Goal: Transaction & Acquisition: Obtain resource

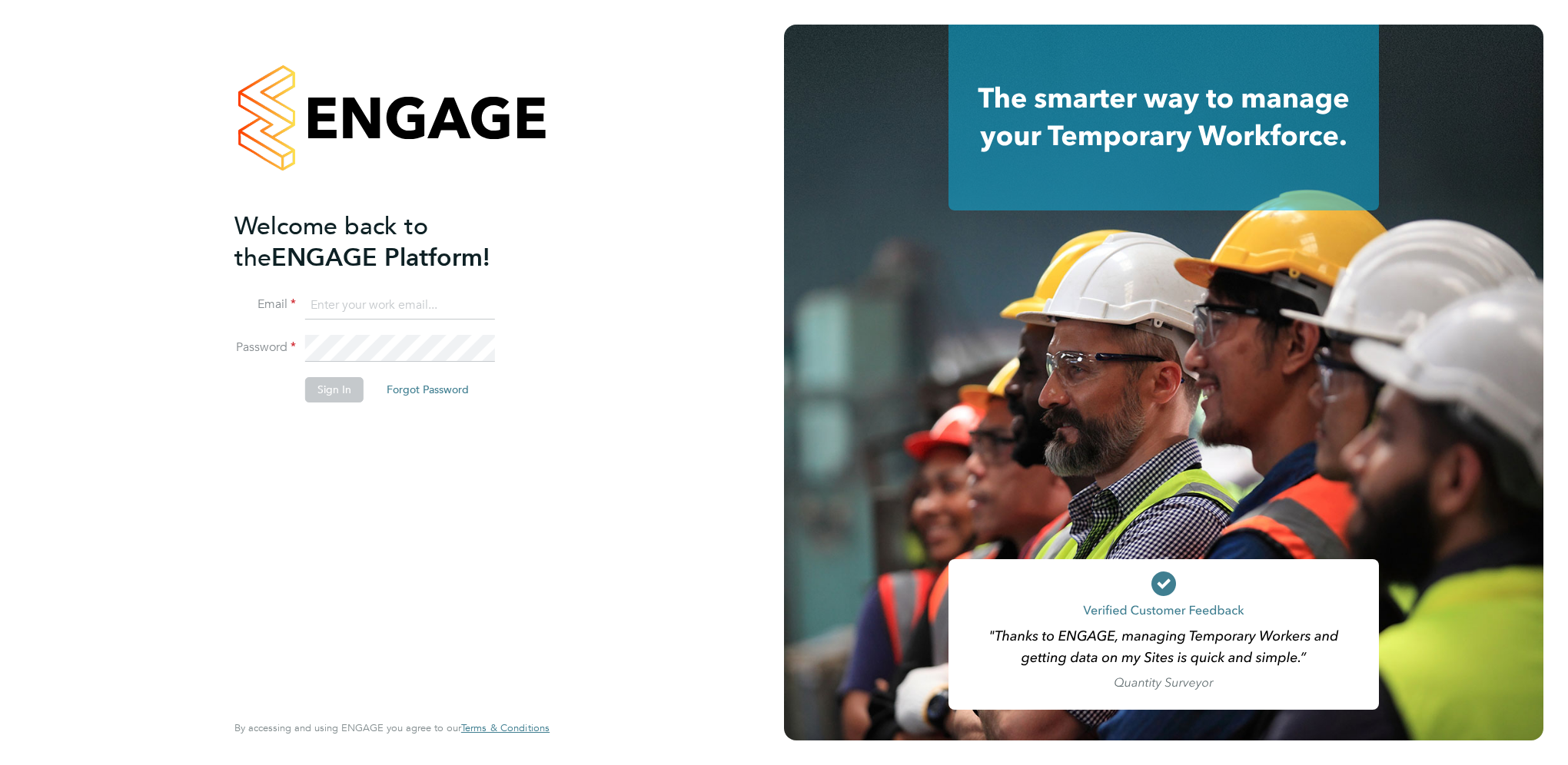
click at [332, 305] on input at bounding box center [399, 306] width 190 height 28
type input "zoe.james@vgcgroup.co.uk"
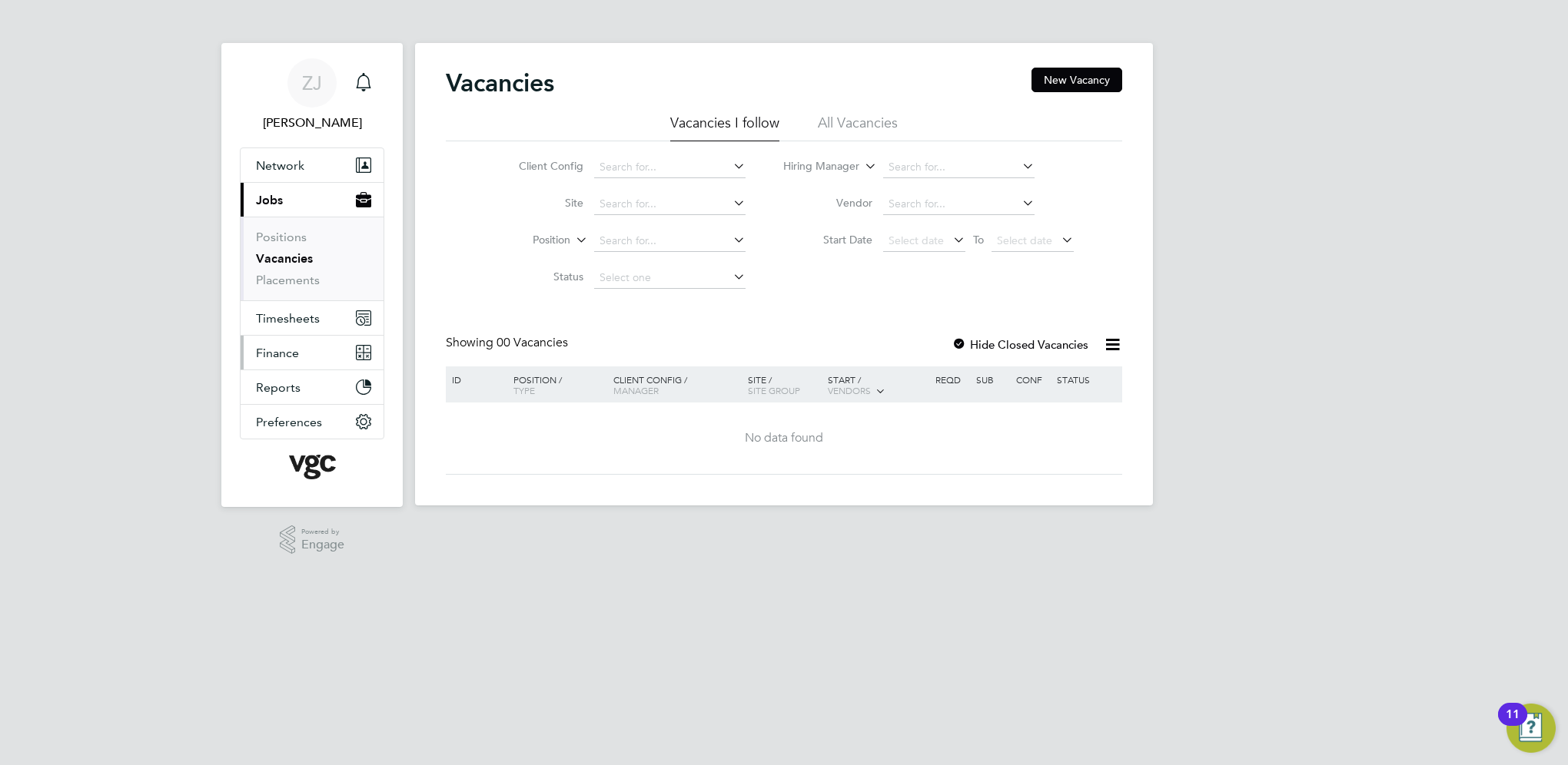
click at [280, 356] on span "Finance" at bounding box center [278, 353] width 43 height 14
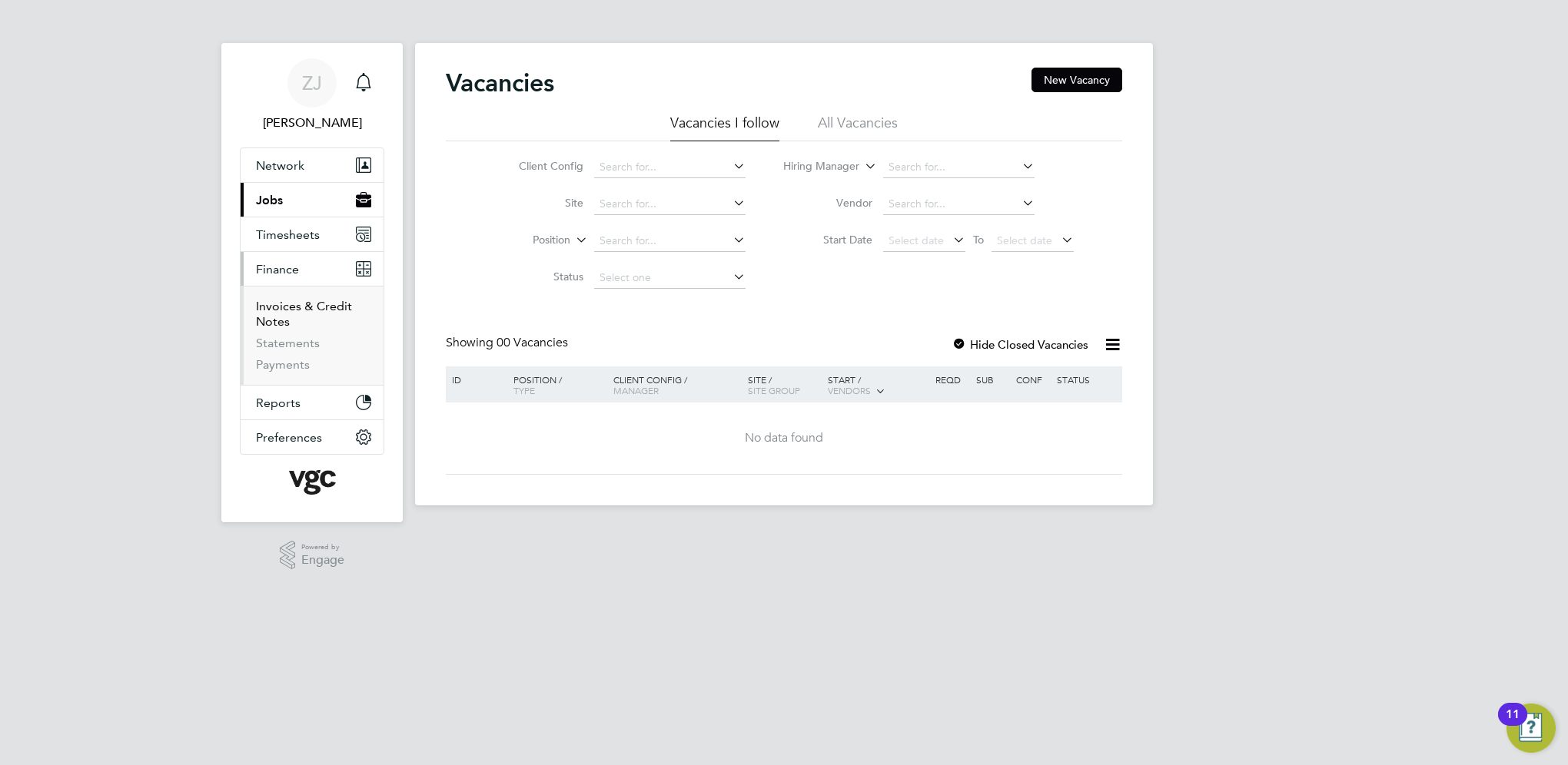
click at [287, 318] on link "Invoices & Credit Notes" at bounding box center [304, 314] width 96 height 30
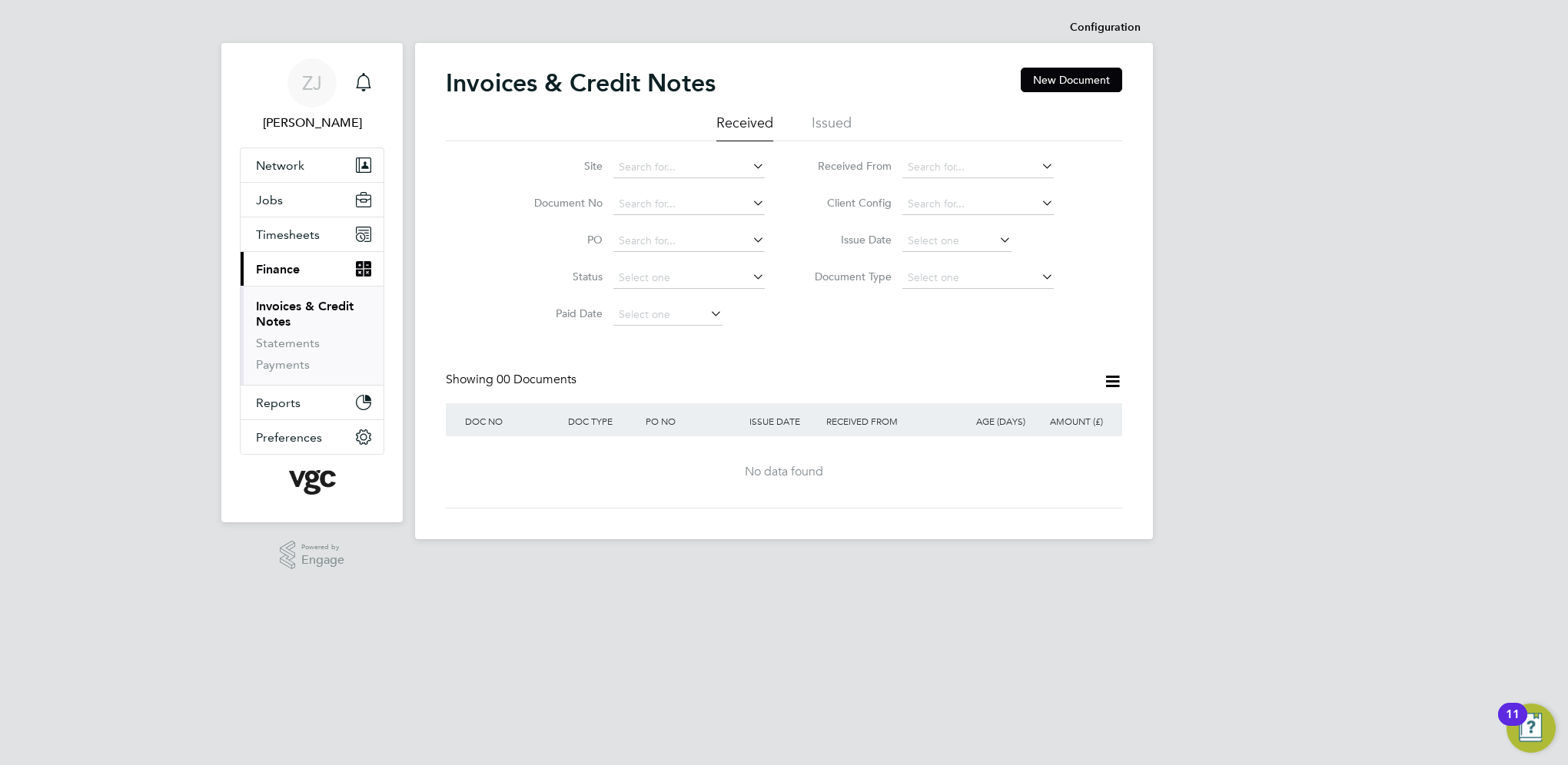
click at [830, 128] on li "Issued" at bounding box center [832, 127] width 40 height 28
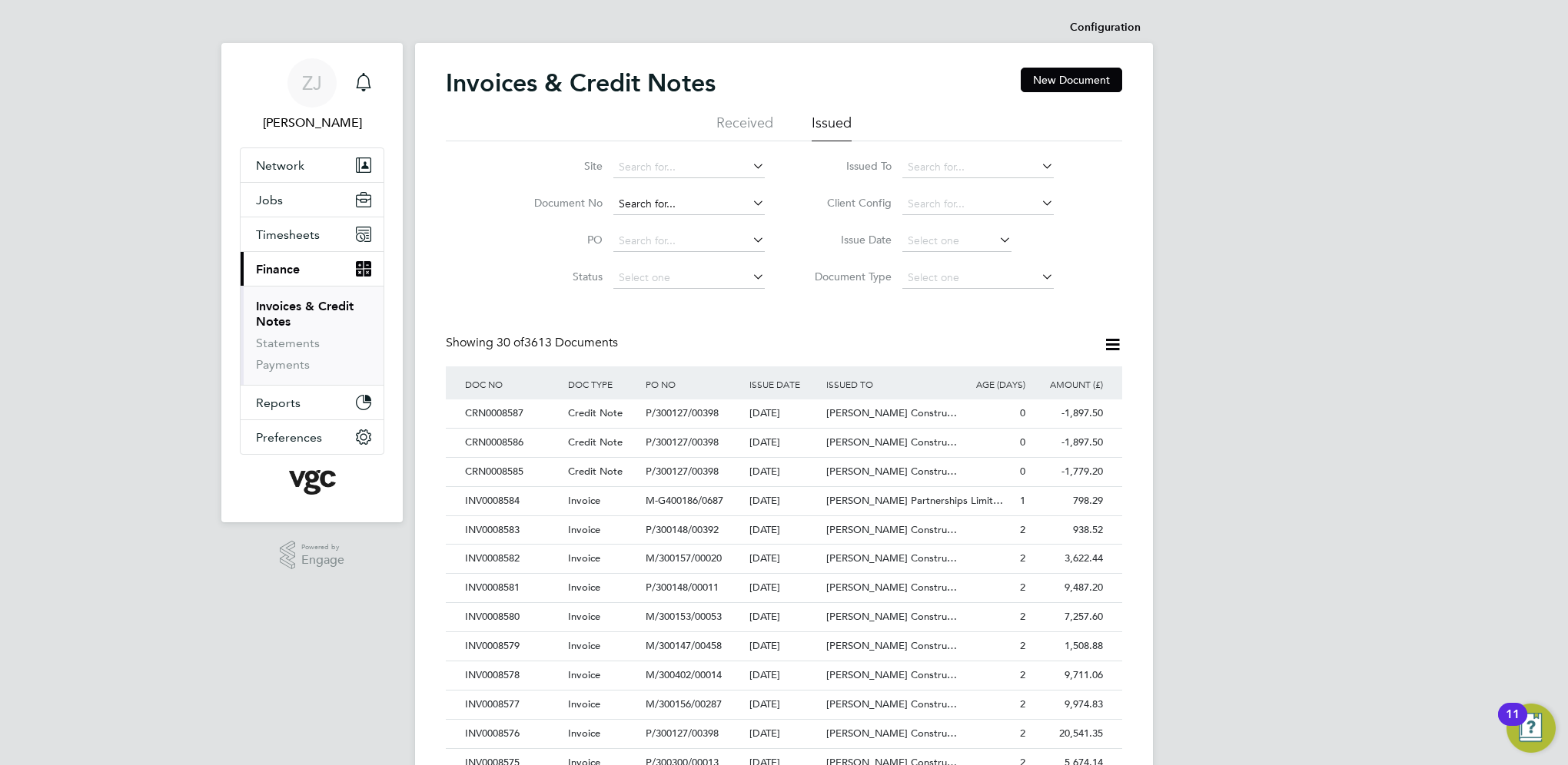
click at [636, 206] on input at bounding box center [688, 204] width 151 height 22
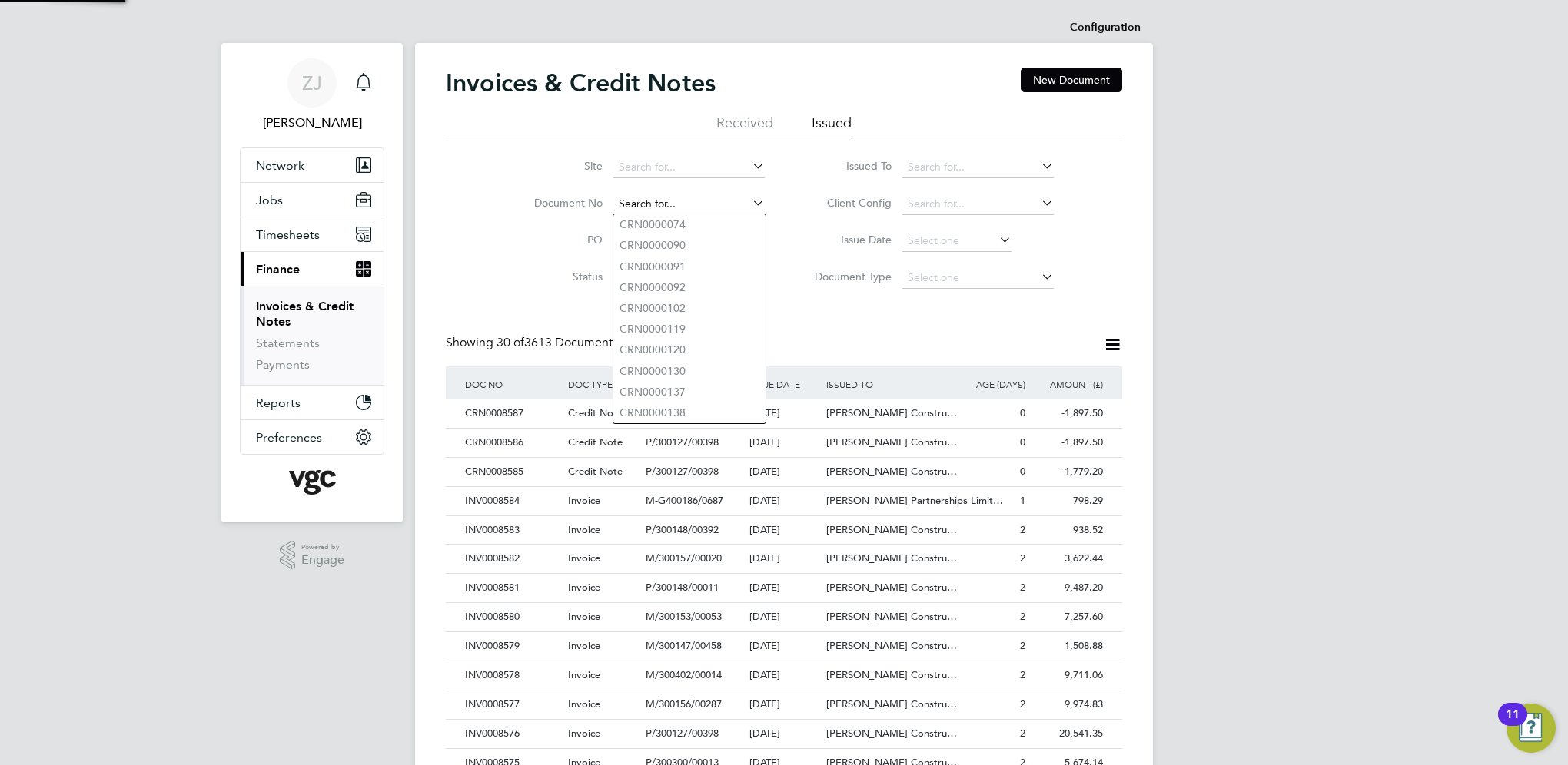
paste input "INV0008461"
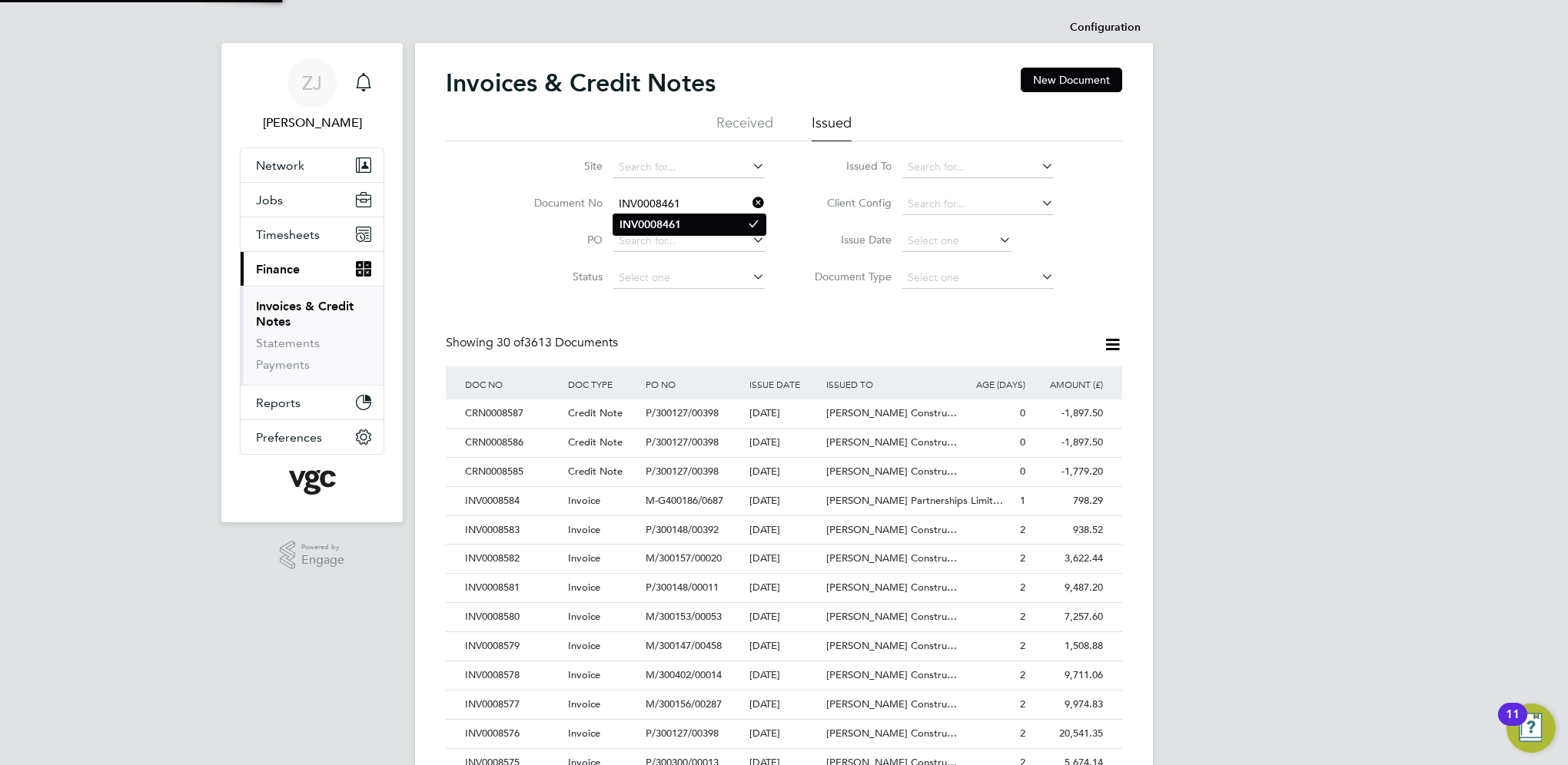
type input "INV0008461"
click at [637, 224] on b "INV0008461" at bounding box center [650, 225] width 62 height 13
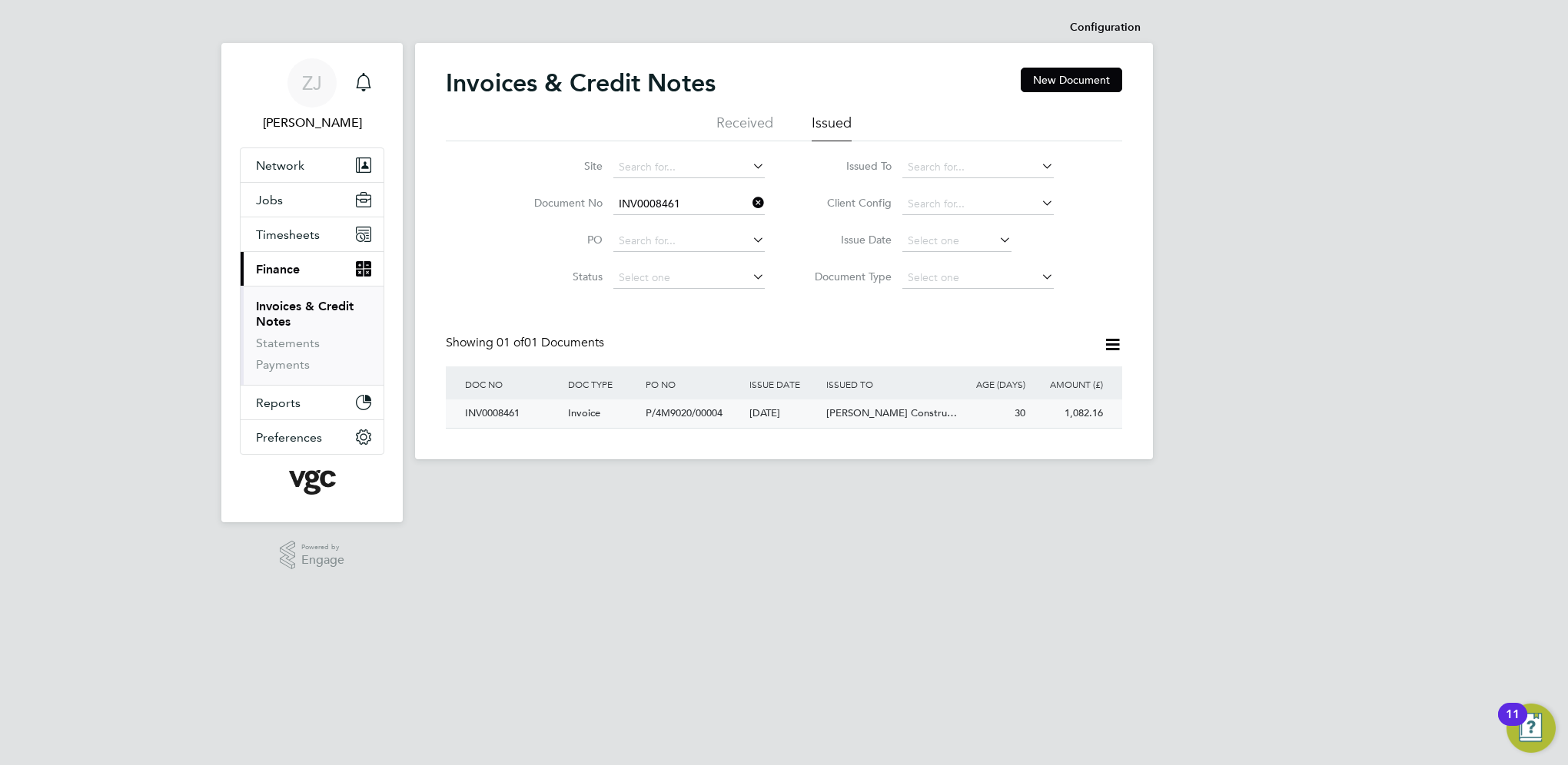
click at [489, 413] on div "INV0008461" at bounding box center [512, 414] width 103 height 29
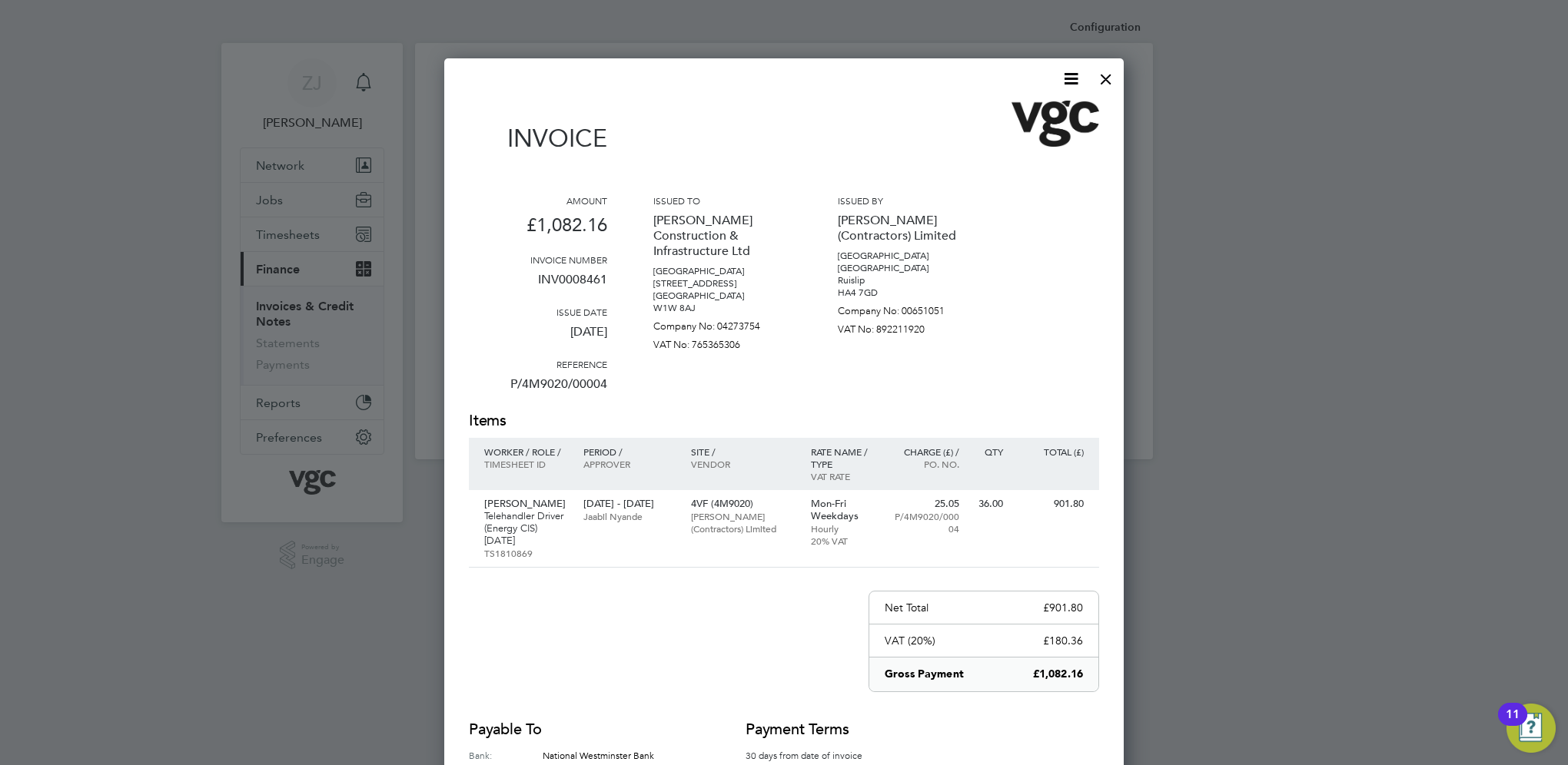
click at [1068, 76] on icon at bounding box center [1071, 78] width 19 height 19
click at [999, 106] on li "Download Invoice" at bounding box center [1025, 115] width 106 height 22
click at [1104, 74] on div at bounding box center [1106, 75] width 28 height 28
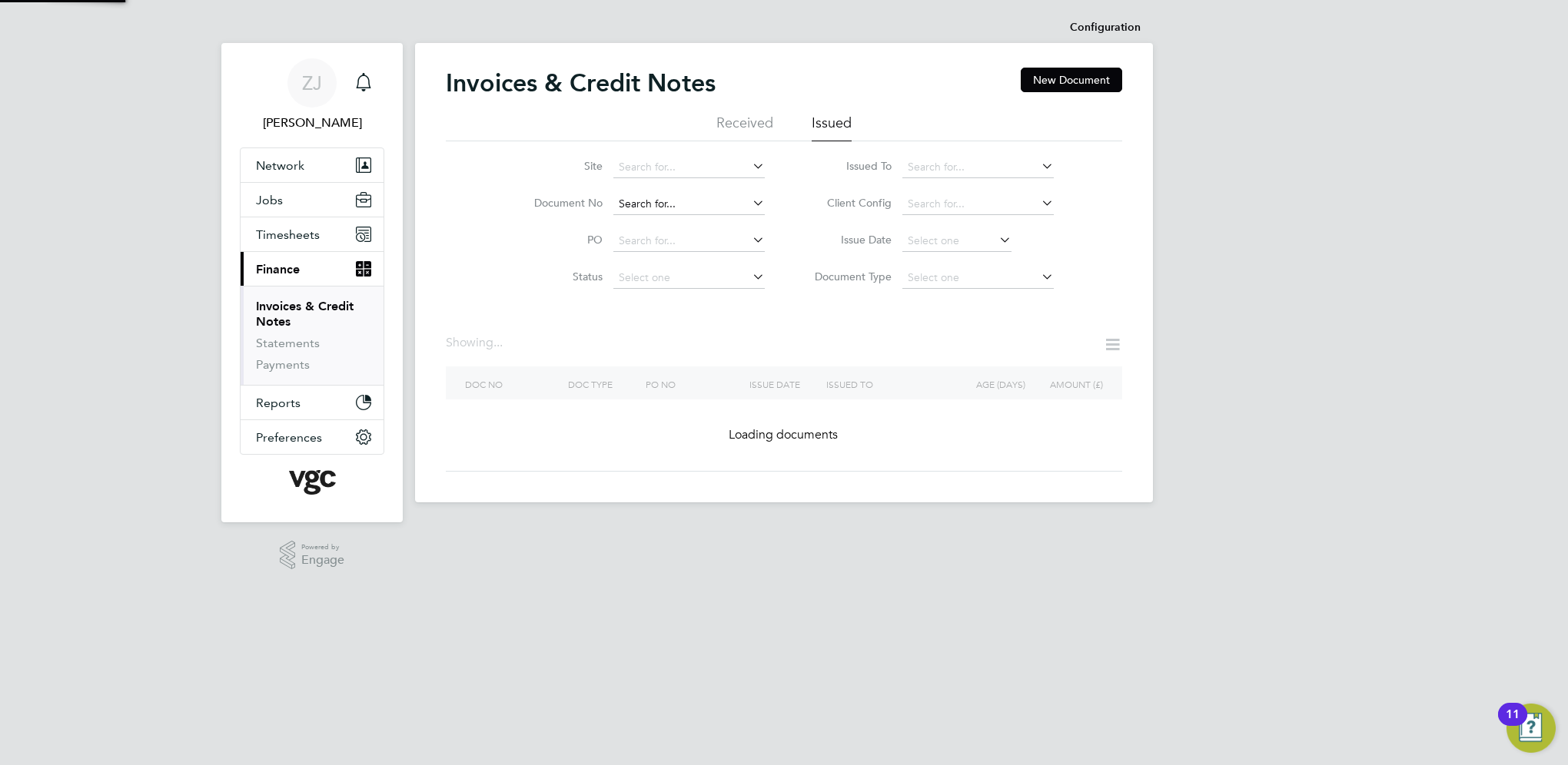
click at [689, 205] on input at bounding box center [688, 204] width 151 height 22
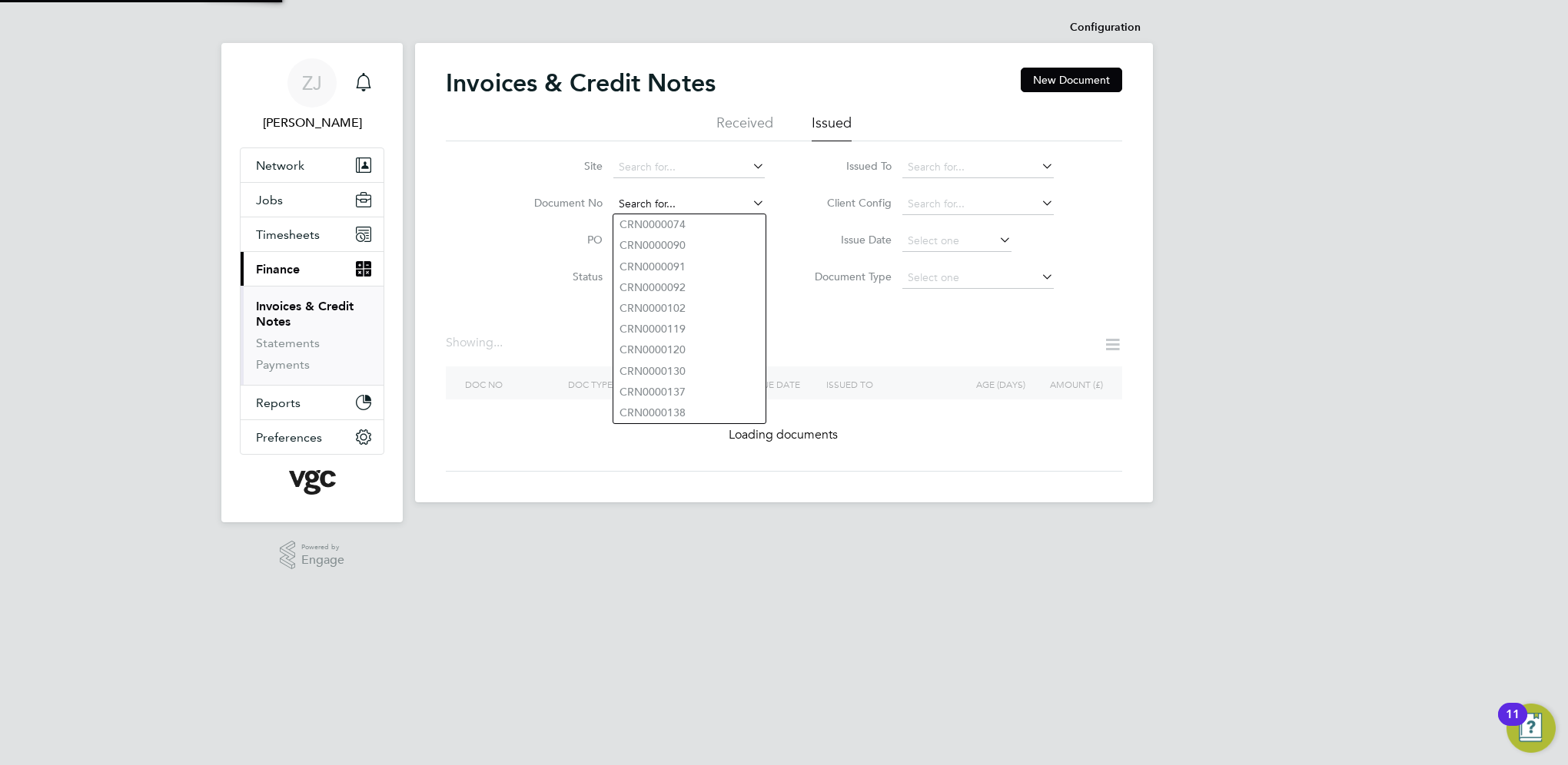
paste input "INV0008465"
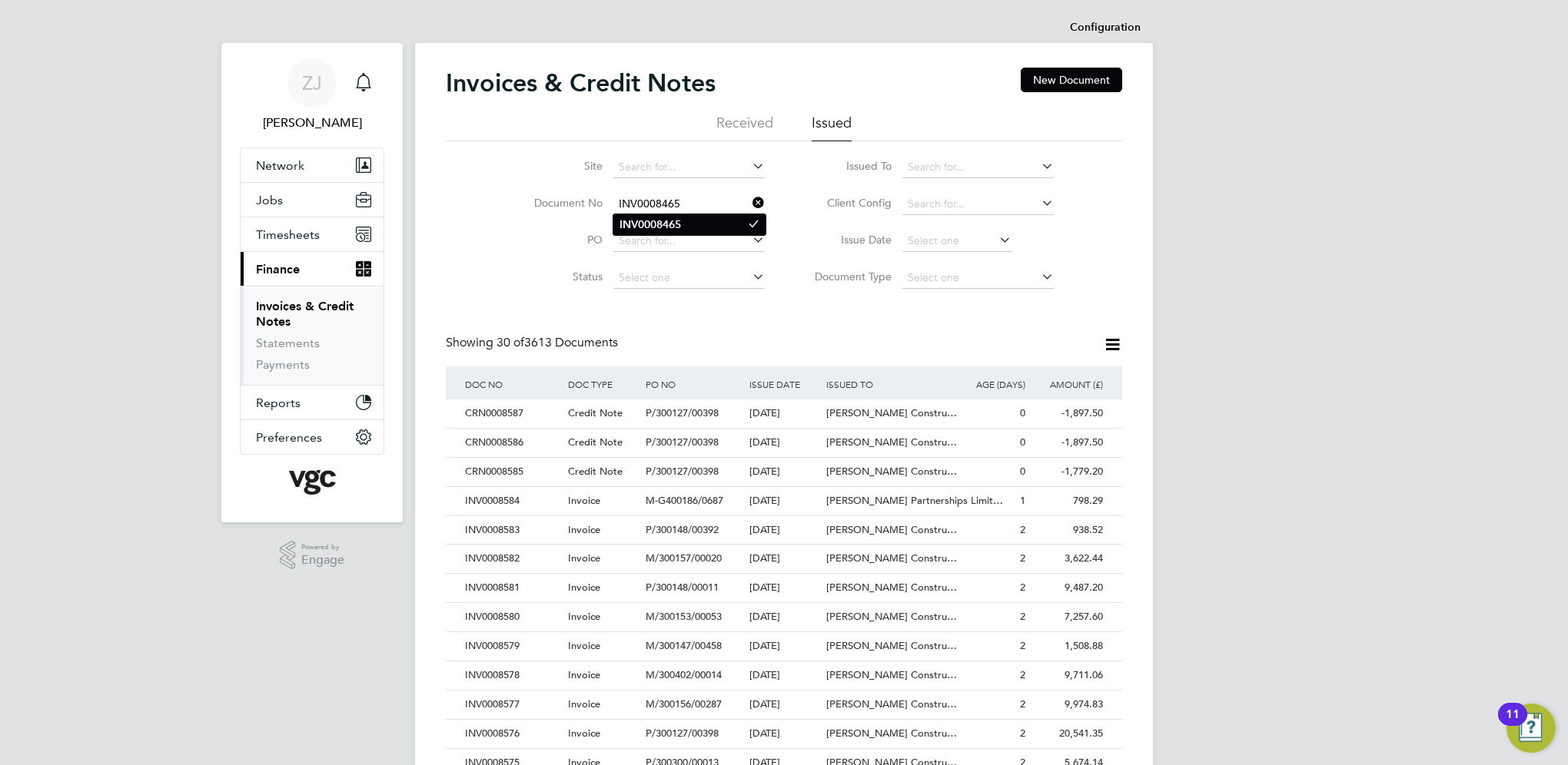
type input "INV0008465"
click at [678, 214] on li "INV0008465" at bounding box center [689, 225] width 152 height 21
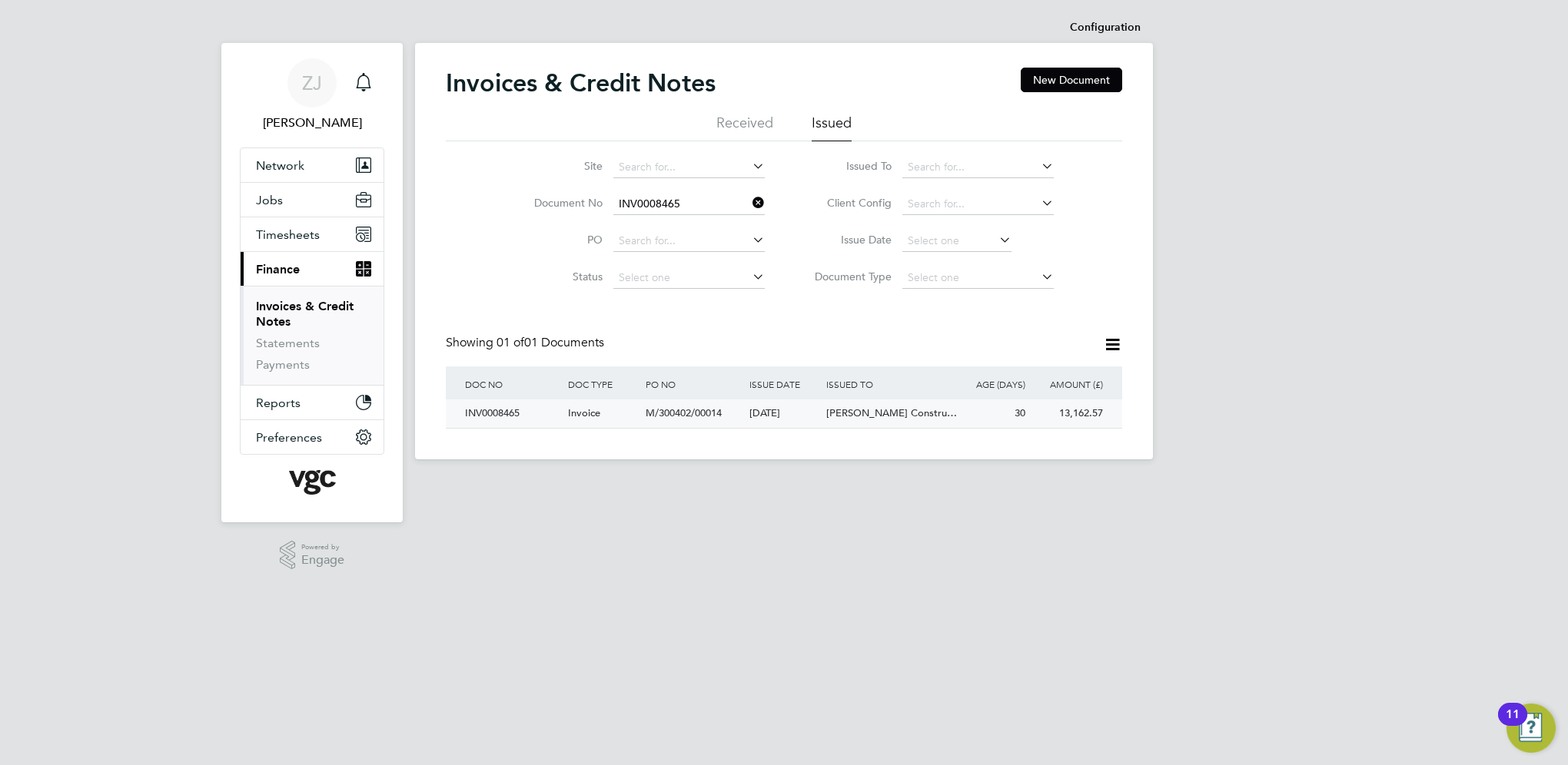
click at [487, 416] on div "INV0008465" at bounding box center [512, 414] width 103 height 29
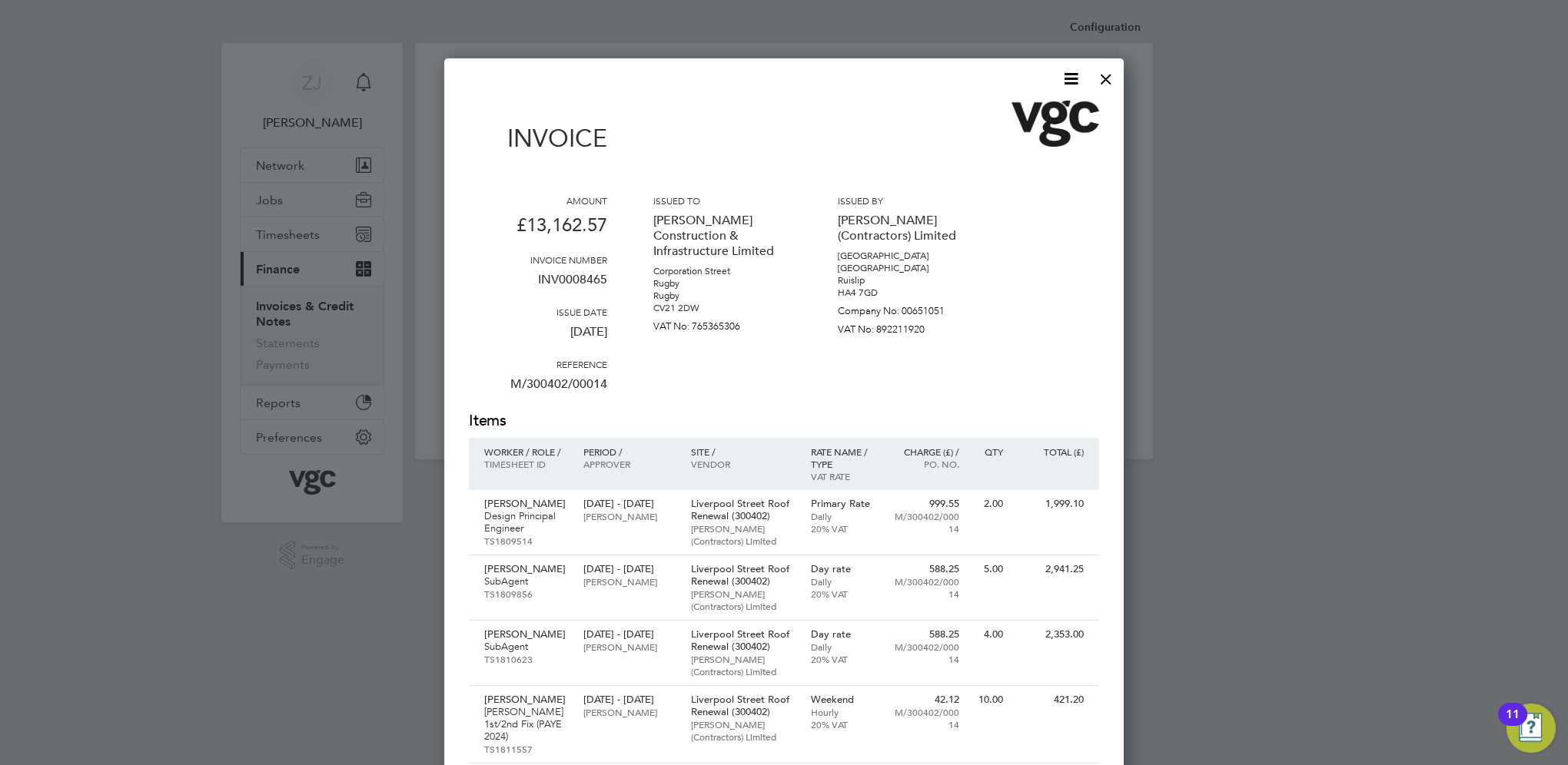
click at [1070, 74] on icon at bounding box center [1071, 78] width 19 height 19
click at [1011, 114] on li "Download Invoice" at bounding box center [1025, 115] width 106 height 22
click at [1106, 74] on div at bounding box center [1106, 75] width 28 height 28
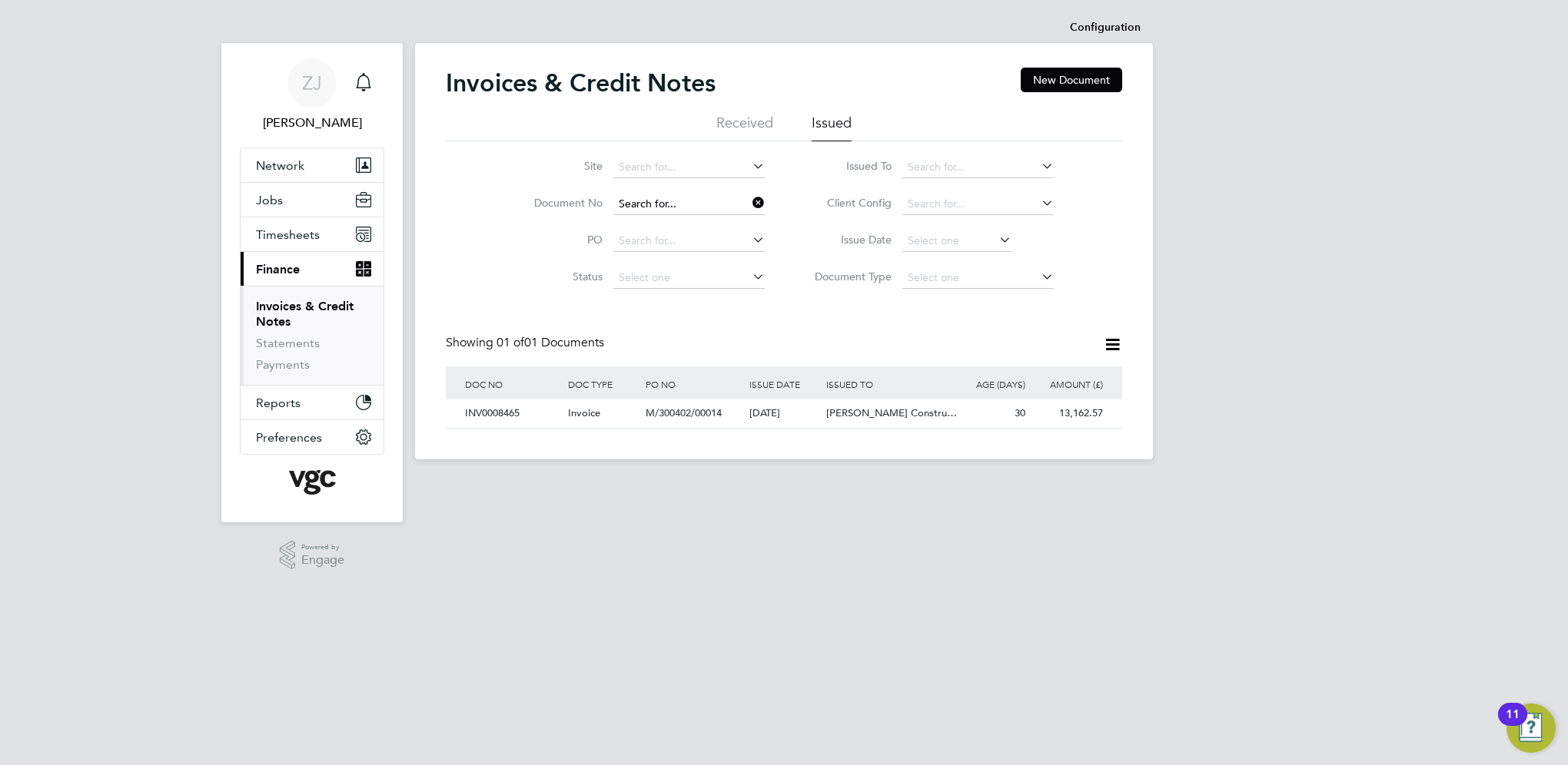
click at [697, 202] on input at bounding box center [688, 204] width 151 height 22
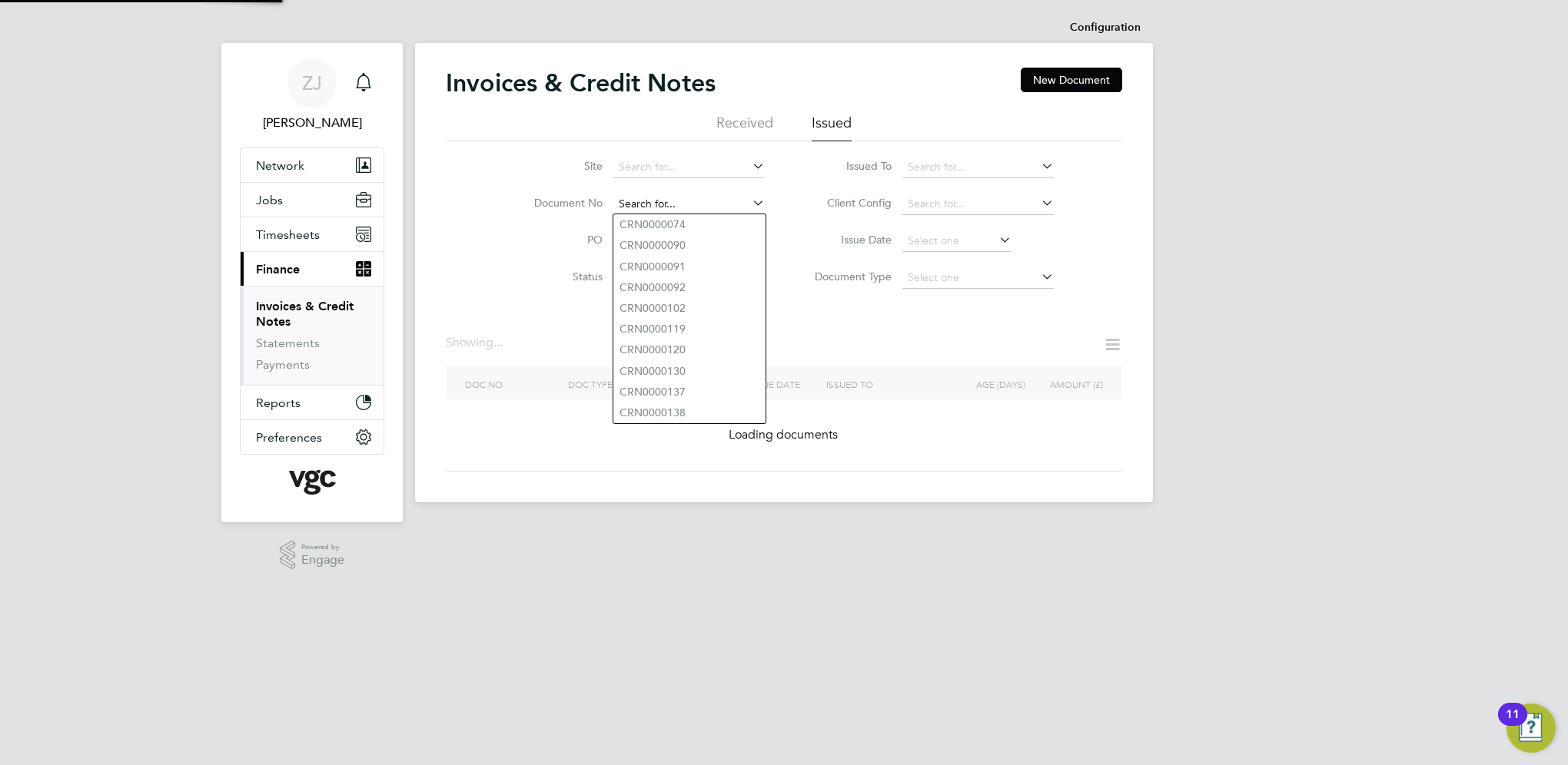
paste input "INV0008467"
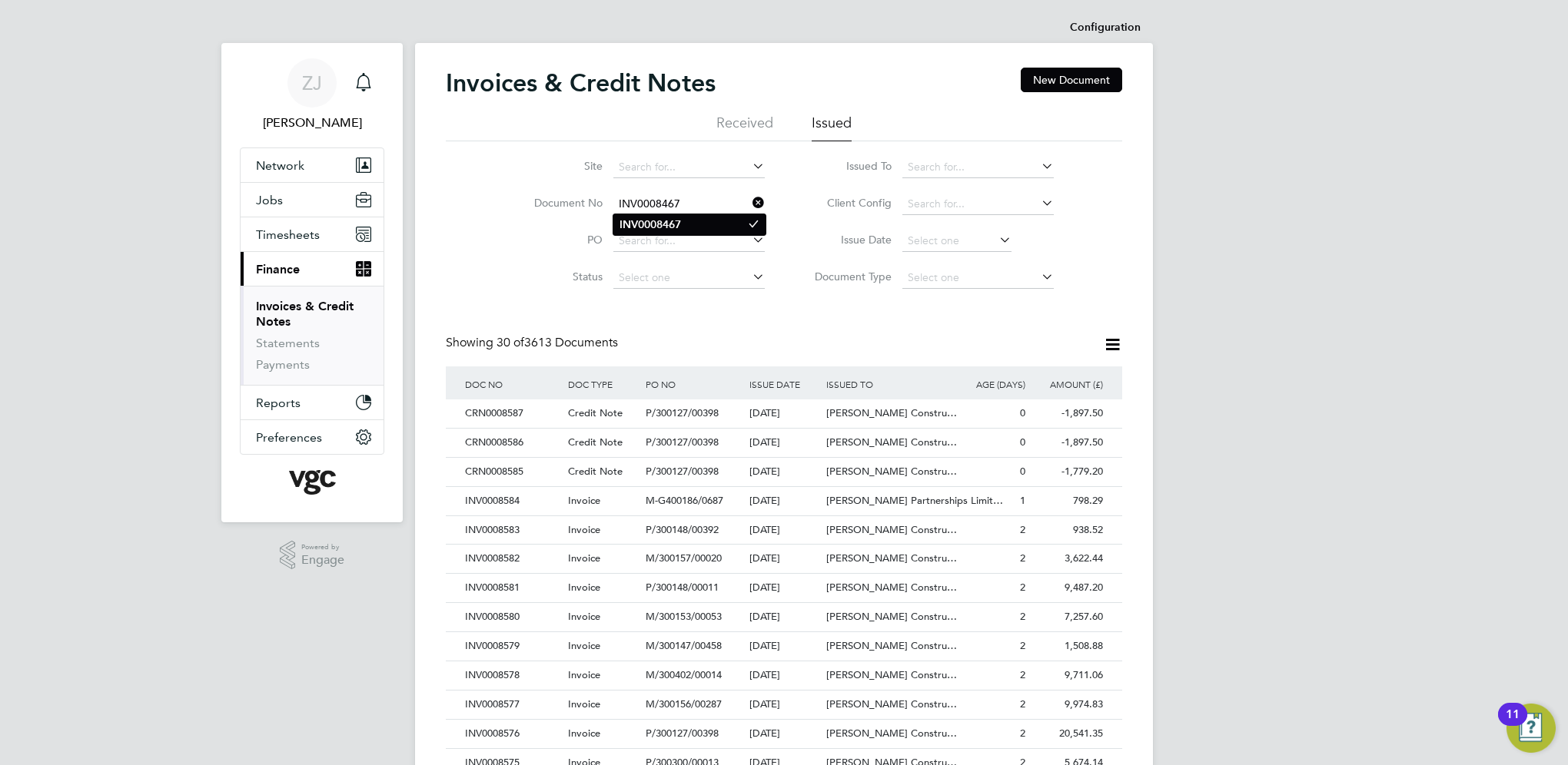
type input "INV0008467"
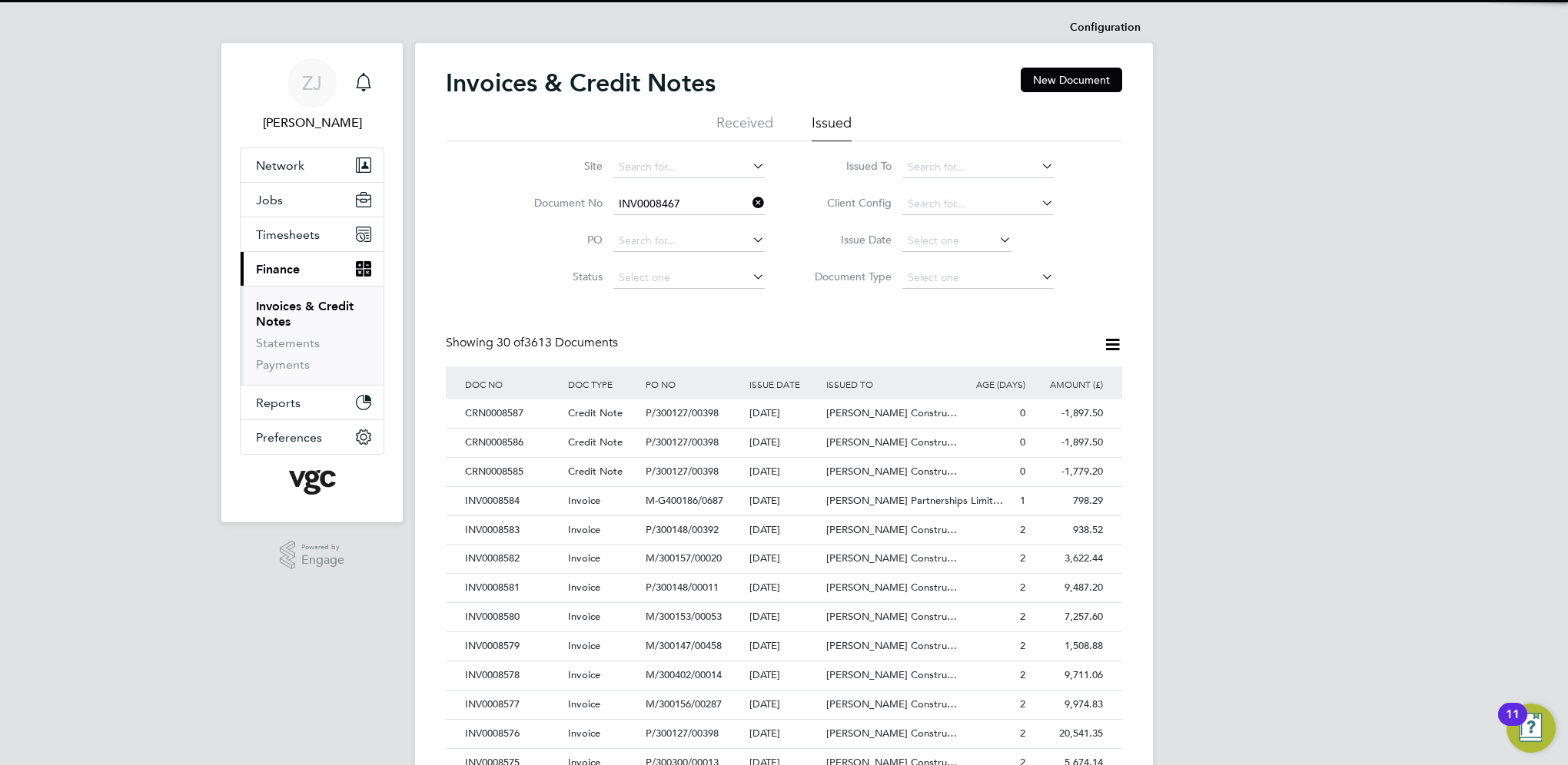
click at [661, 224] on b "INV0008467" at bounding box center [650, 225] width 62 height 13
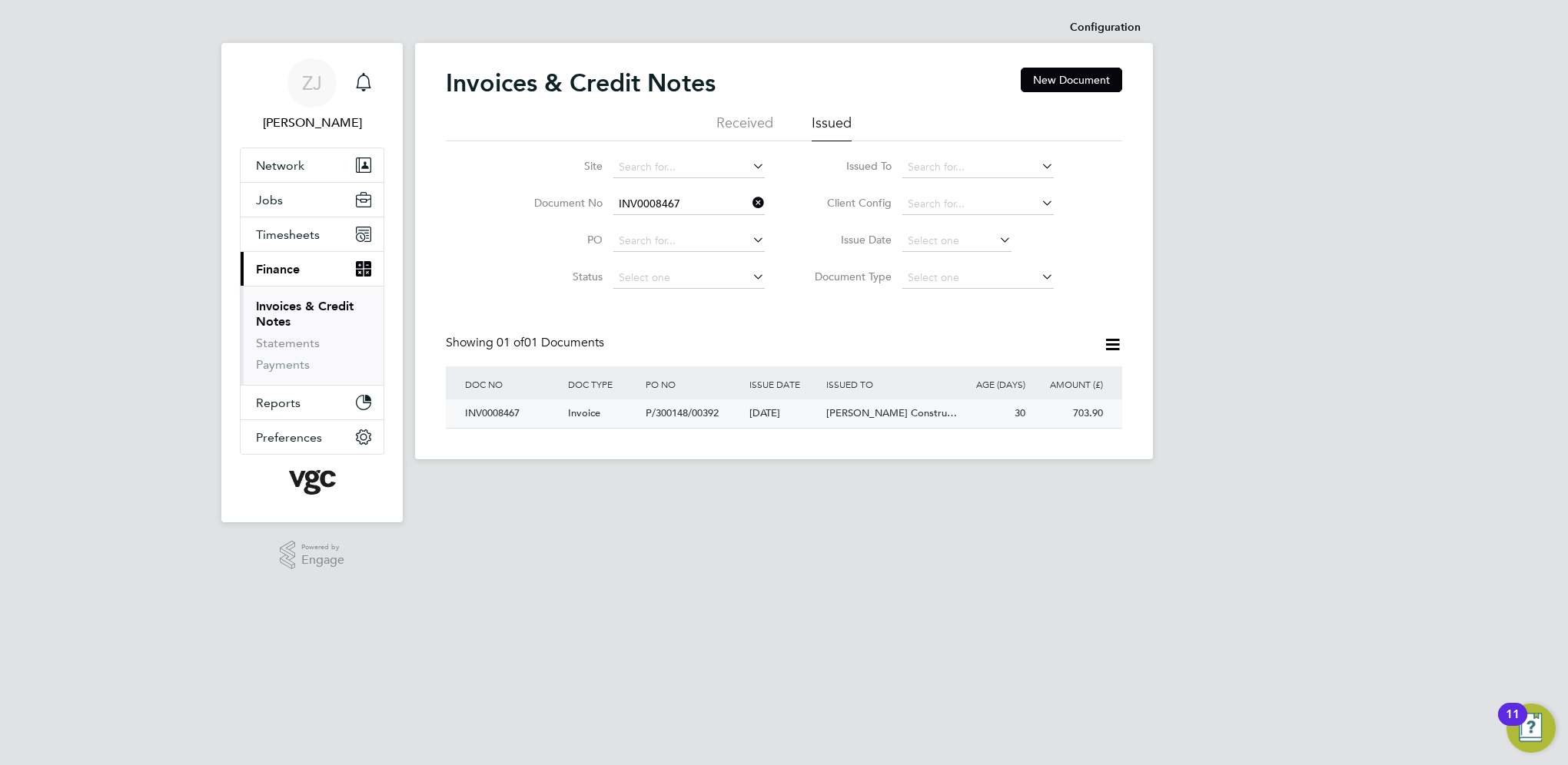
click at [491, 413] on div "INV0008467" at bounding box center [512, 414] width 103 height 29
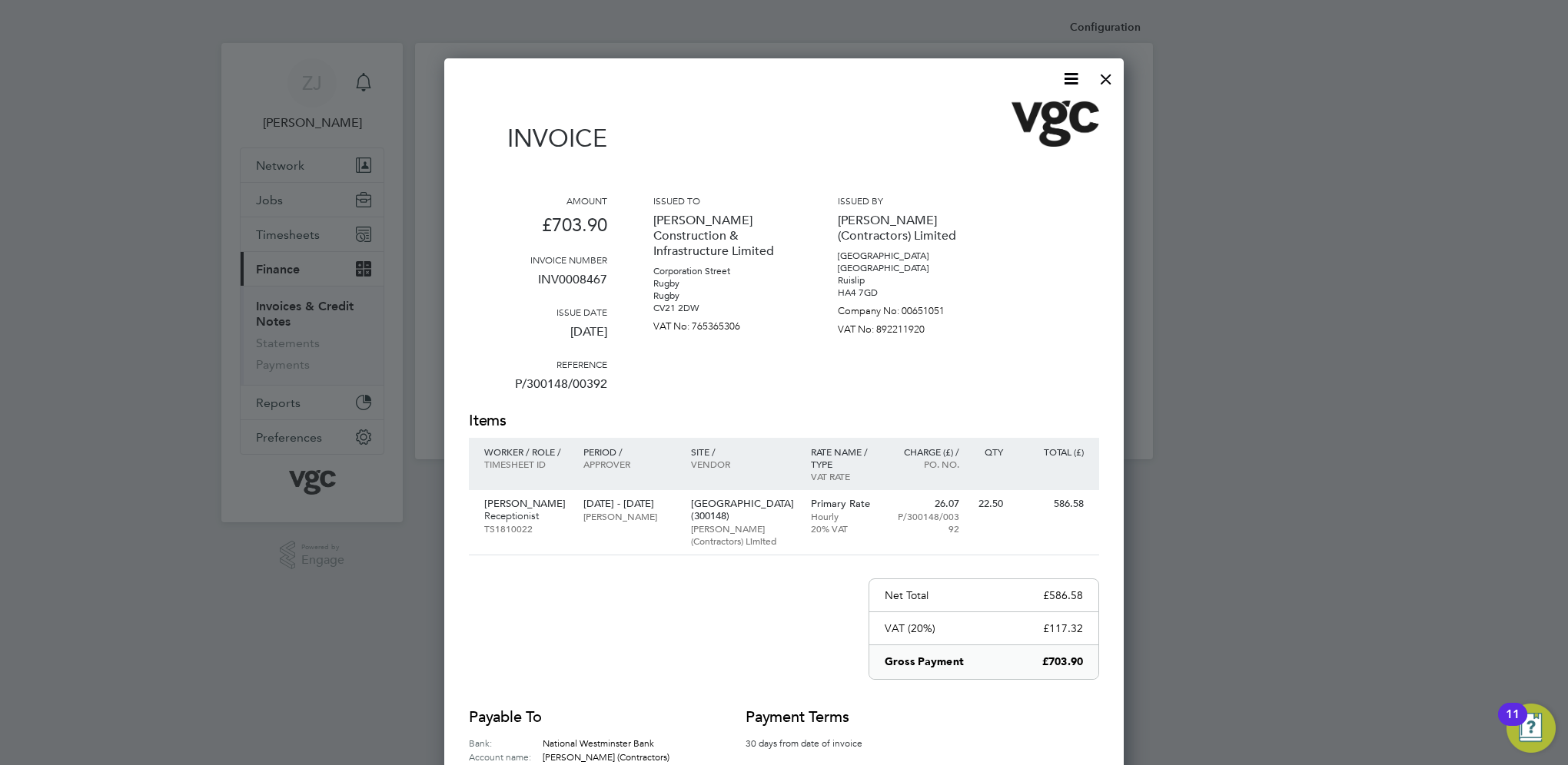
click at [1073, 74] on icon at bounding box center [1071, 78] width 19 height 19
click at [996, 114] on li "Download Invoice" at bounding box center [1025, 115] width 106 height 22
click at [1109, 78] on div at bounding box center [1106, 75] width 28 height 28
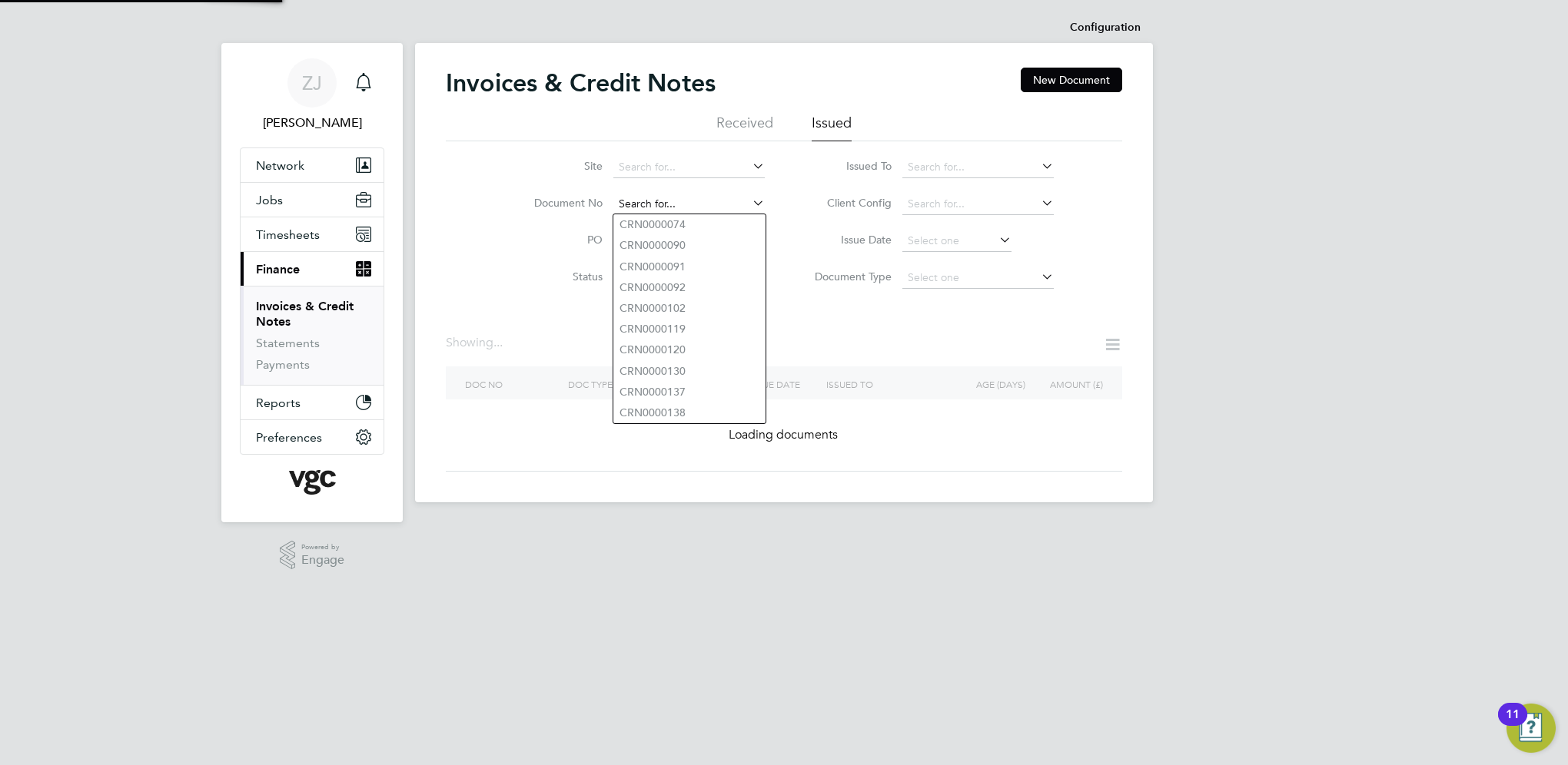
click at [683, 204] on input at bounding box center [688, 204] width 151 height 22
paste input "INV0008462"
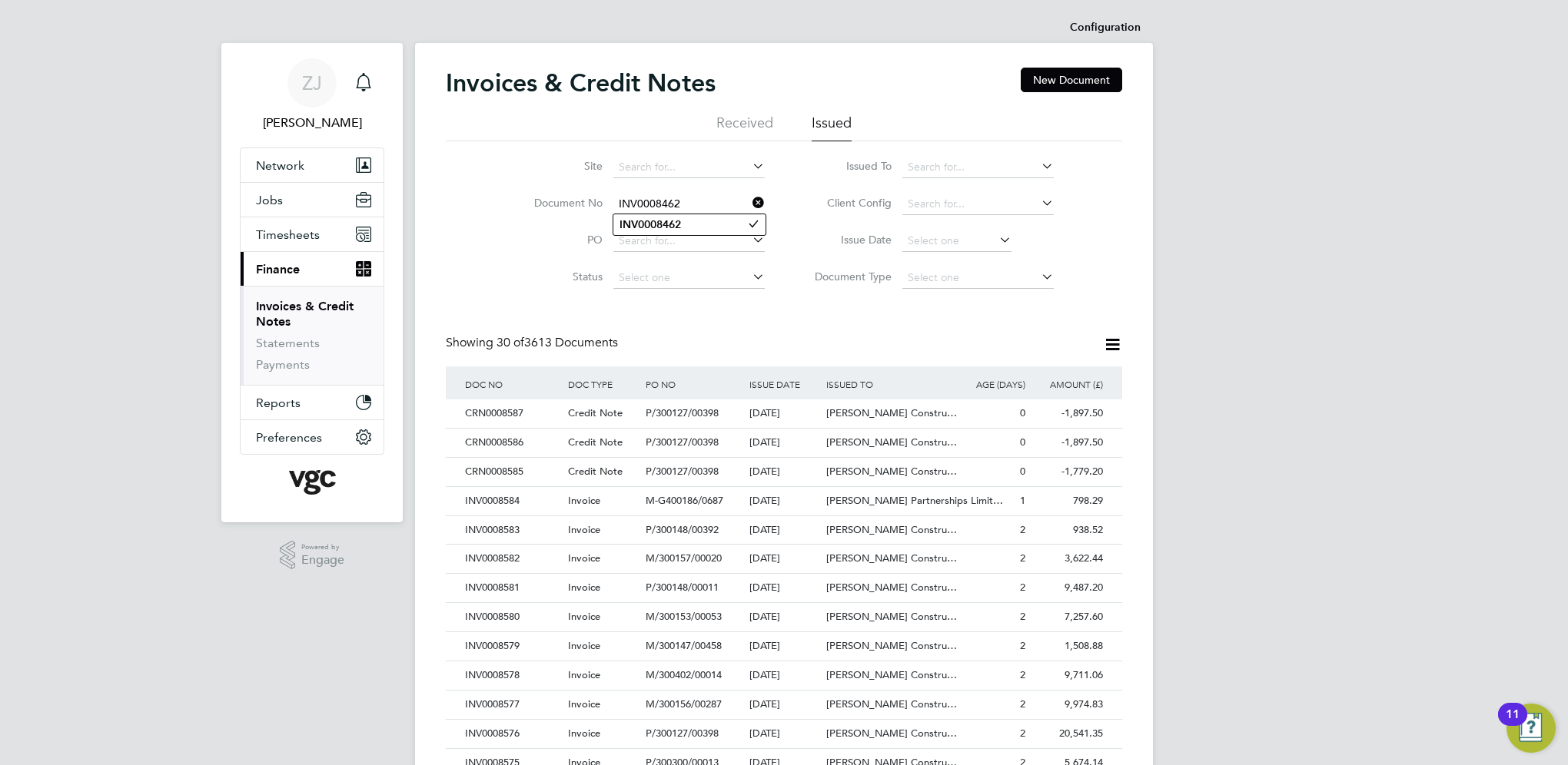
type input "INV0008462"
click at [676, 222] on b "INV0008462" at bounding box center [650, 225] width 62 height 13
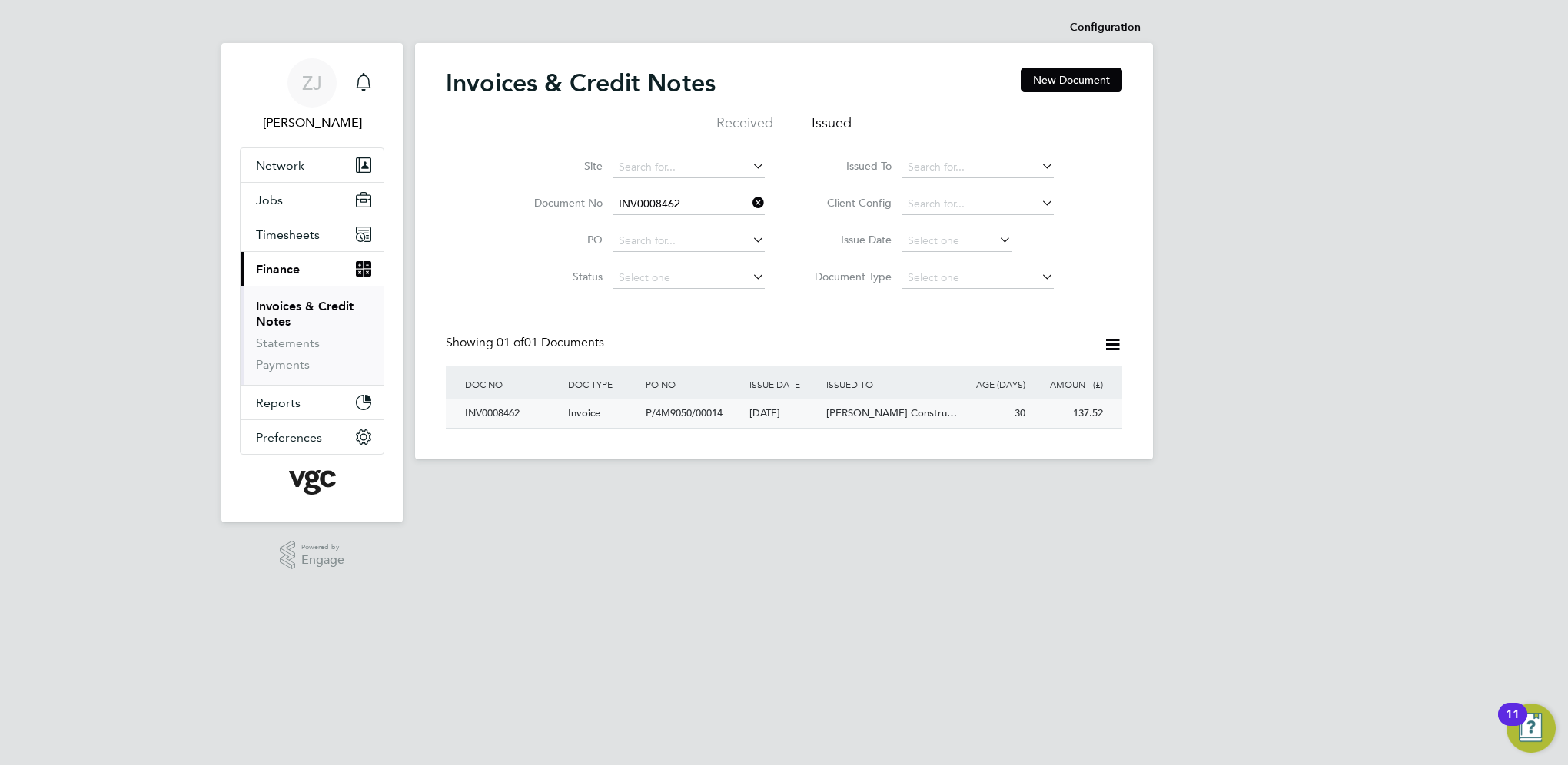
click at [502, 412] on div "INV0008462" at bounding box center [512, 414] width 103 height 29
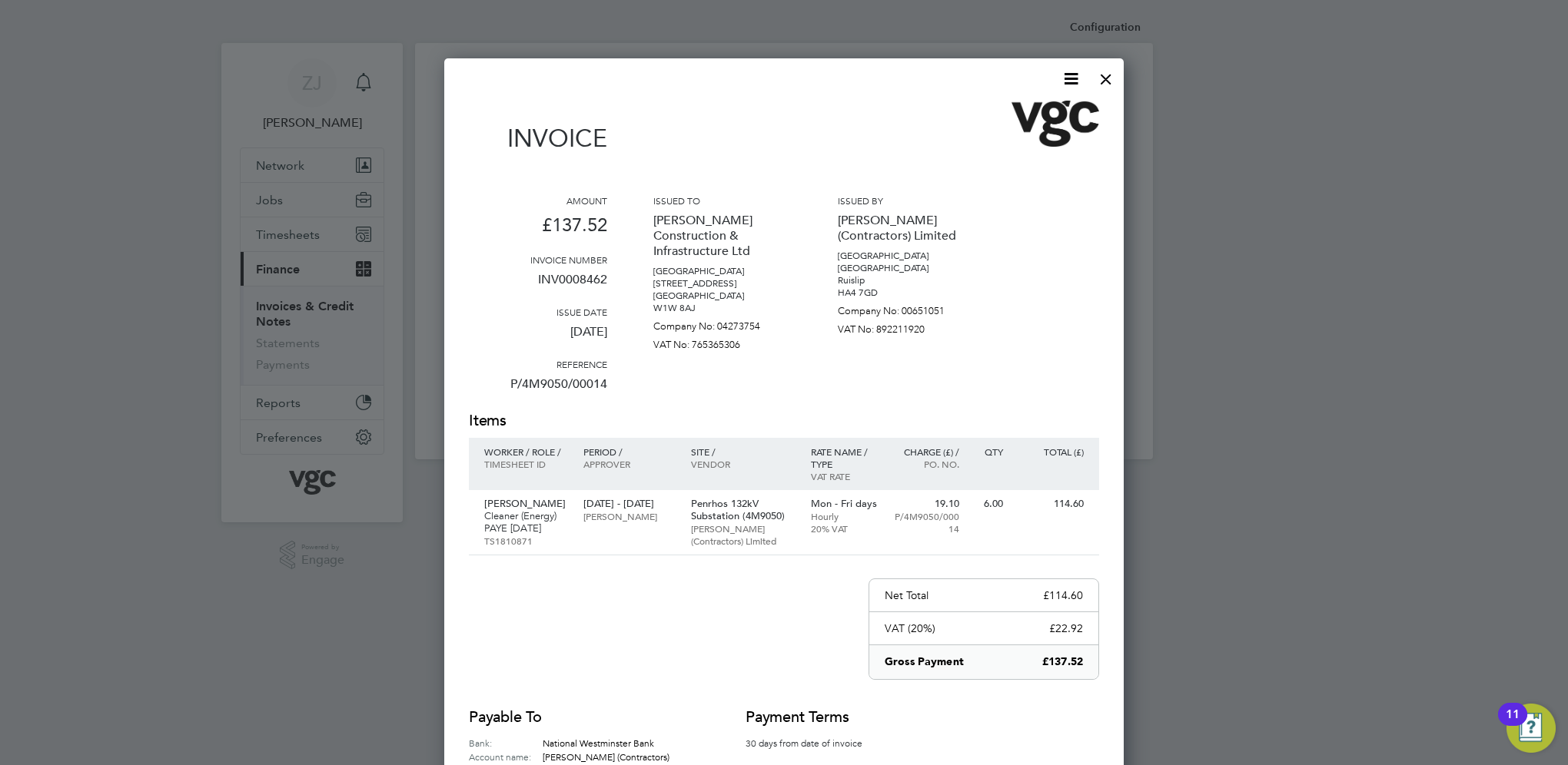
click at [1077, 76] on icon at bounding box center [1071, 78] width 19 height 19
click at [1001, 116] on li "Download Invoice" at bounding box center [1025, 115] width 106 height 22
click at [1108, 79] on div at bounding box center [1106, 75] width 28 height 28
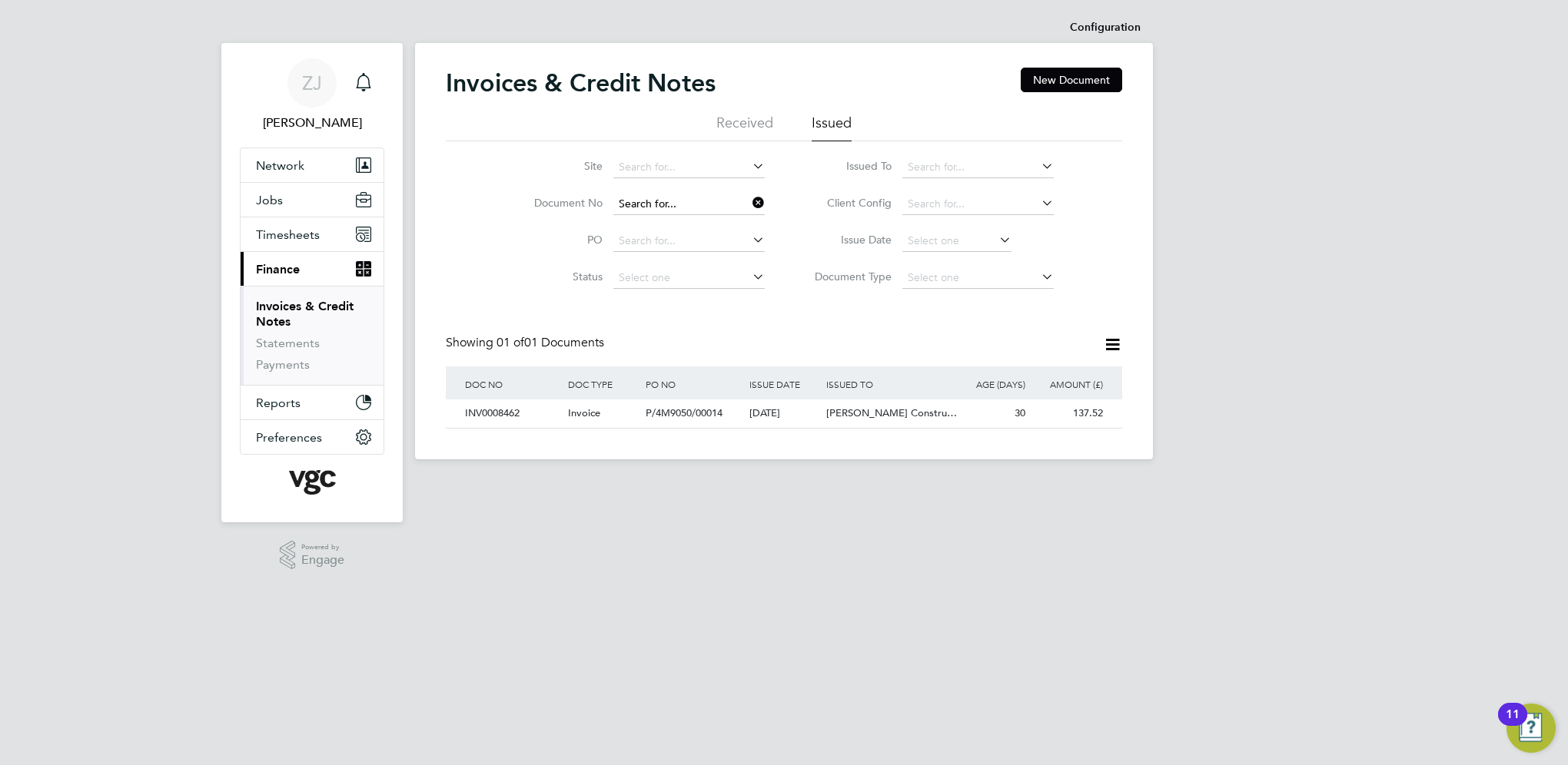
click at [704, 202] on input at bounding box center [688, 204] width 151 height 22
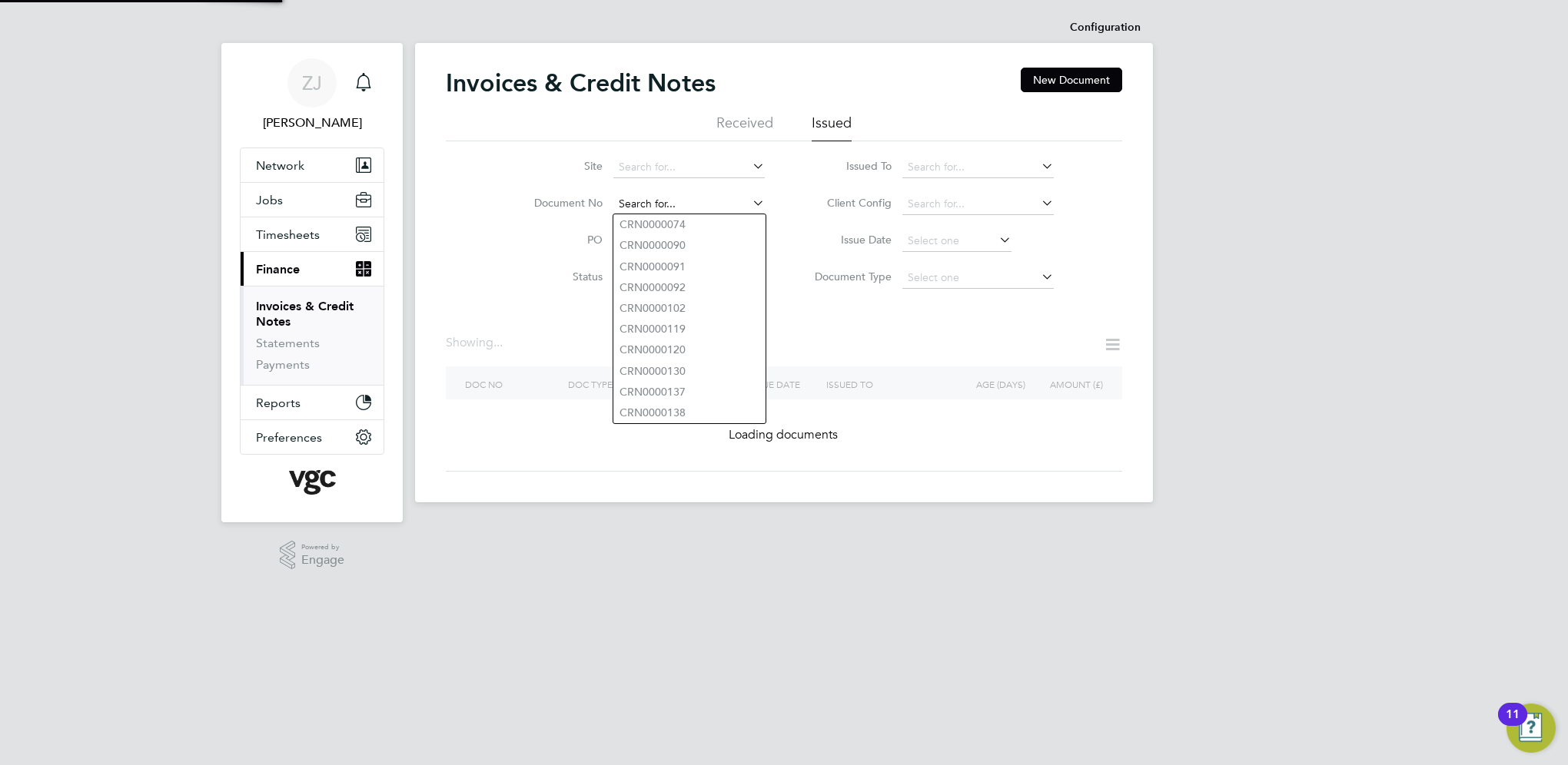
paste input "INV0008466"
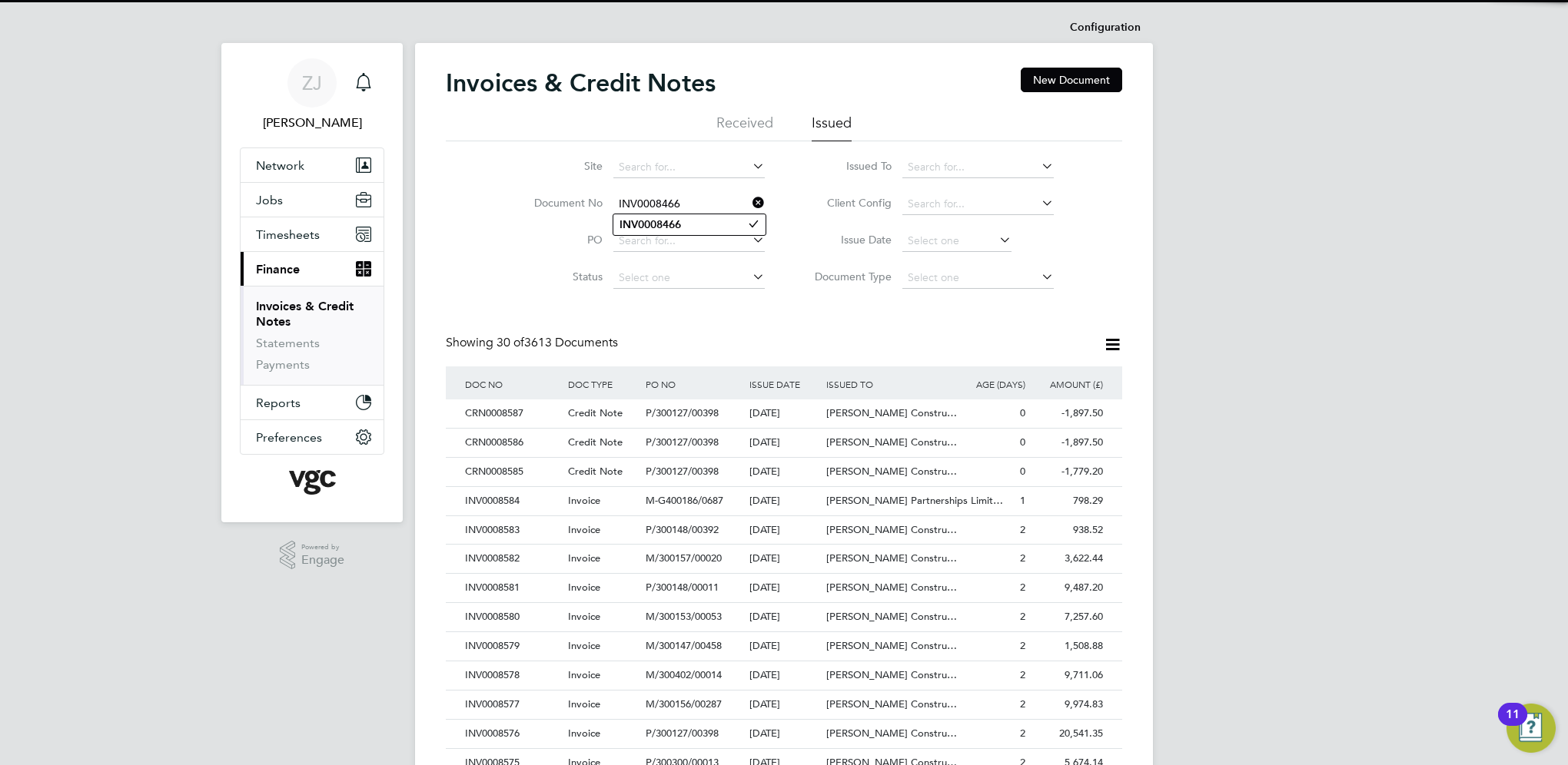
type input "INV0008466"
click at [643, 222] on b "INV0008466" at bounding box center [650, 225] width 62 height 13
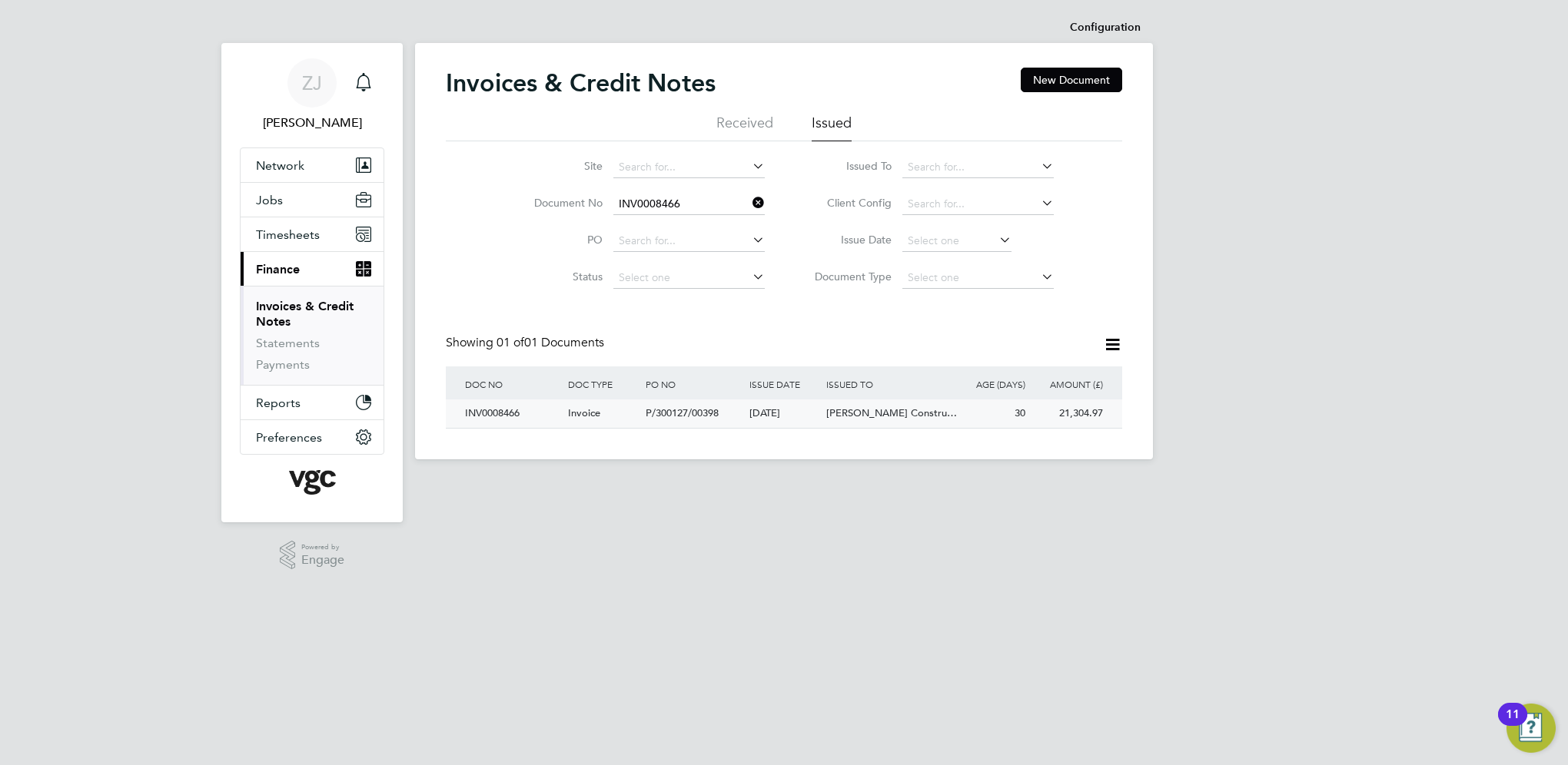
click at [502, 411] on div "INV0008466" at bounding box center [512, 414] width 103 height 29
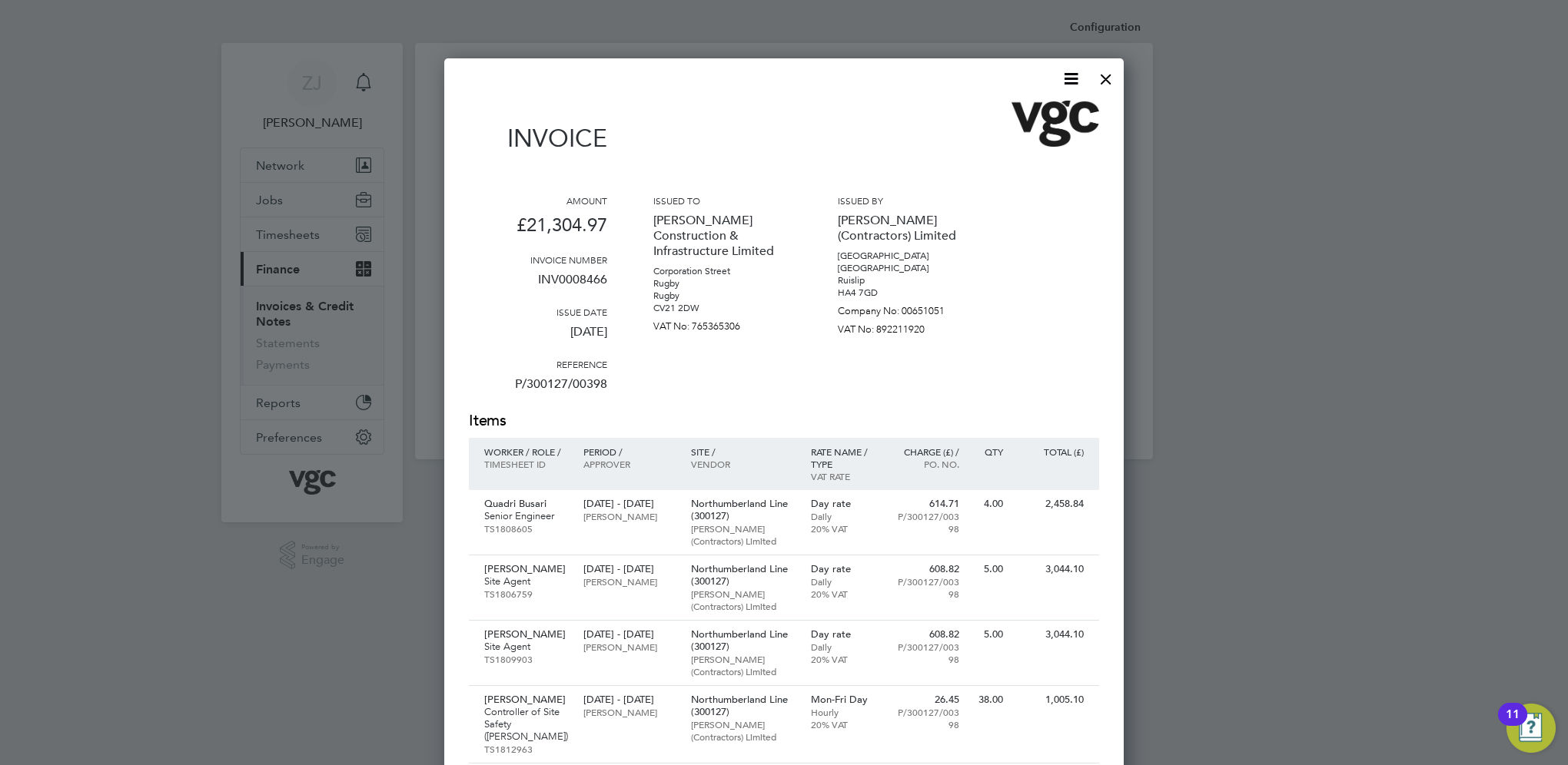
click at [1070, 78] on icon at bounding box center [1071, 78] width 19 height 19
click at [1015, 113] on li "Download Invoice" at bounding box center [1025, 115] width 106 height 22
click at [1109, 77] on div at bounding box center [1106, 75] width 28 height 28
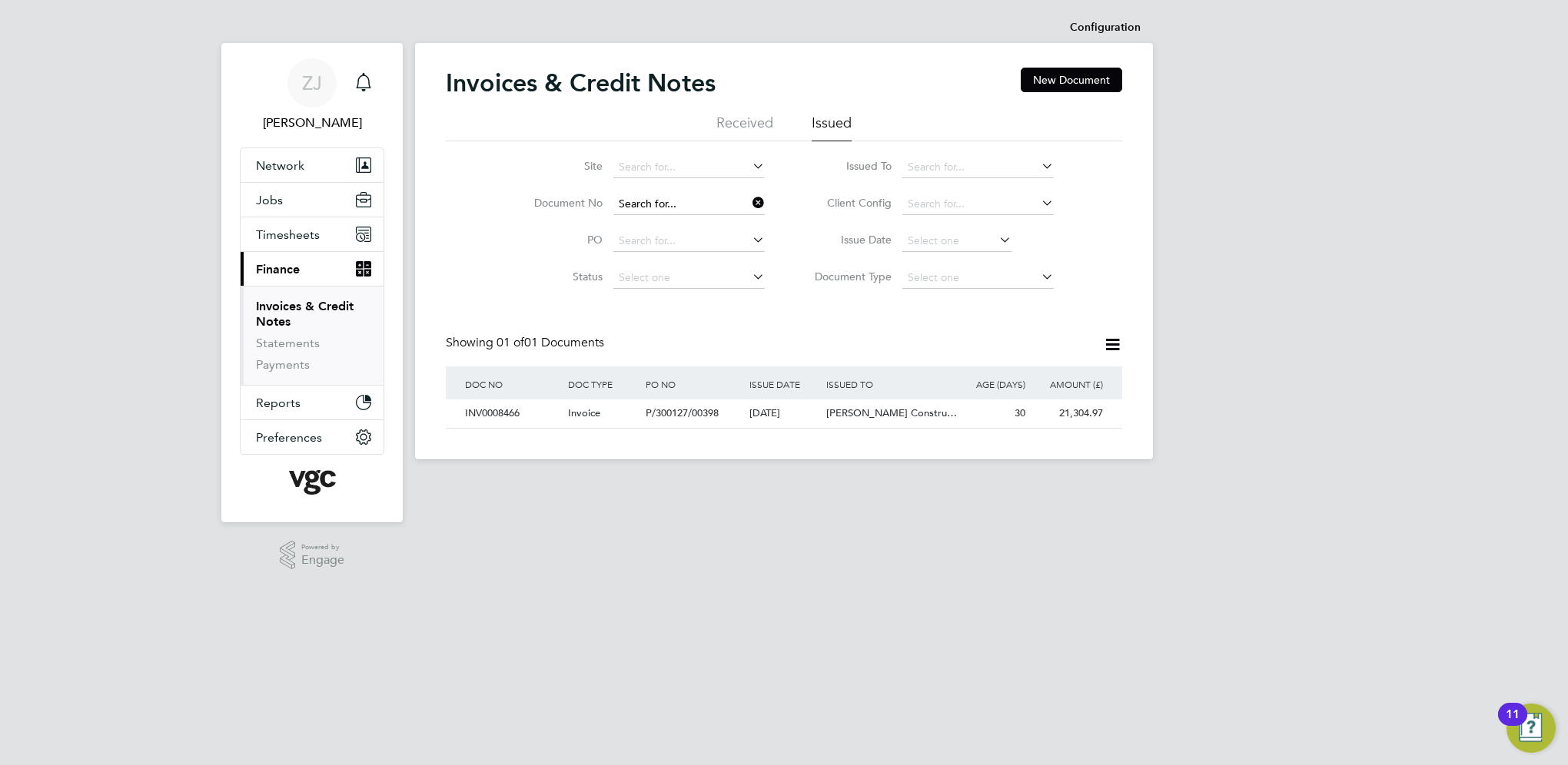
click at [691, 202] on input at bounding box center [688, 204] width 151 height 22
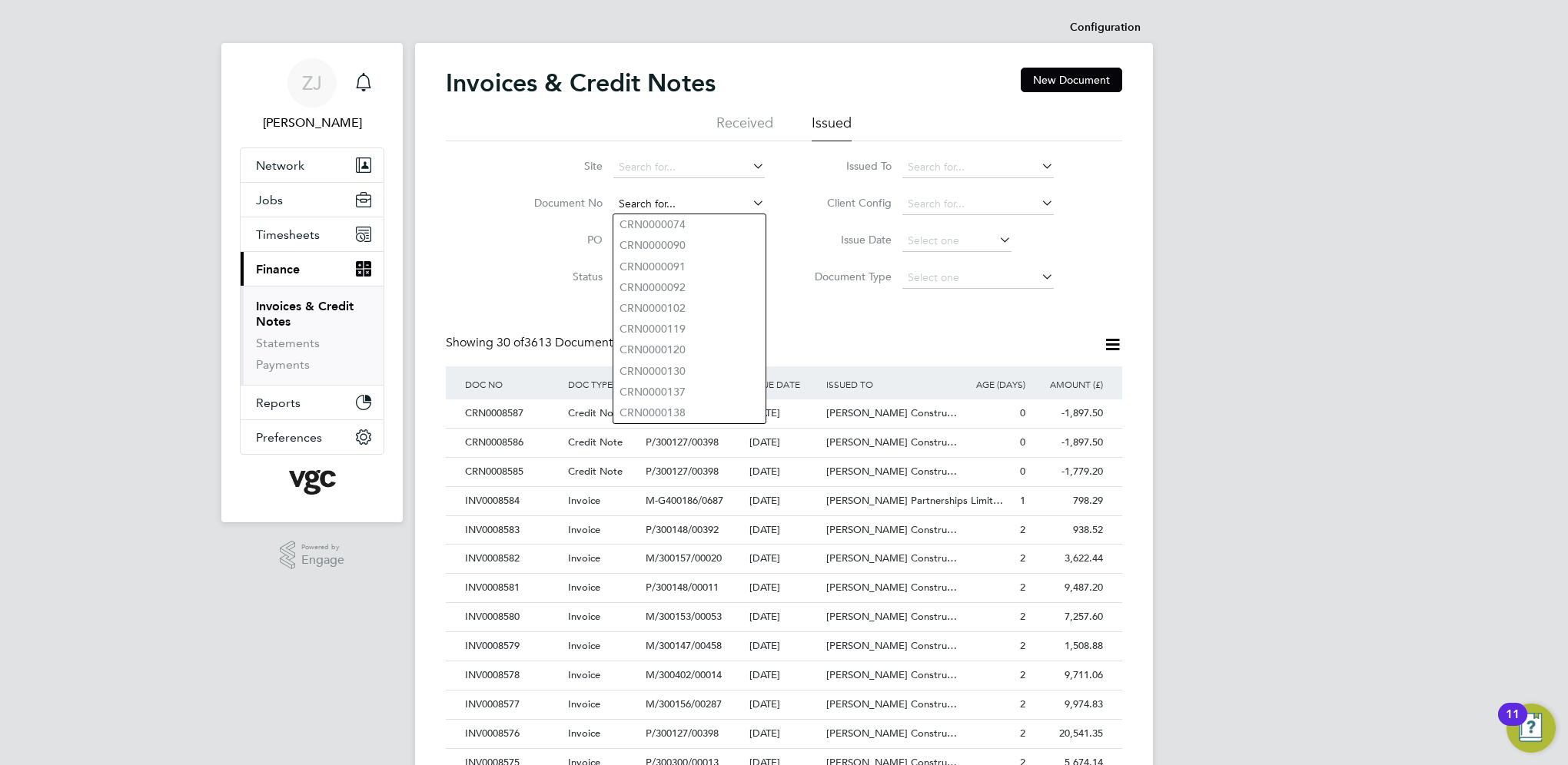
paste input "INV0008477"
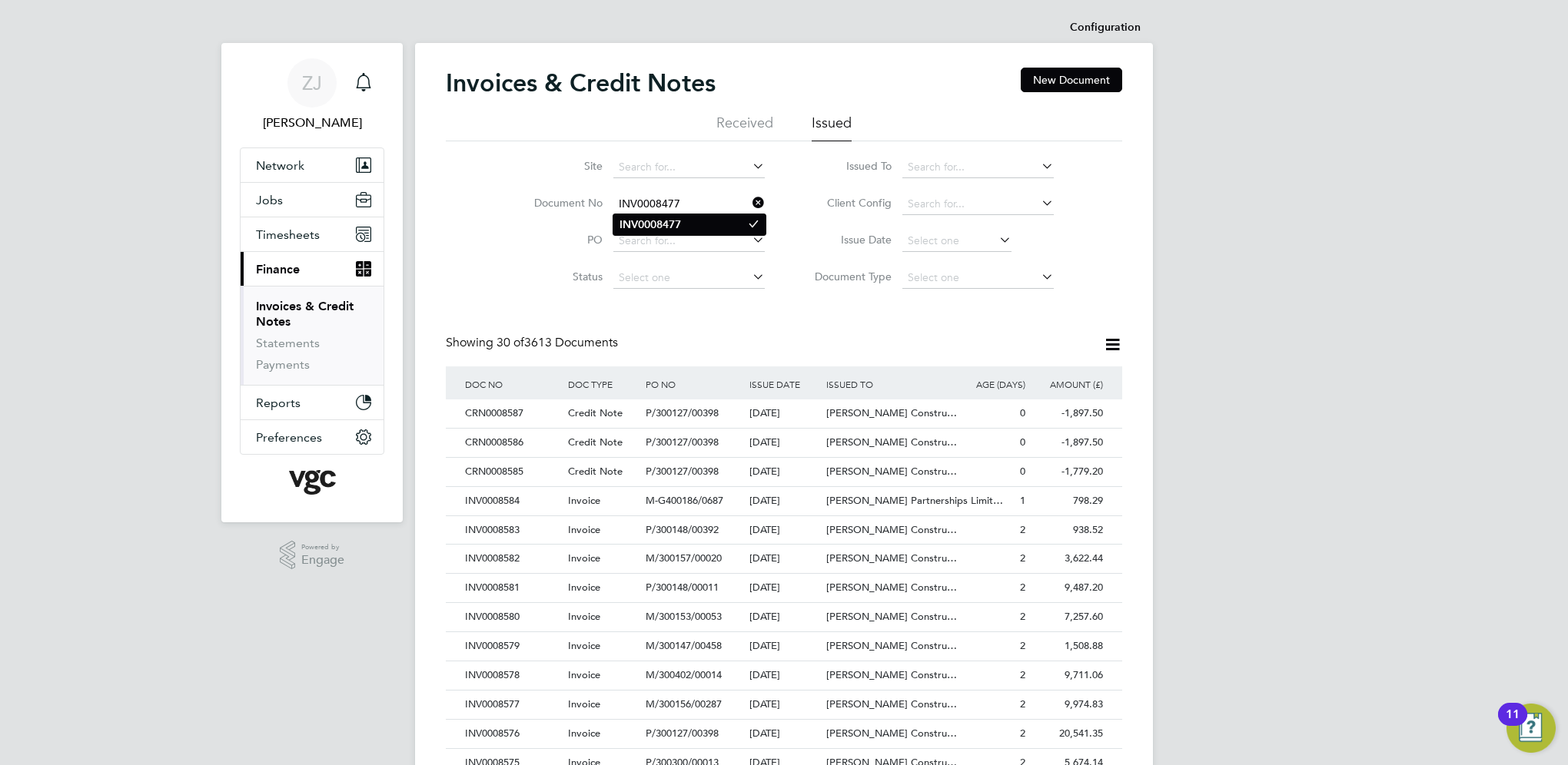
type input "INV0008477"
click at [642, 220] on b "INV0008477" at bounding box center [650, 225] width 62 height 13
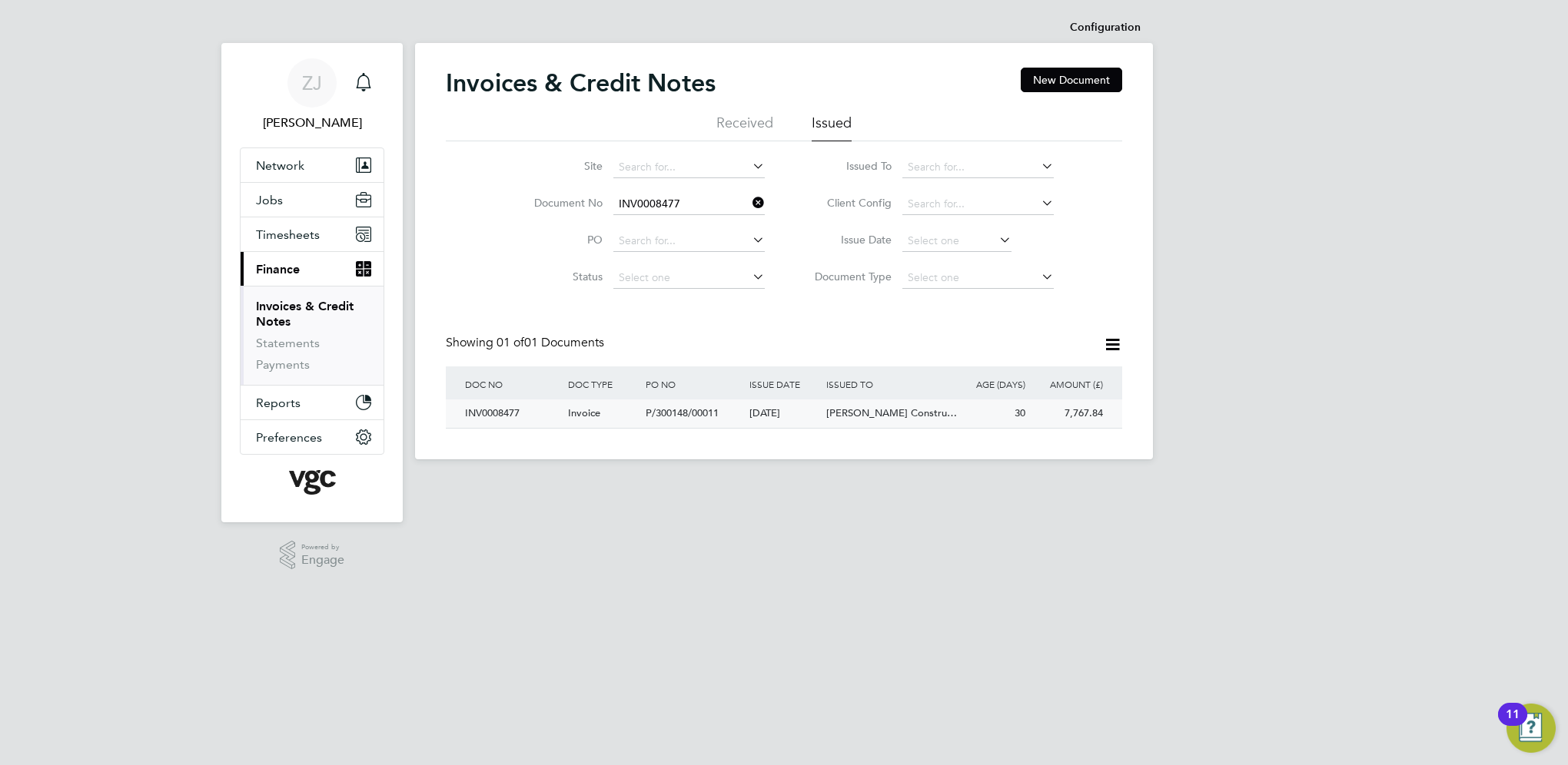
click at [485, 416] on div "INV0008477" at bounding box center [512, 414] width 103 height 29
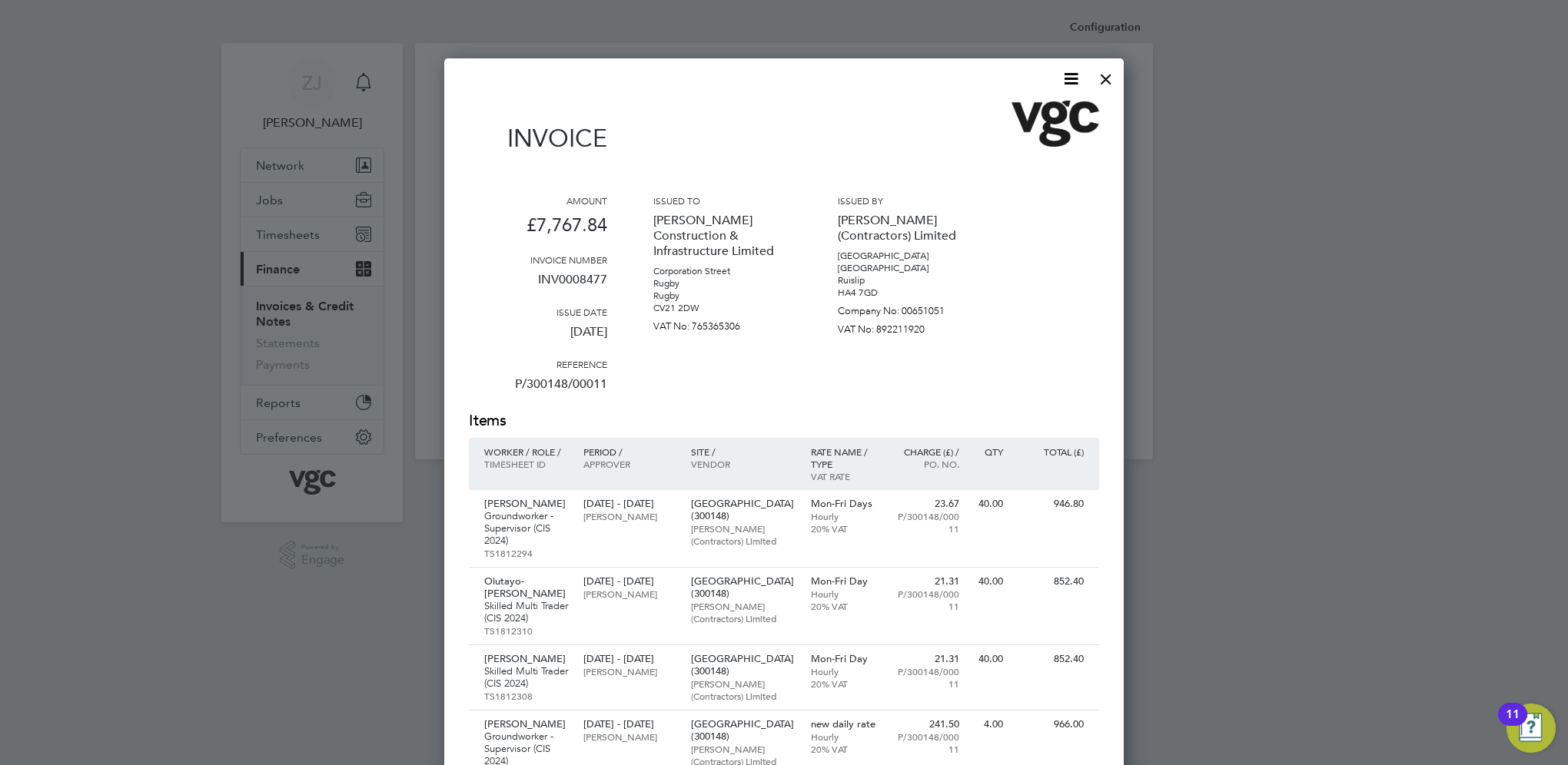
click at [1077, 81] on icon at bounding box center [1071, 78] width 19 height 19
click at [1030, 111] on li "Download Invoice" at bounding box center [1025, 115] width 106 height 22
click at [1107, 74] on div at bounding box center [1106, 75] width 28 height 28
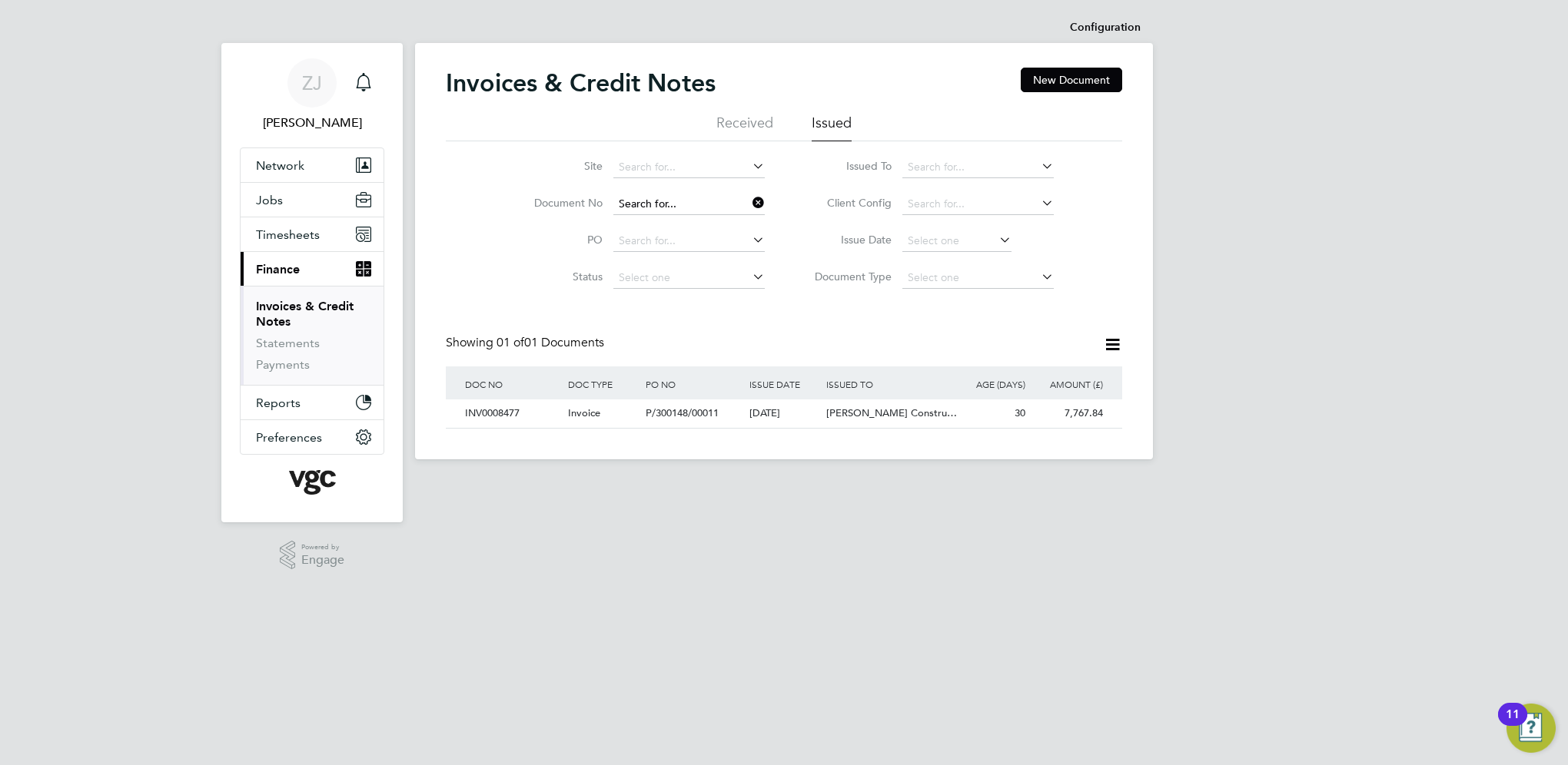
click at [700, 200] on input at bounding box center [688, 204] width 151 height 22
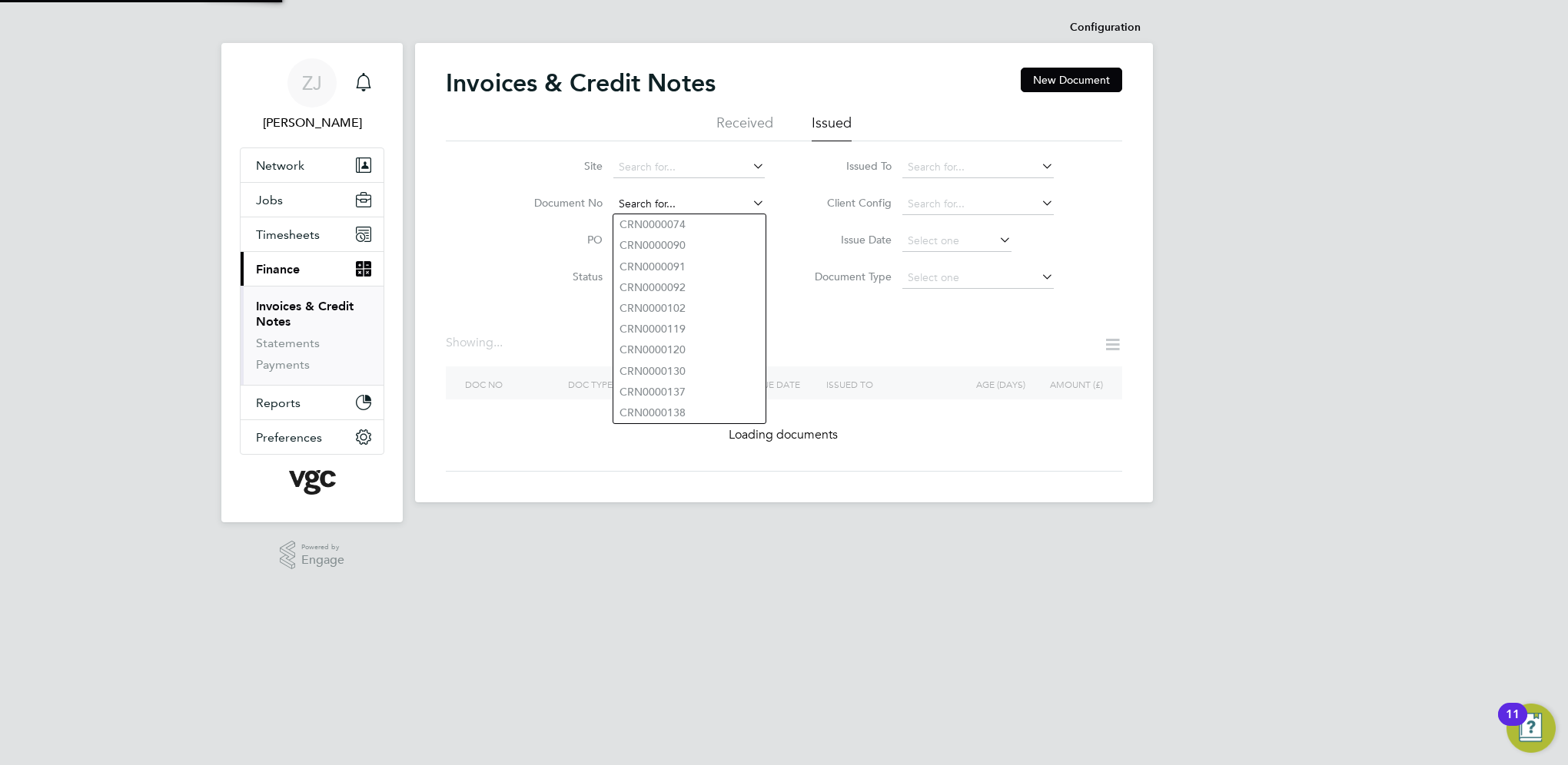
paste input "INV0008479"
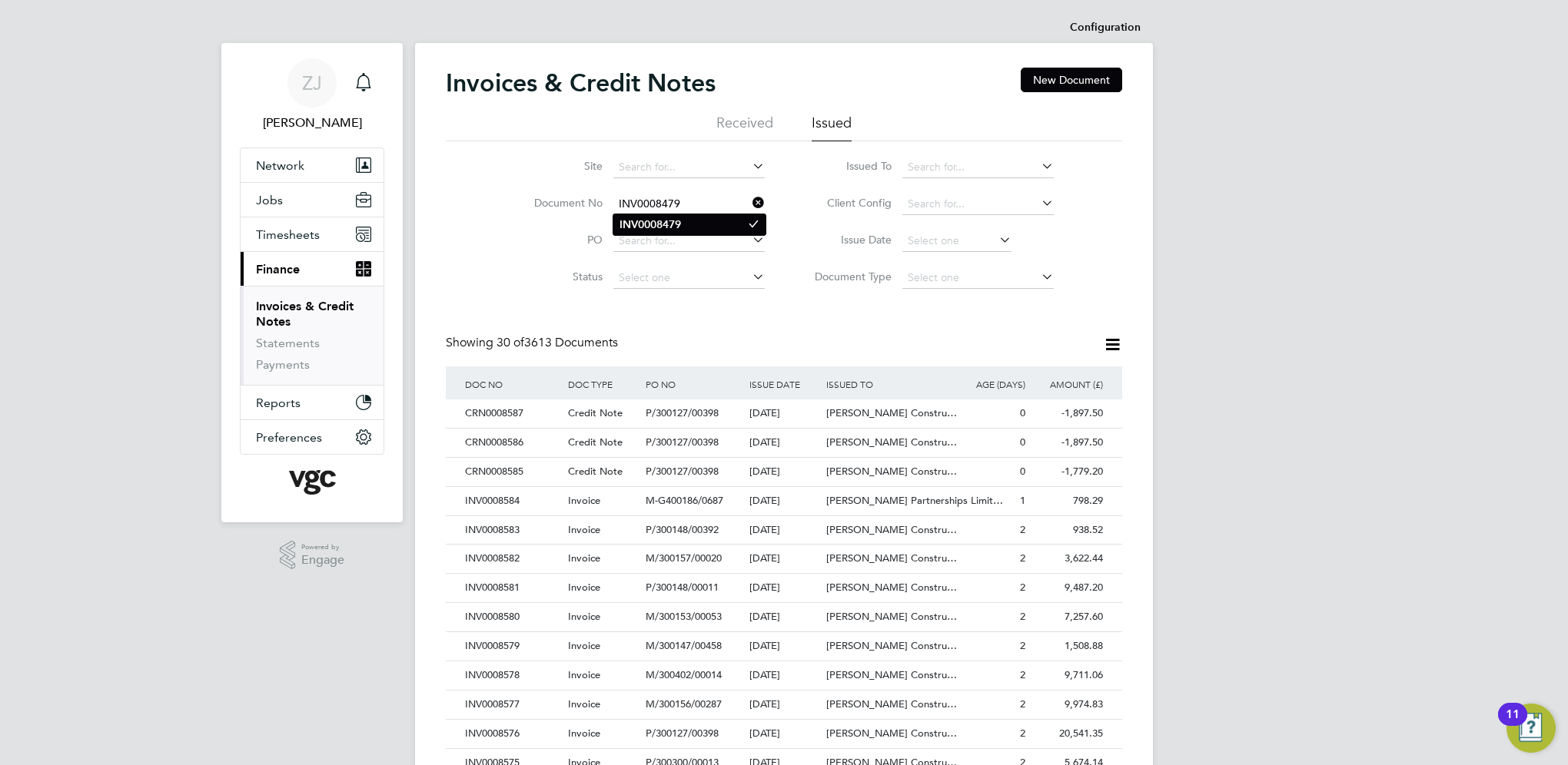
type input "INV0008479"
click at [646, 224] on b "INV0008479" at bounding box center [650, 225] width 62 height 13
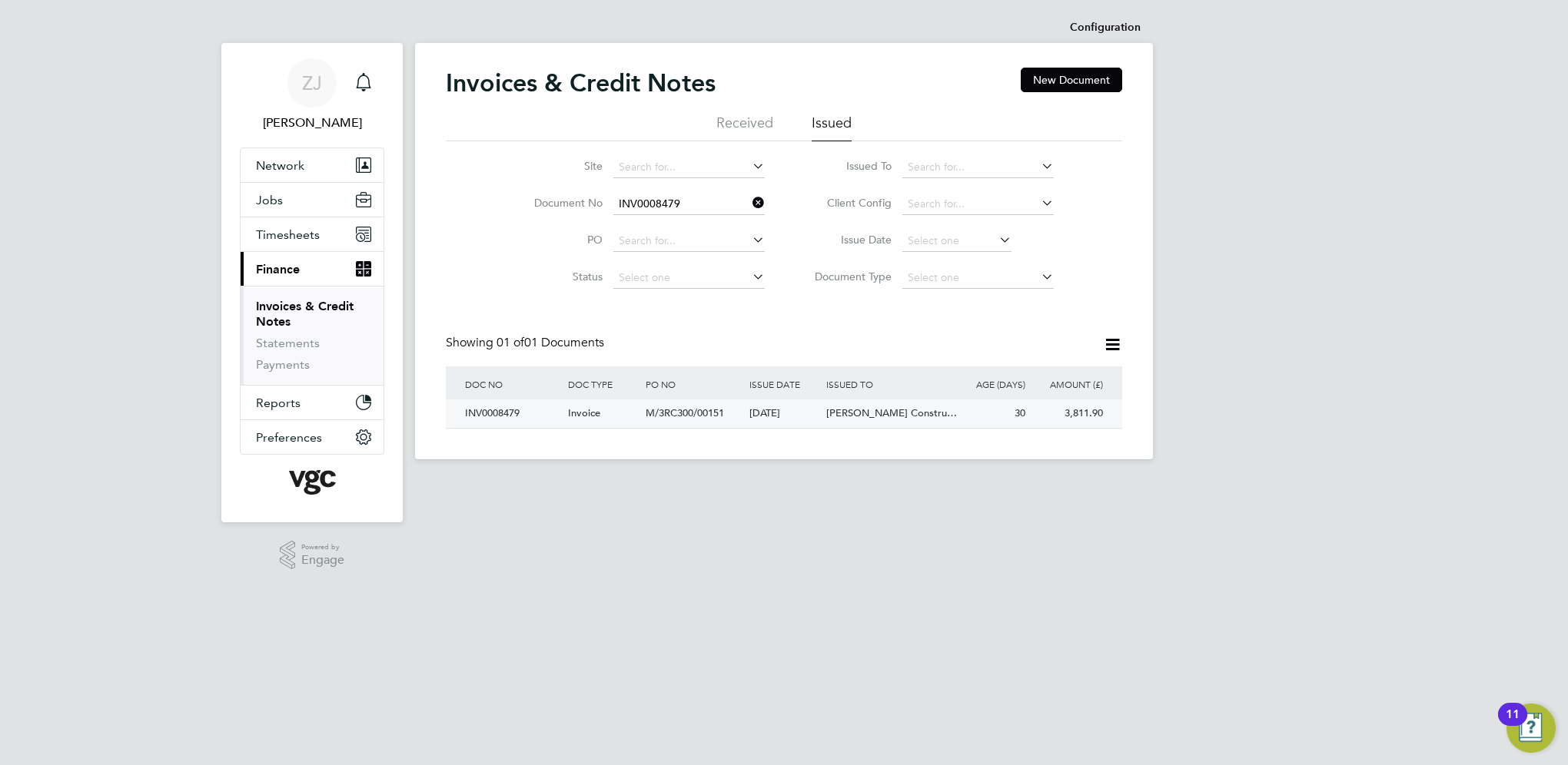
click at [507, 416] on div "INV0008479" at bounding box center [512, 414] width 103 height 29
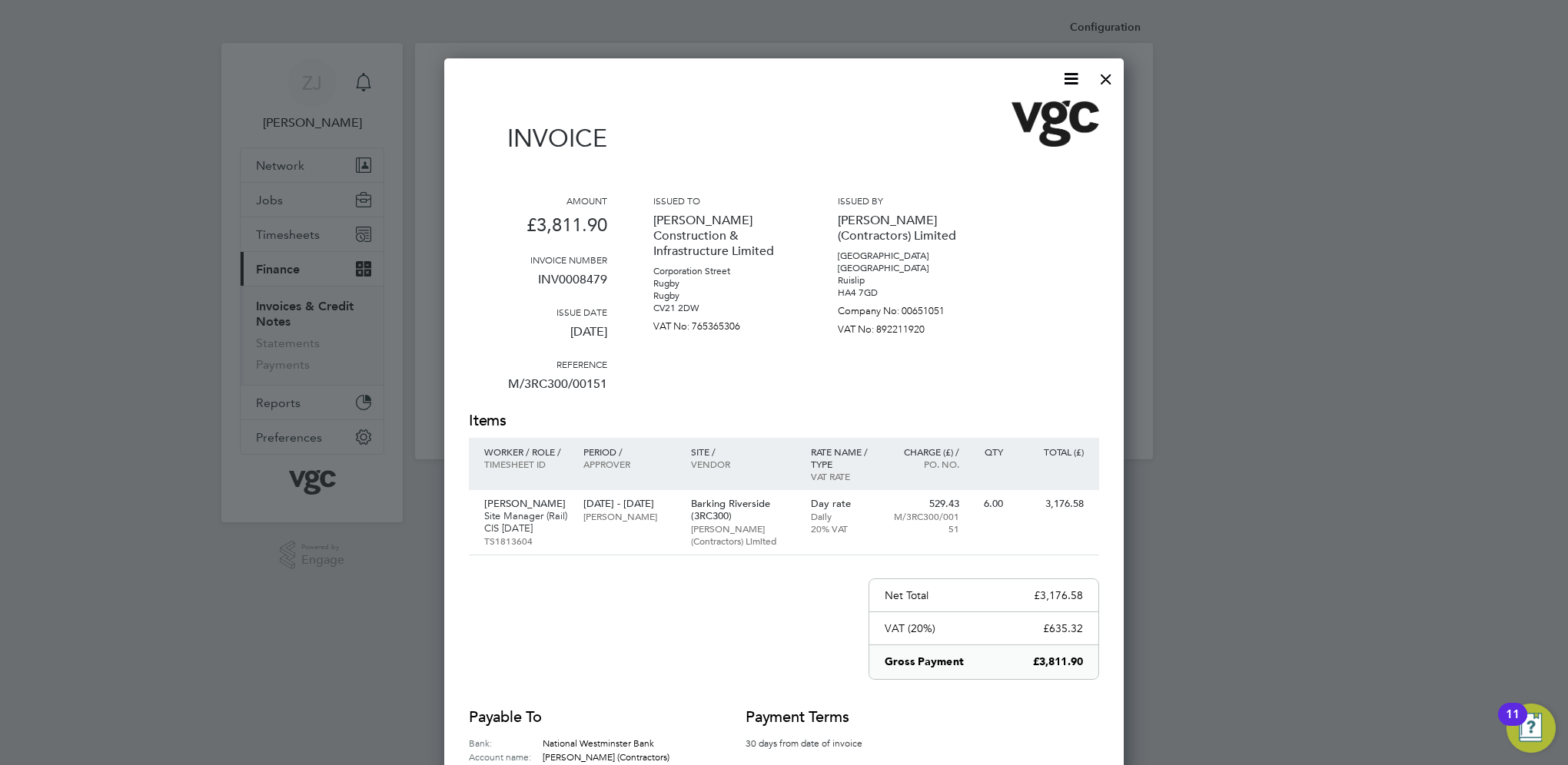
scroll to position [818, 680]
click at [1065, 74] on icon at bounding box center [1071, 78] width 19 height 19
click at [1022, 114] on li "Download Invoice" at bounding box center [1025, 115] width 106 height 22
click at [1100, 78] on div at bounding box center [1106, 75] width 28 height 28
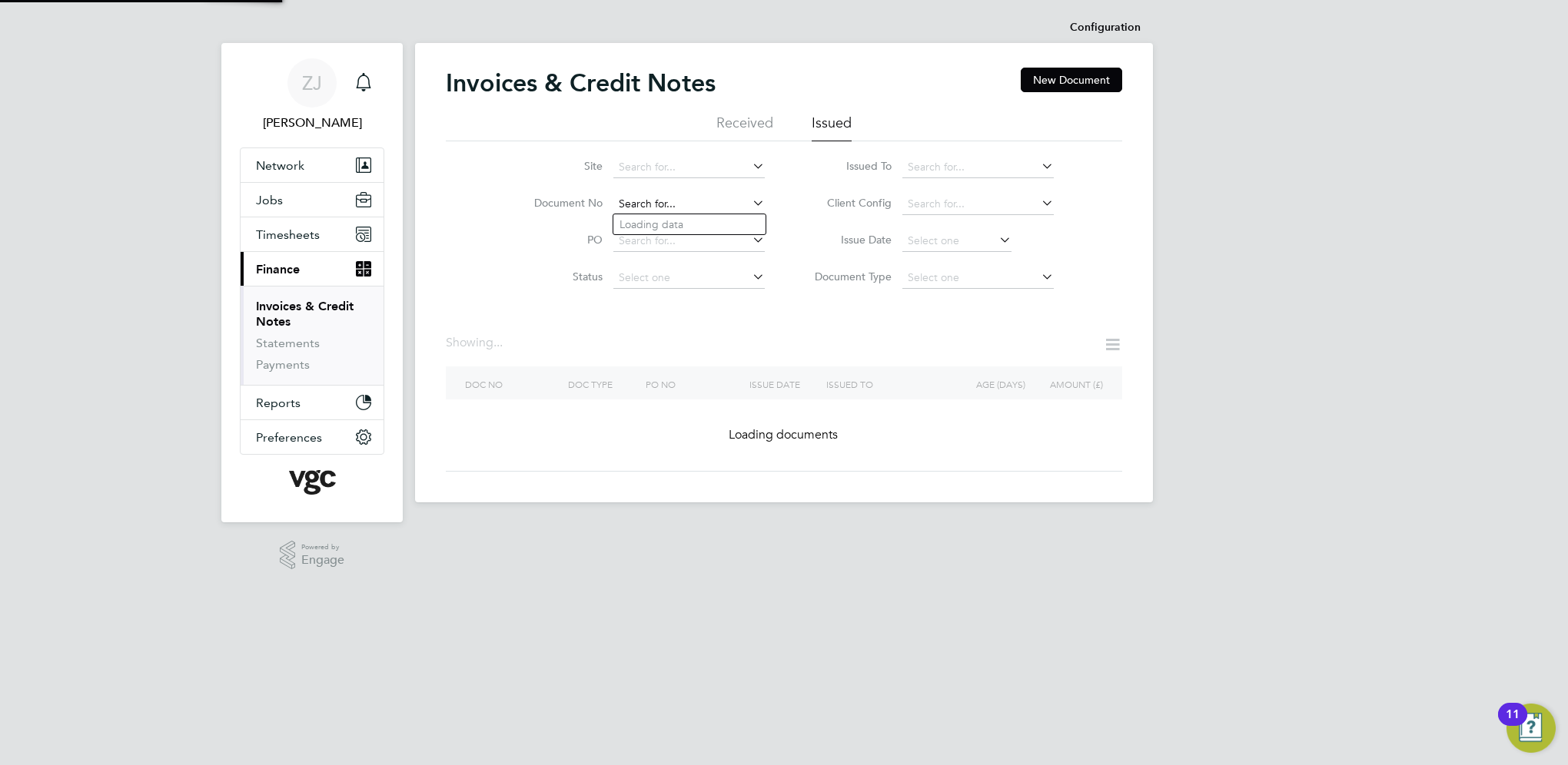
click at [687, 203] on input at bounding box center [688, 204] width 151 height 22
paste input "INV0008472"
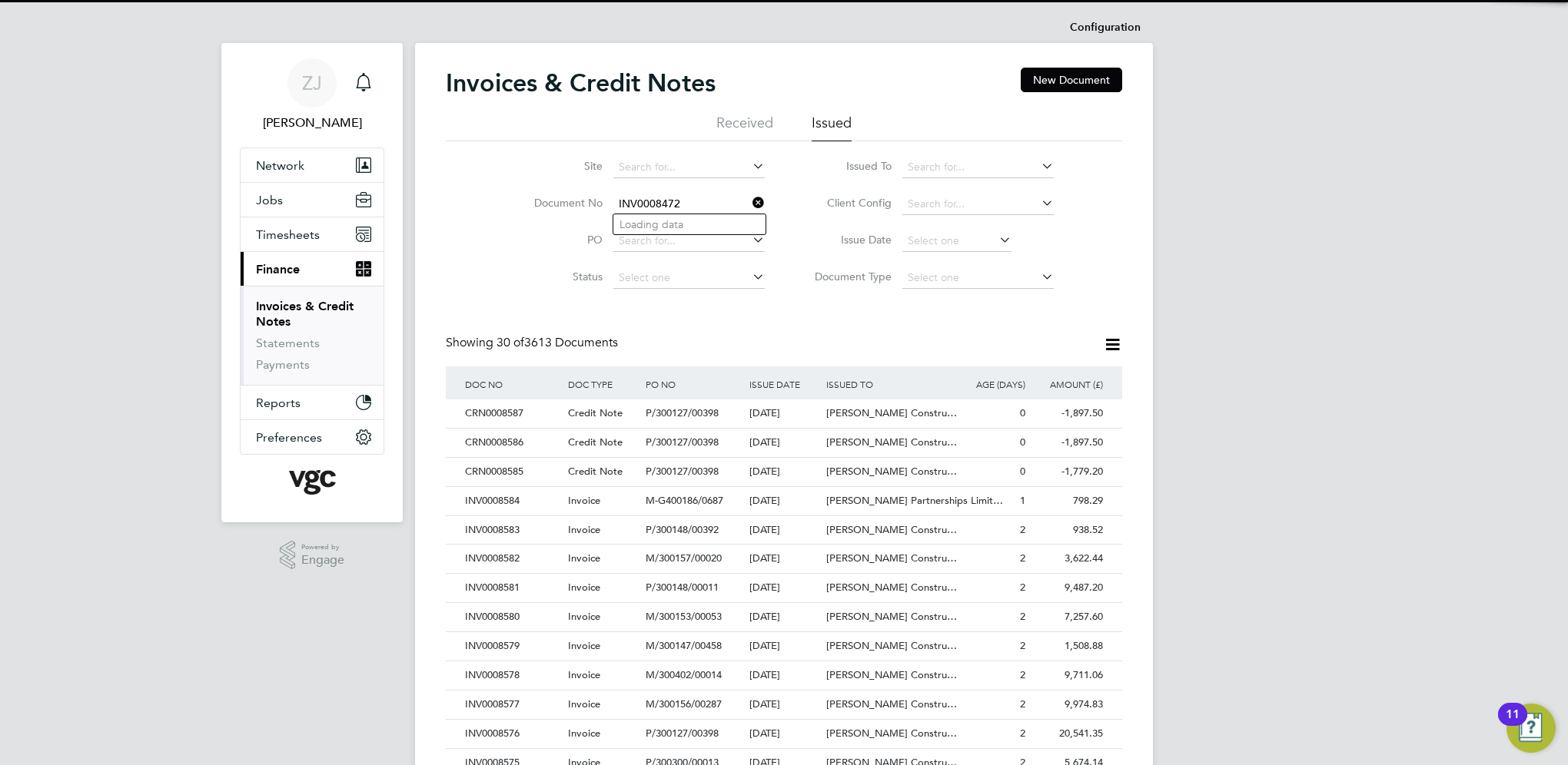
scroll to position [29, 105]
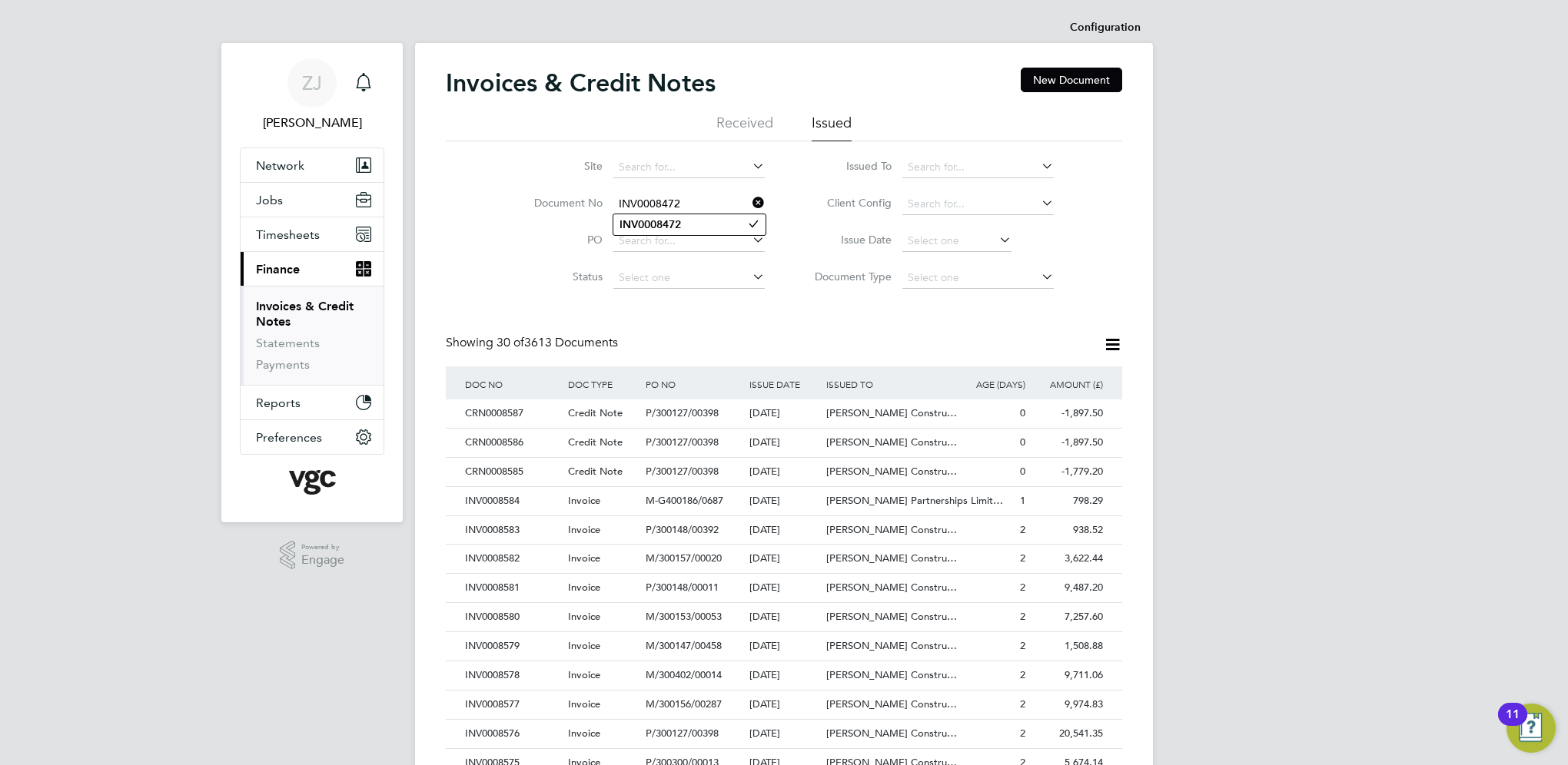
type input "INV0008472"
click at [648, 221] on b "INV0008472" at bounding box center [650, 225] width 62 height 13
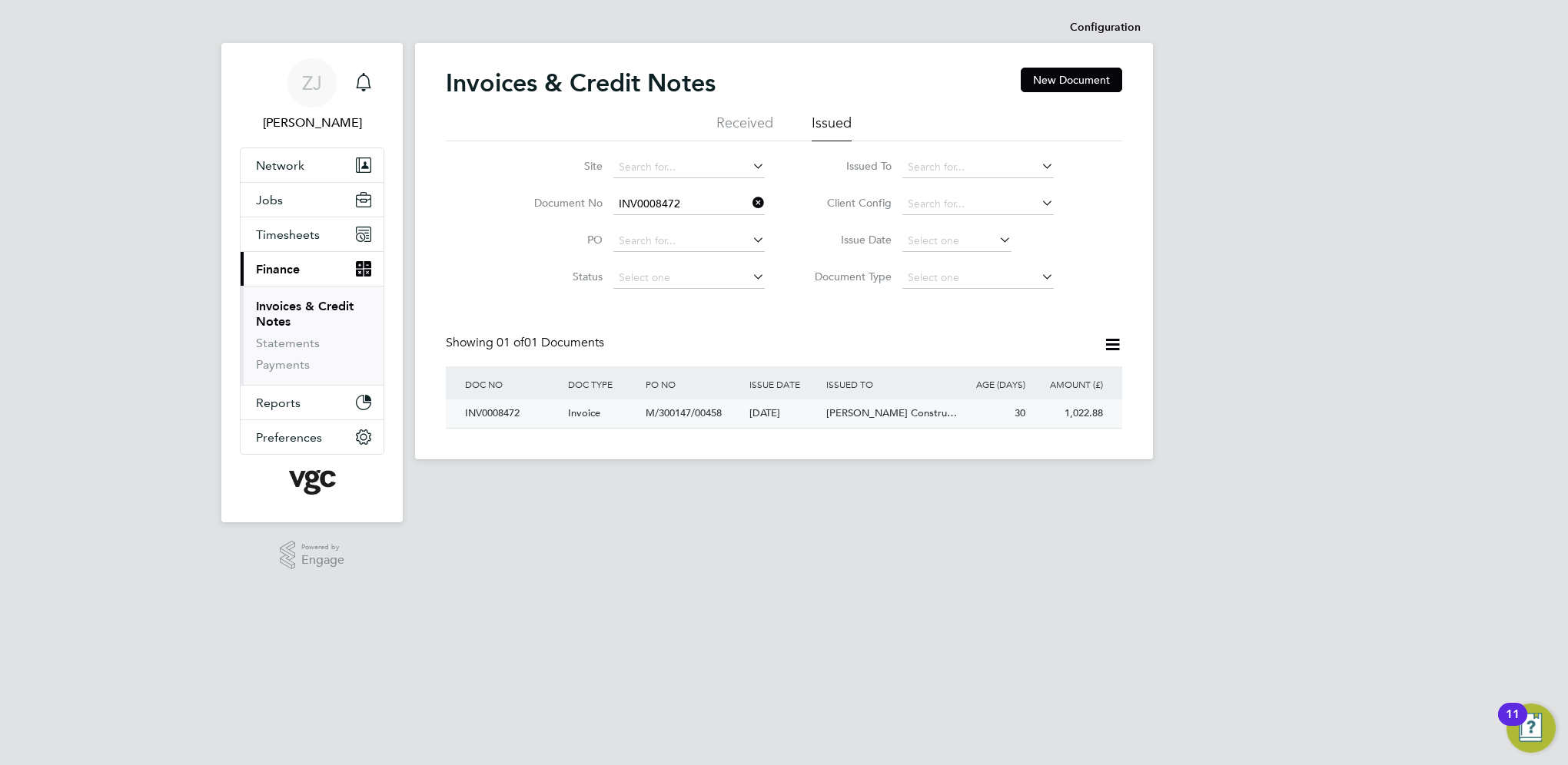
click at [490, 415] on div "INV0008472" at bounding box center [512, 414] width 103 height 29
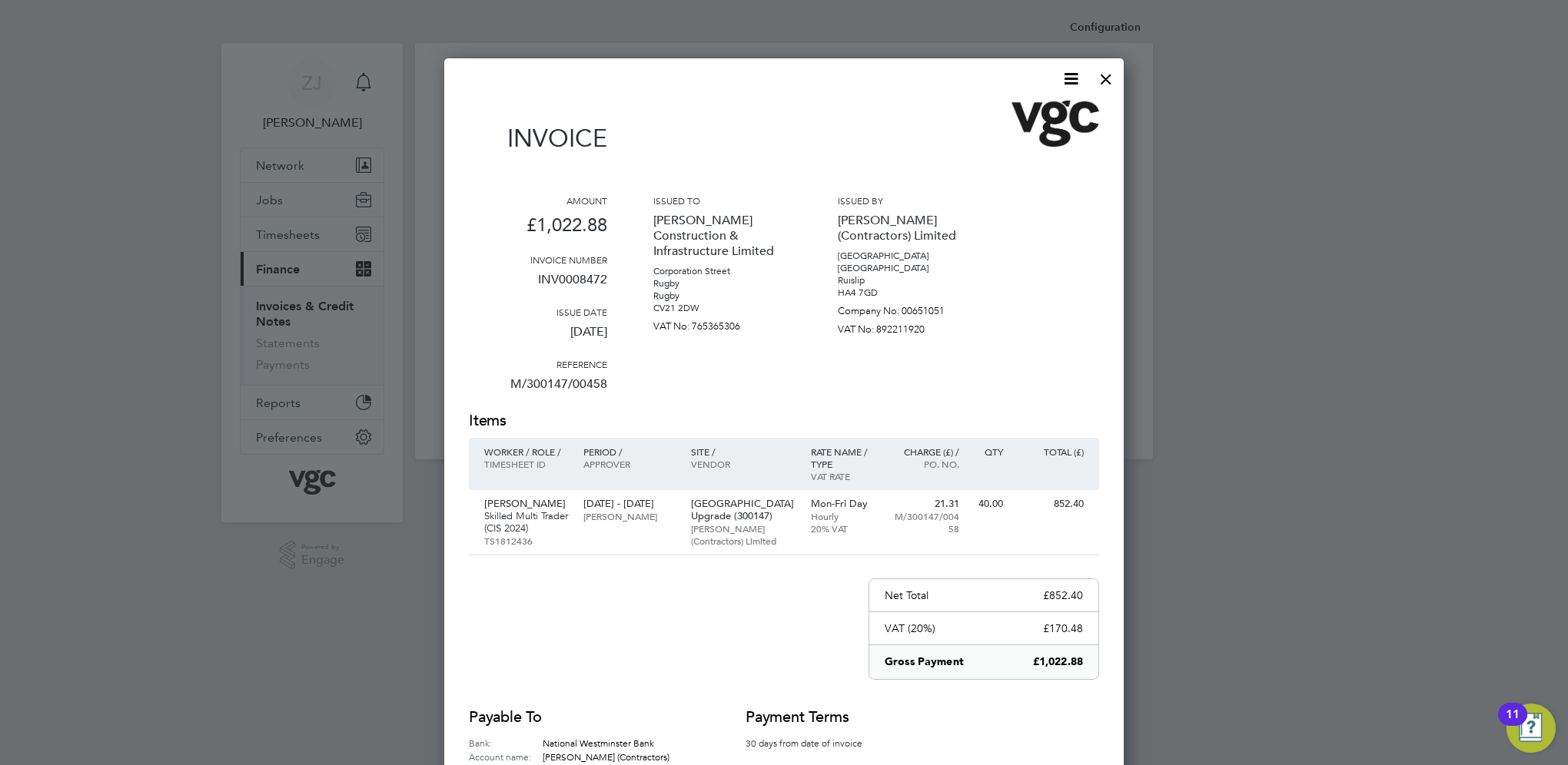
click at [1073, 77] on icon at bounding box center [1071, 78] width 19 height 19
click at [999, 114] on li "Download Invoice" at bounding box center [1025, 115] width 106 height 22
click at [1105, 83] on div at bounding box center [1106, 75] width 28 height 28
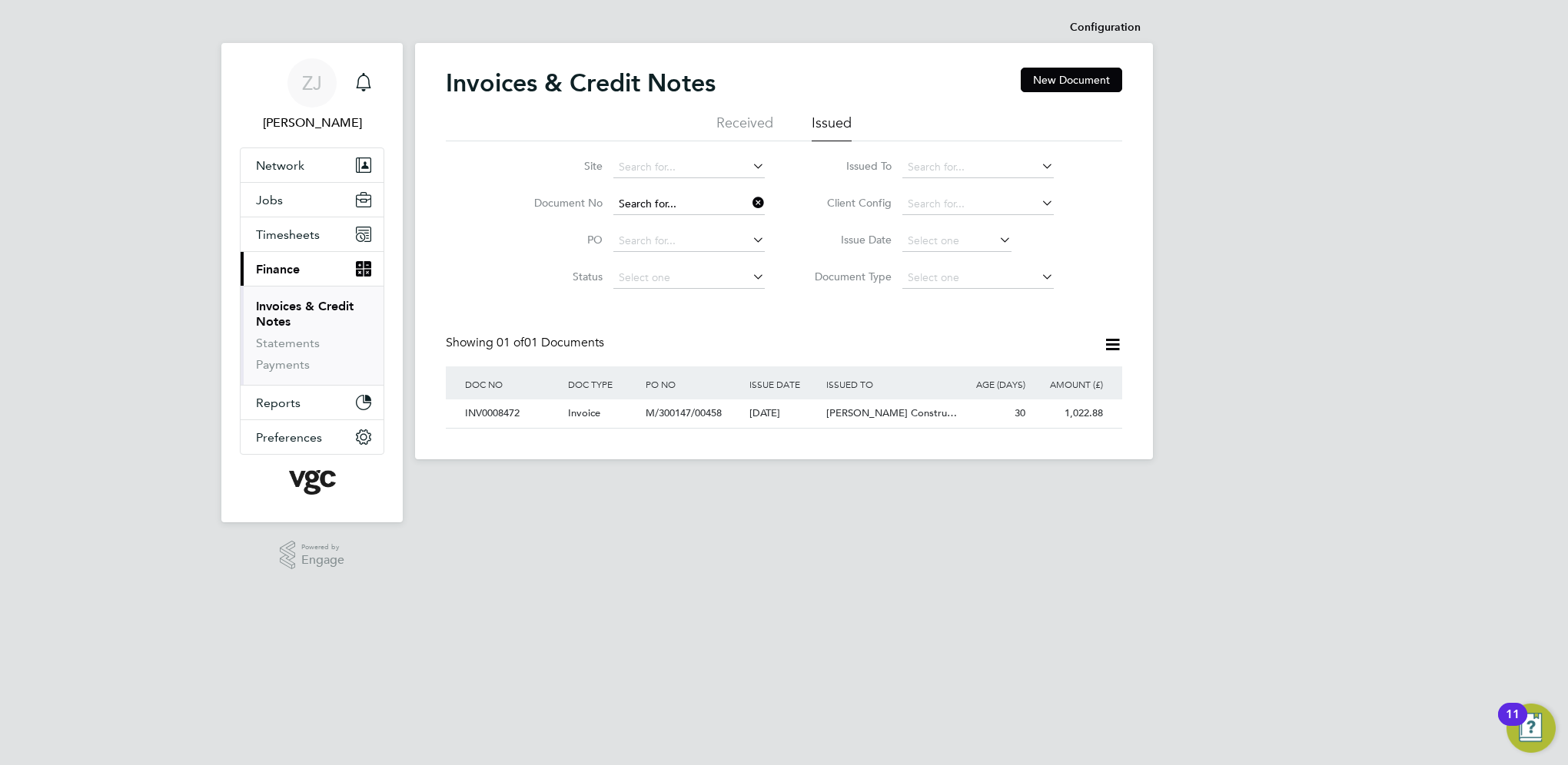
click at [680, 203] on input at bounding box center [688, 204] width 151 height 22
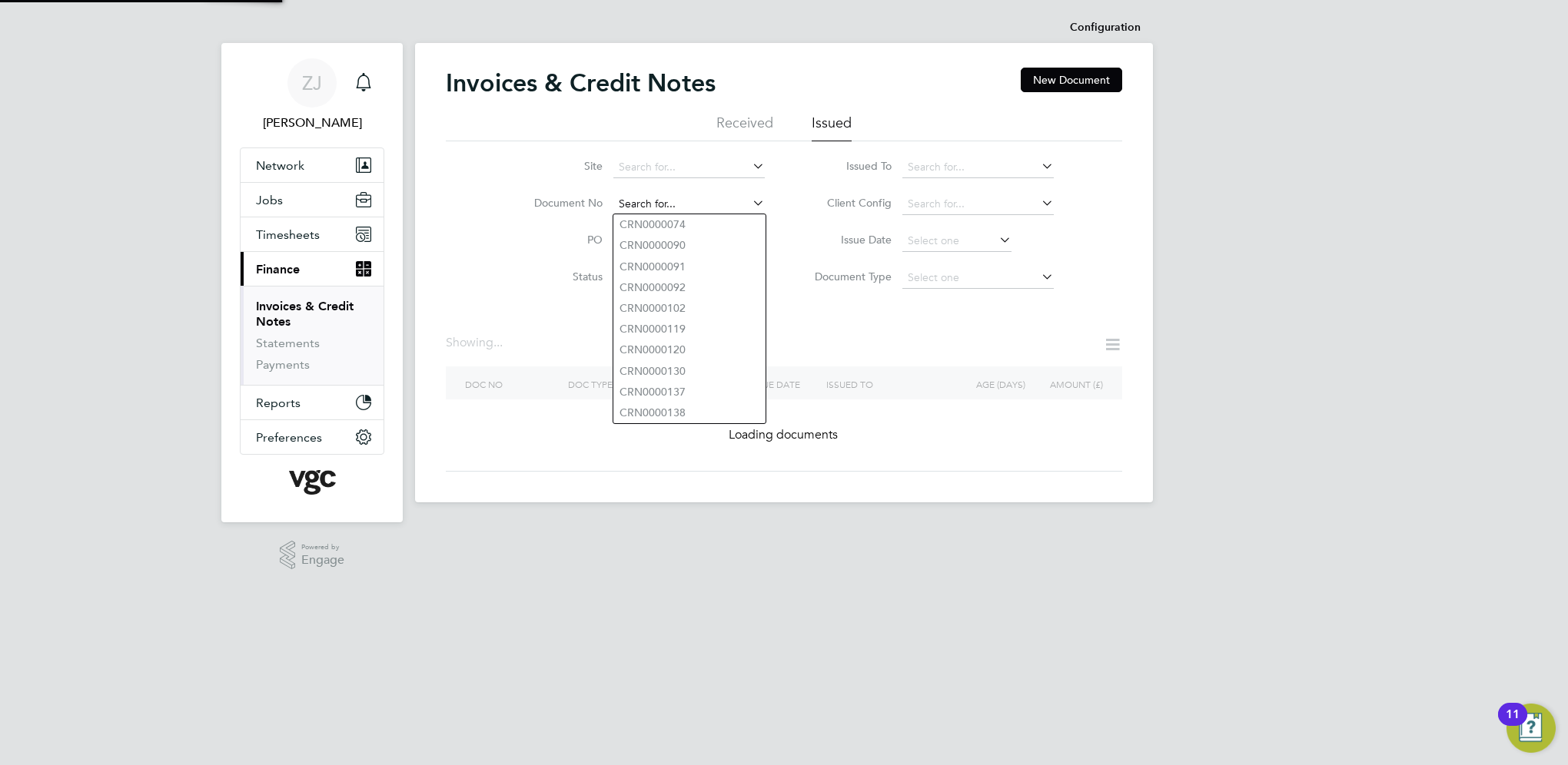
paste input "INV0008474"
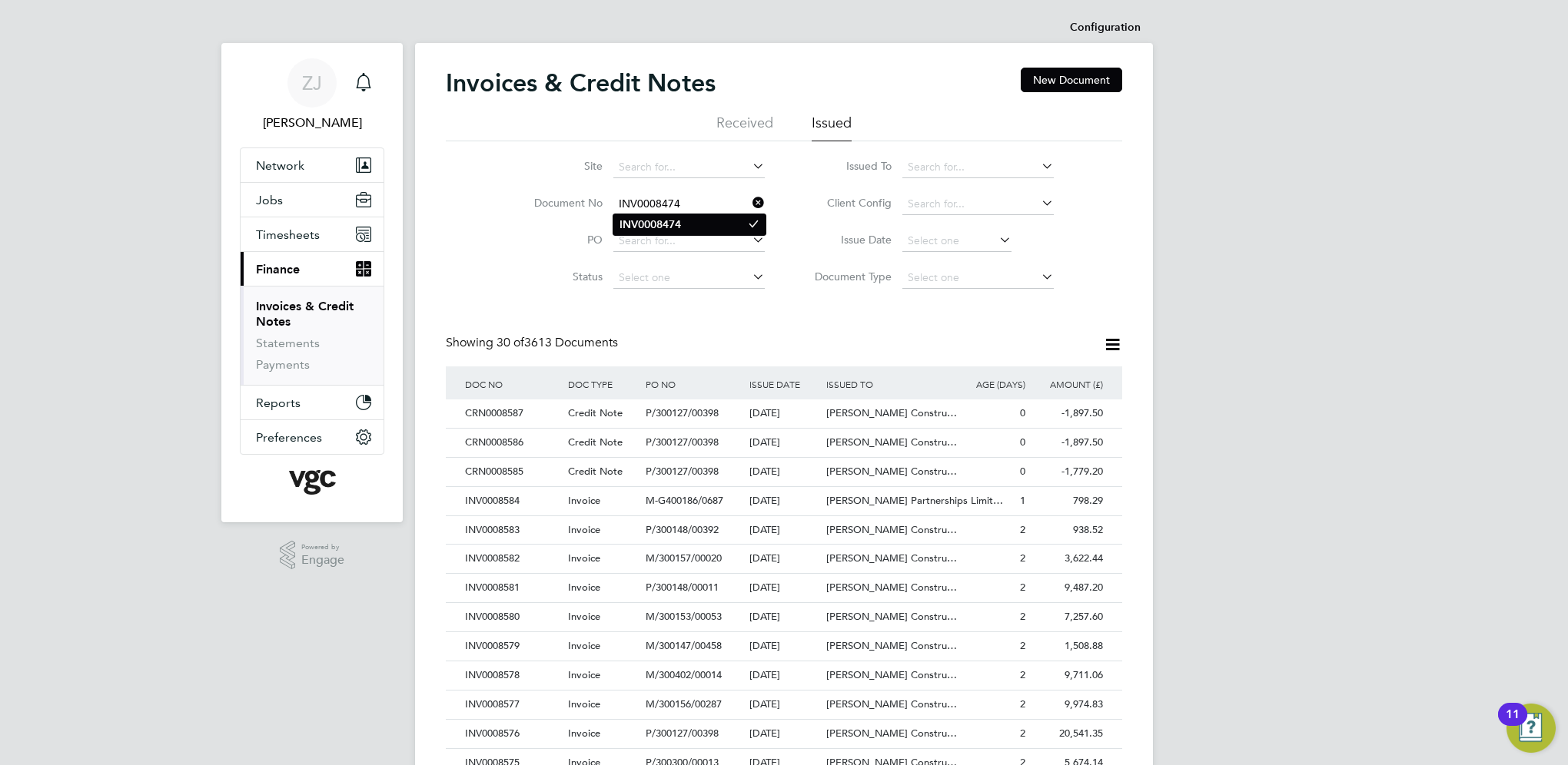
type input "INV0008474"
click at [659, 219] on b "INV0008474" at bounding box center [650, 225] width 62 height 13
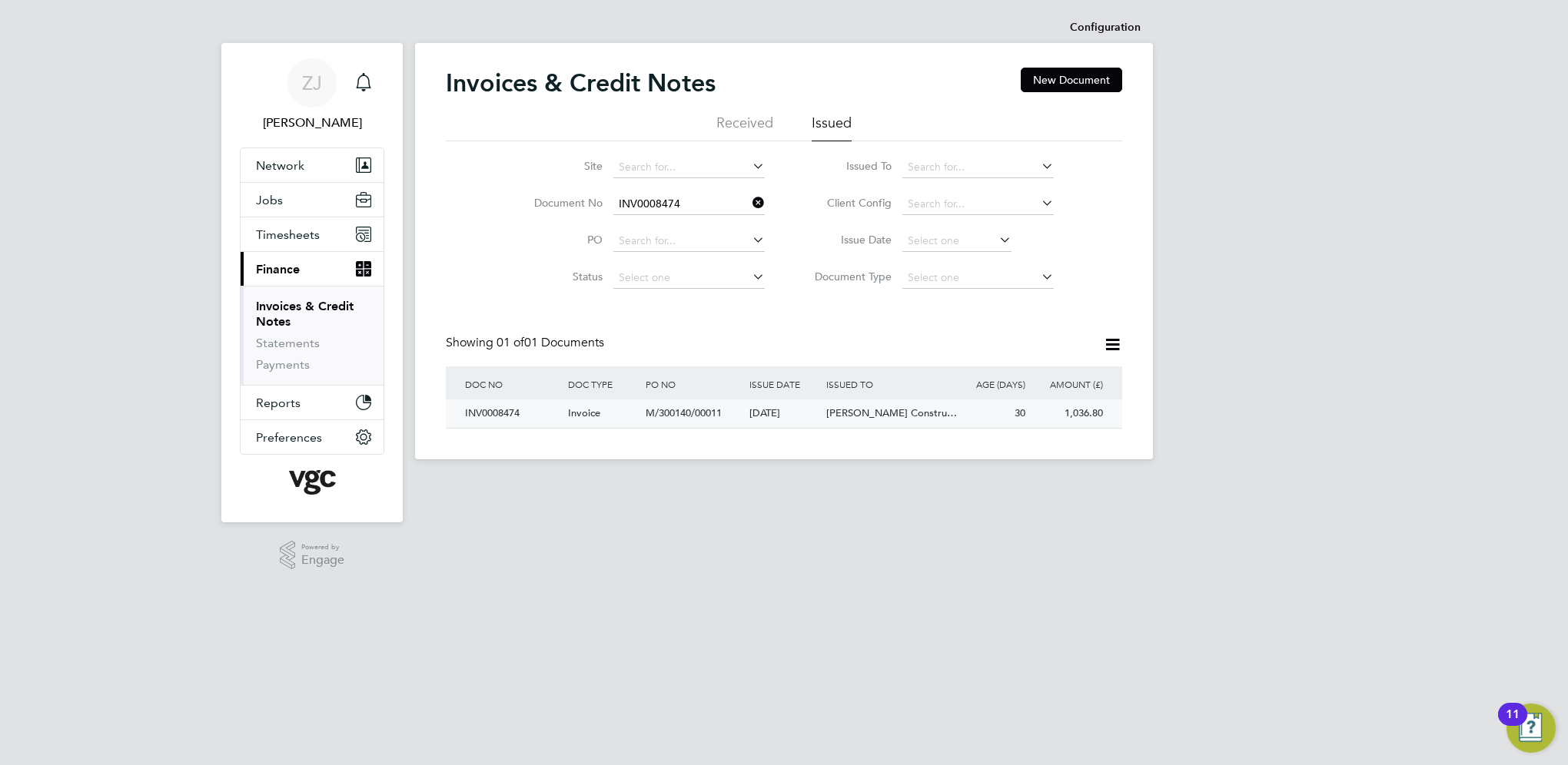
click at [497, 412] on div "INV0008474" at bounding box center [512, 414] width 103 height 29
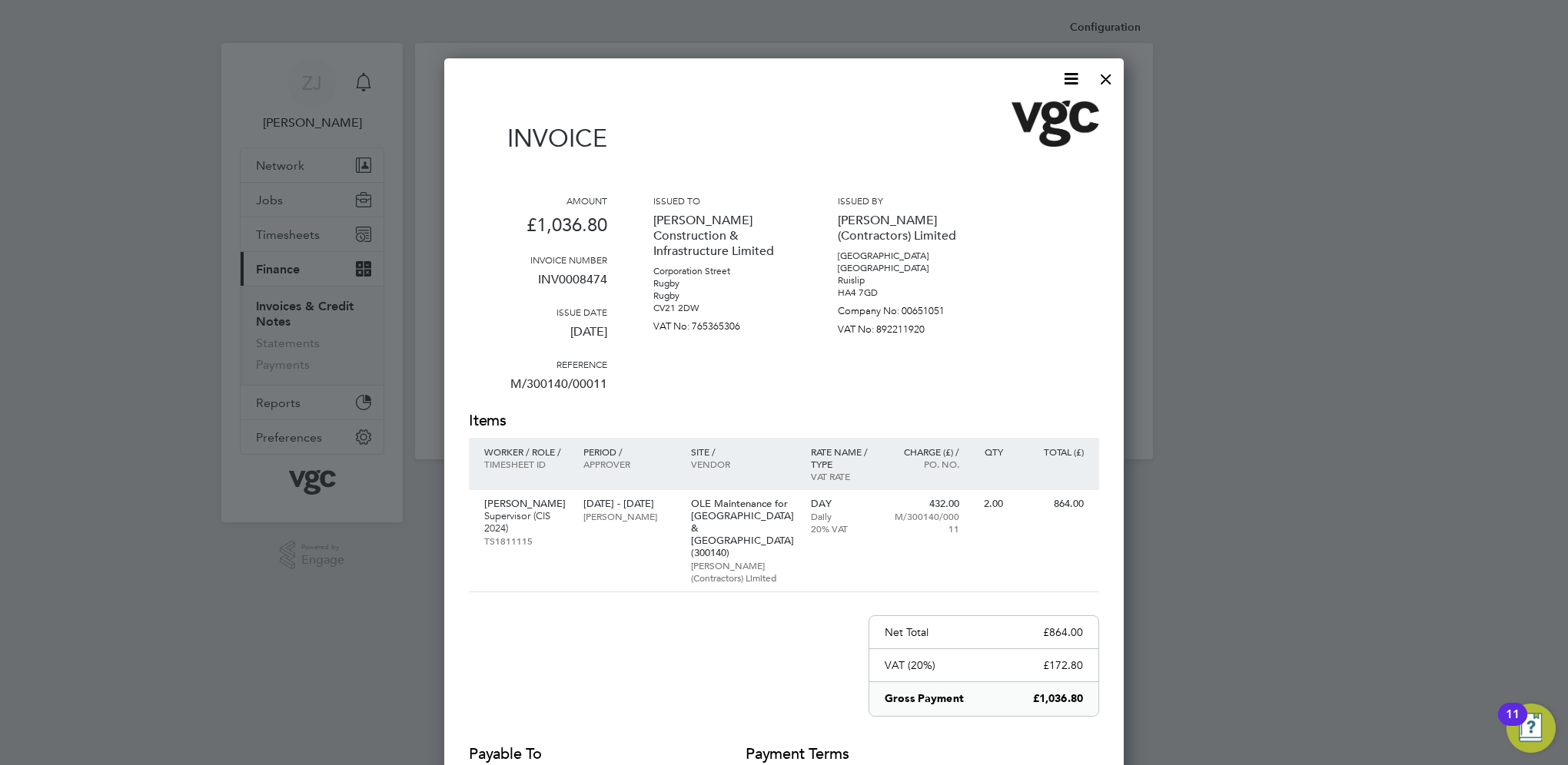
click at [1070, 74] on icon at bounding box center [1071, 78] width 19 height 19
click at [1017, 112] on li "Download Invoice" at bounding box center [1025, 115] width 106 height 22
click at [1101, 78] on div at bounding box center [1106, 75] width 28 height 28
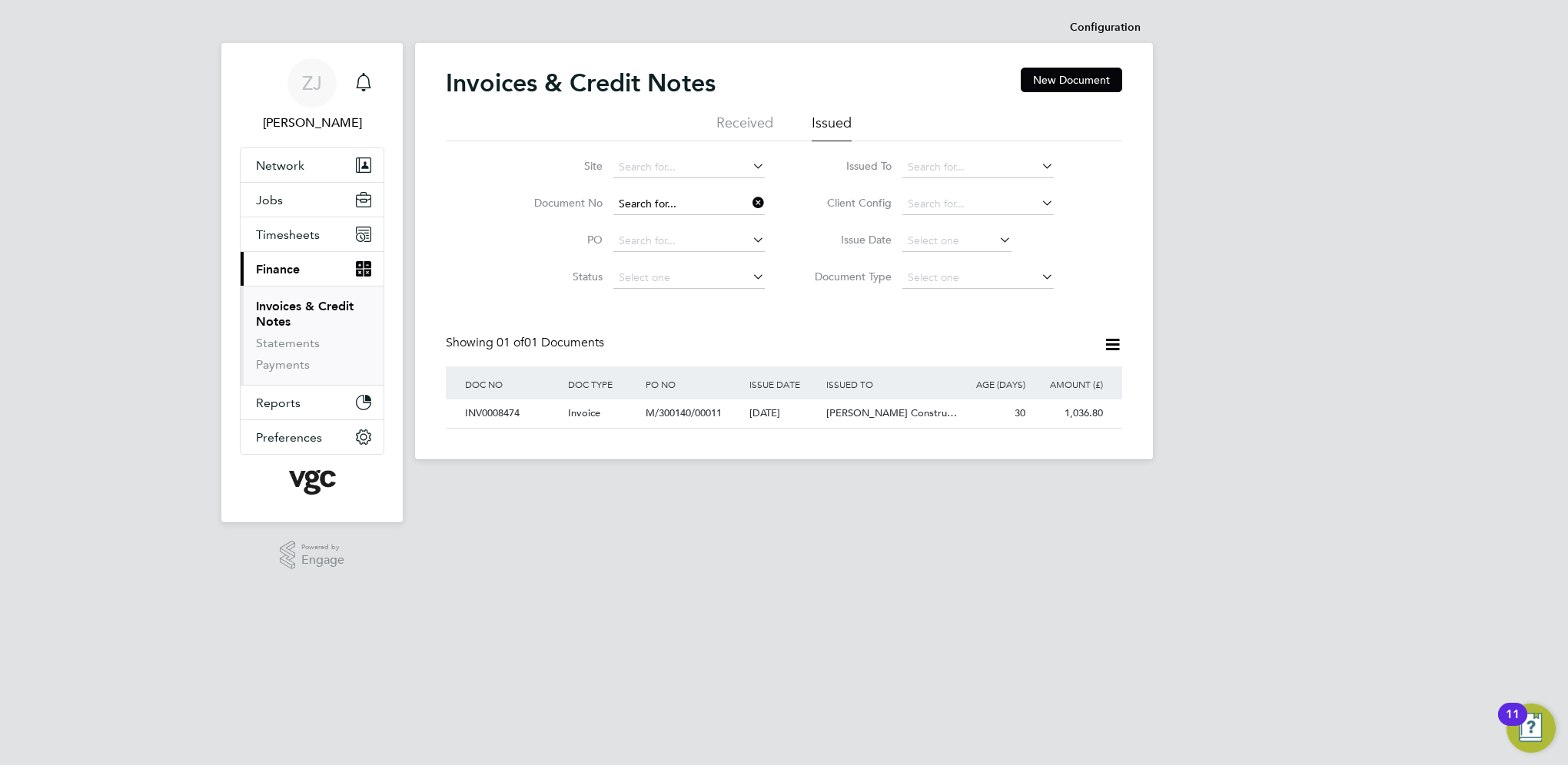
click at [688, 205] on input at bounding box center [688, 204] width 151 height 22
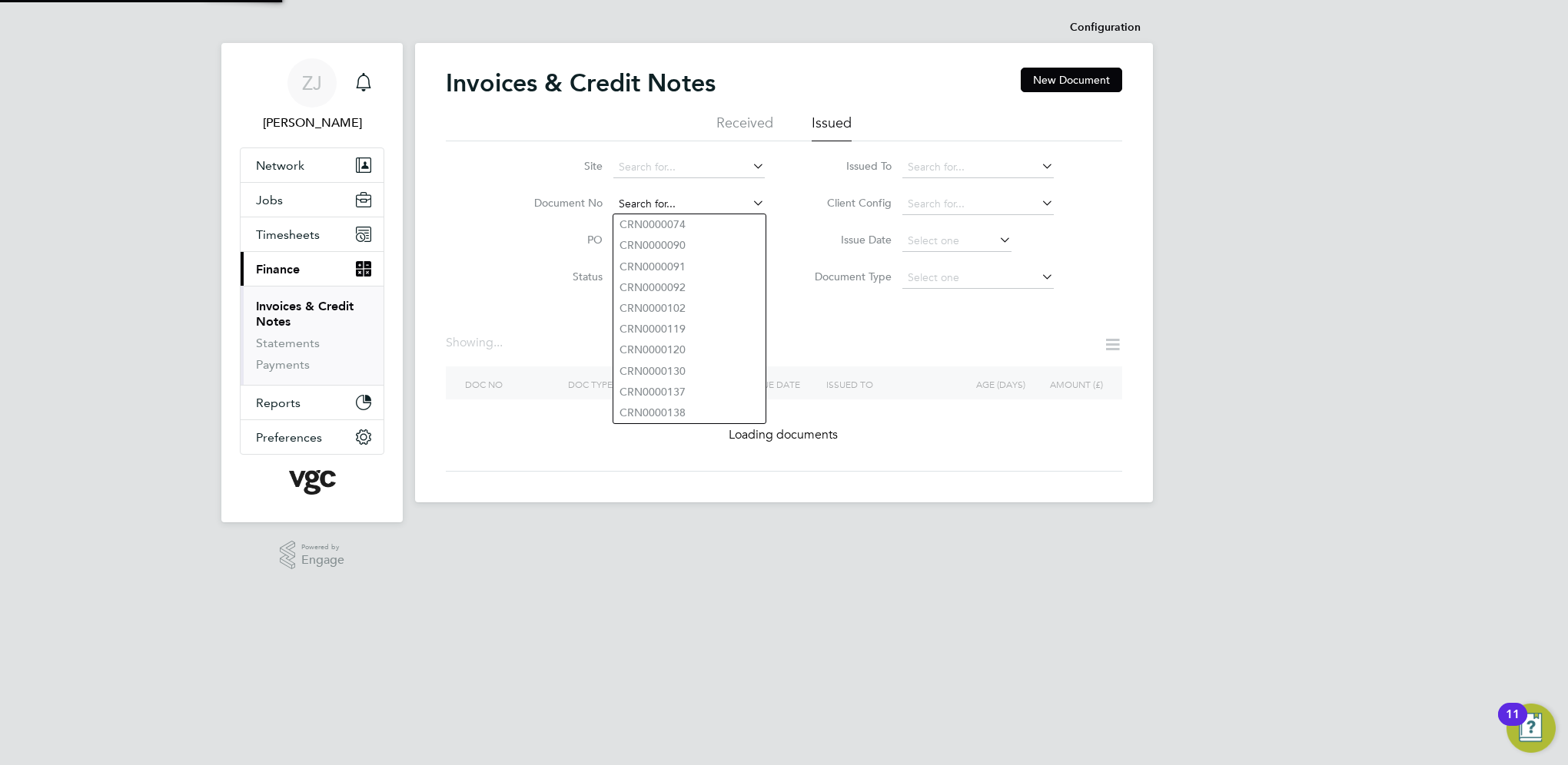
paste input "INV0008476"
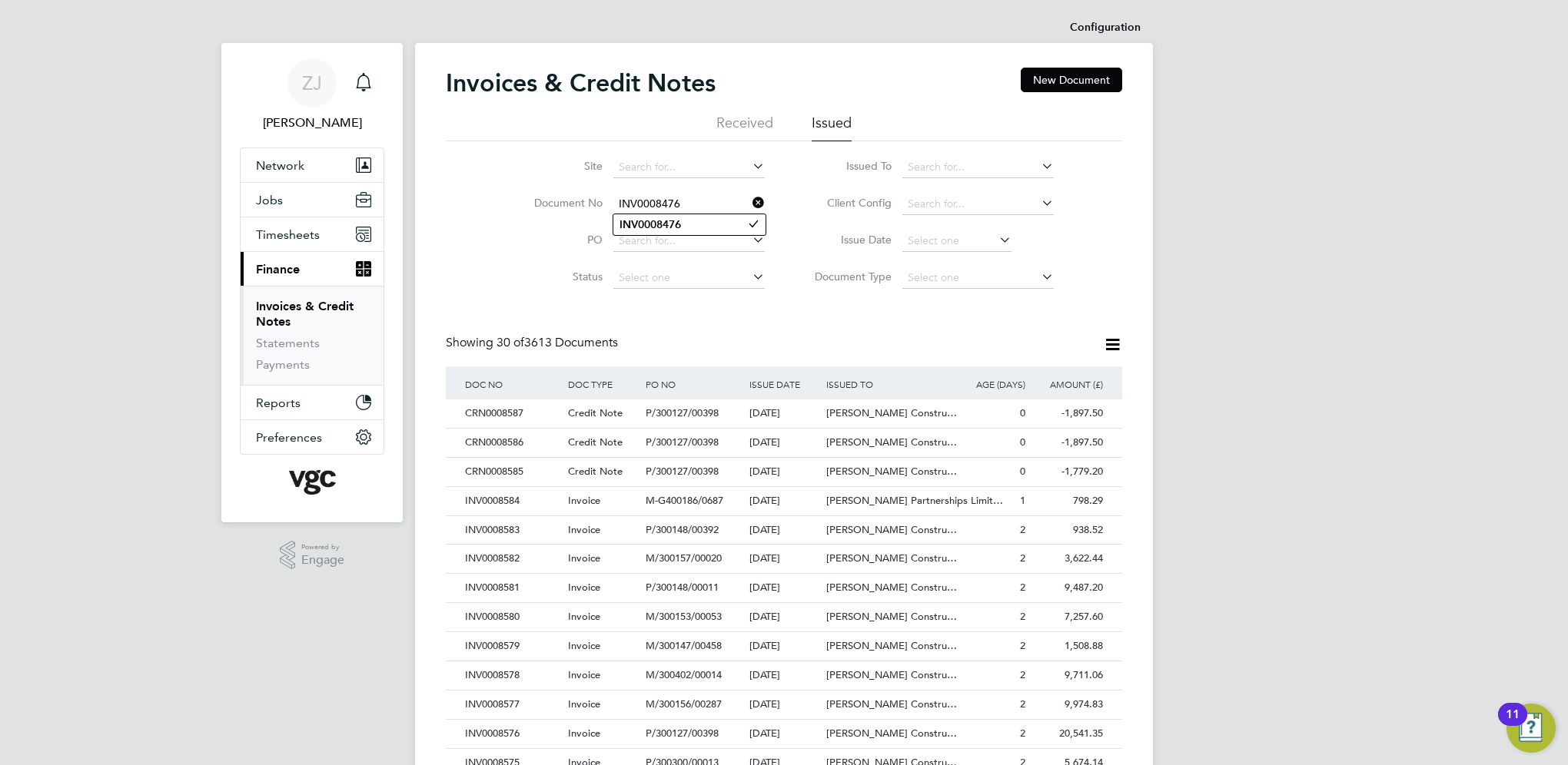
type input "INV0008476"
click at [651, 222] on b "INV0008476" at bounding box center [650, 225] width 62 height 13
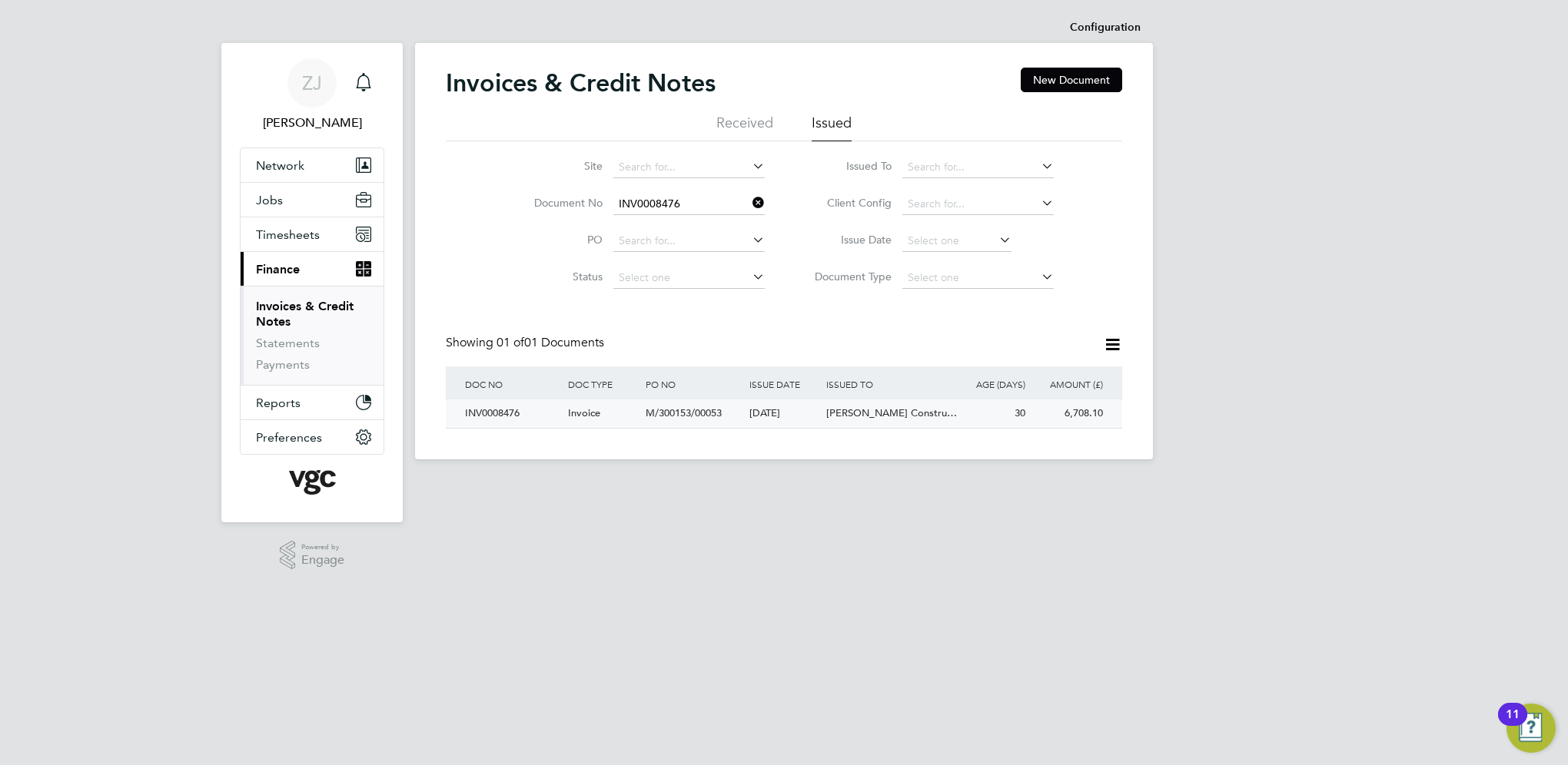
click at [490, 412] on div "INV0008476" at bounding box center [512, 414] width 103 height 29
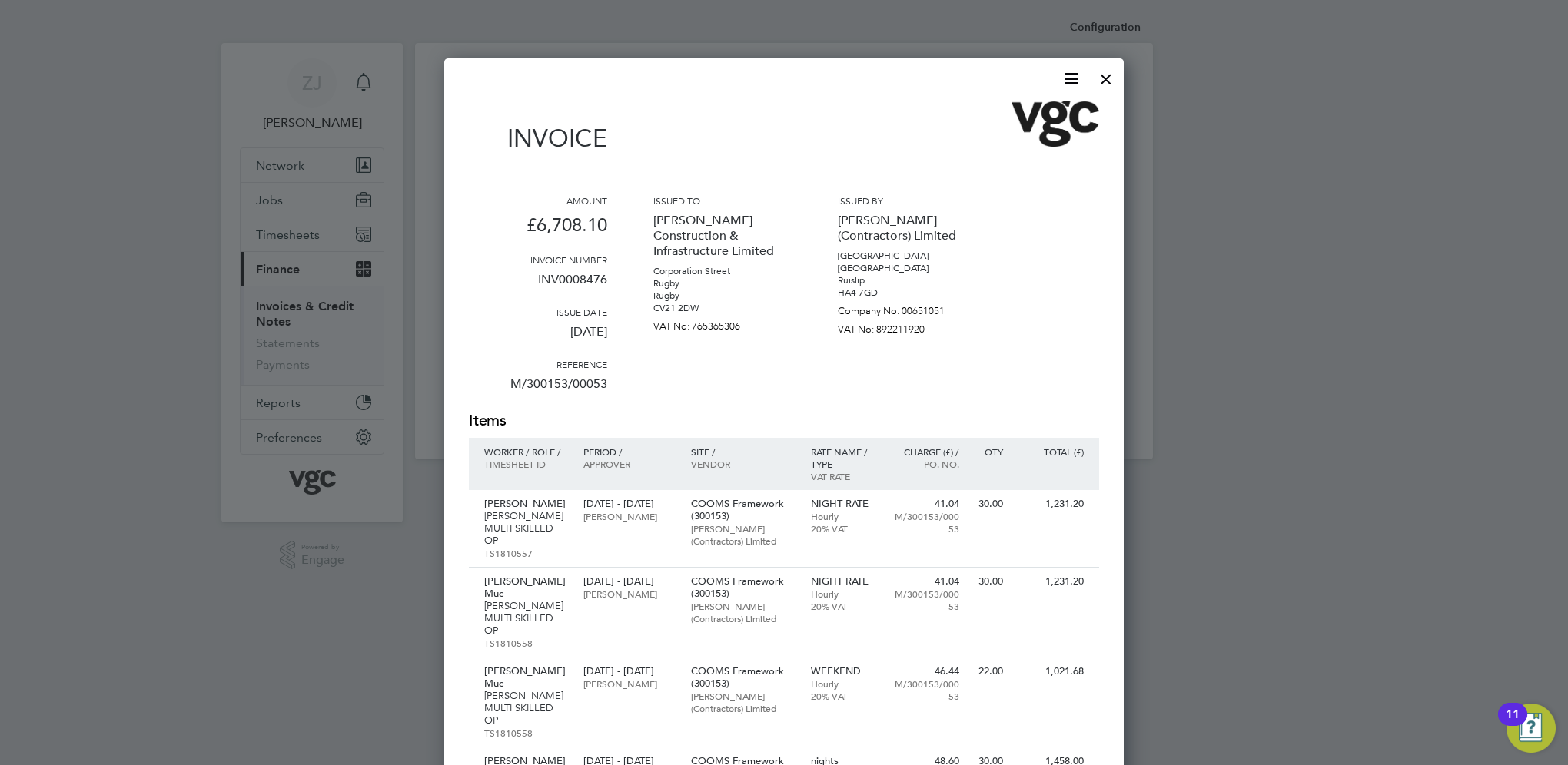
click at [1061, 82] on icon at bounding box center [1071, 78] width 19 height 19
click at [1034, 112] on li "Download Invoice" at bounding box center [1025, 115] width 106 height 22
click at [1104, 77] on div at bounding box center [1106, 75] width 28 height 28
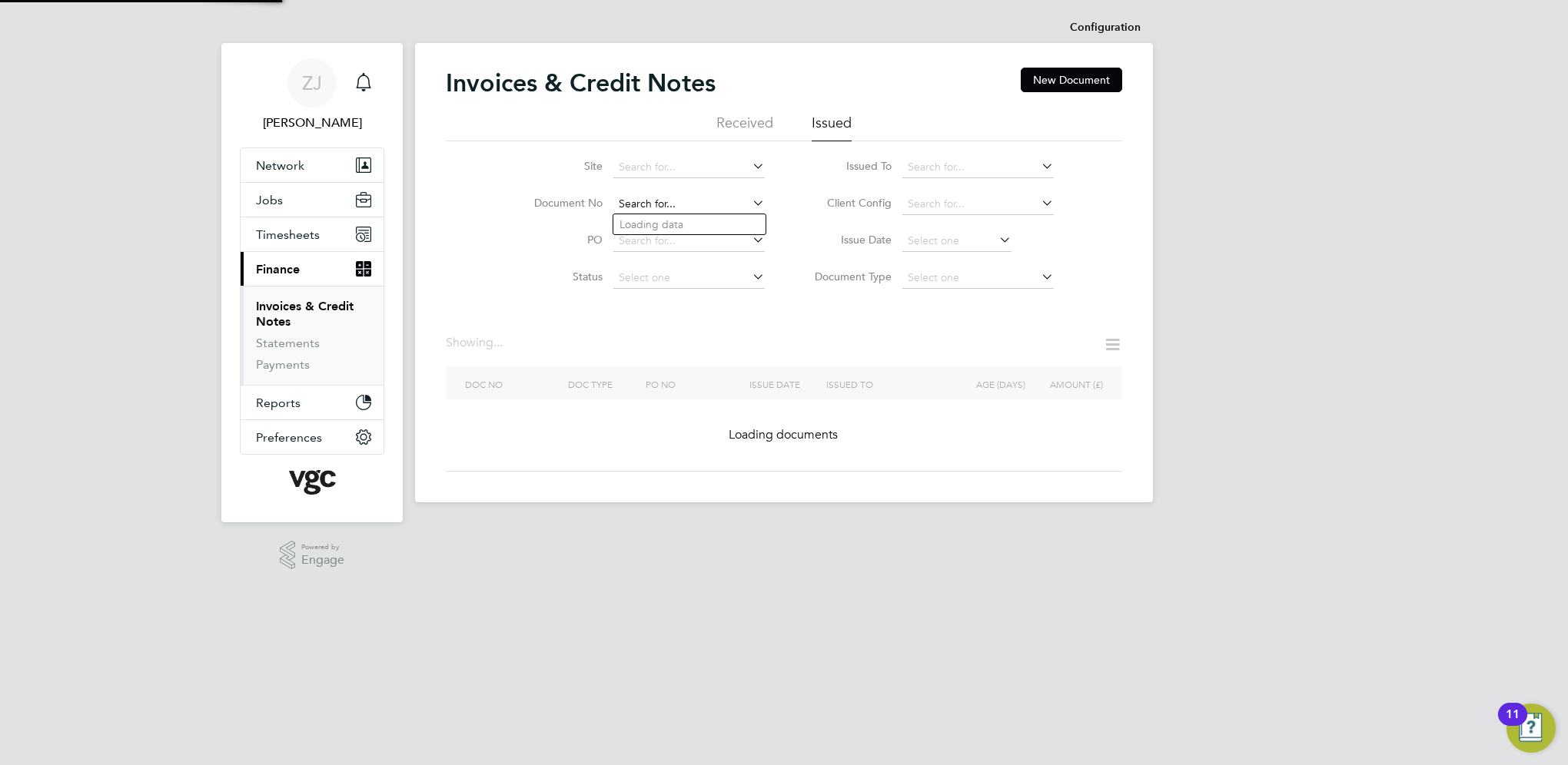
click at [683, 201] on input at bounding box center [688, 204] width 151 height 22
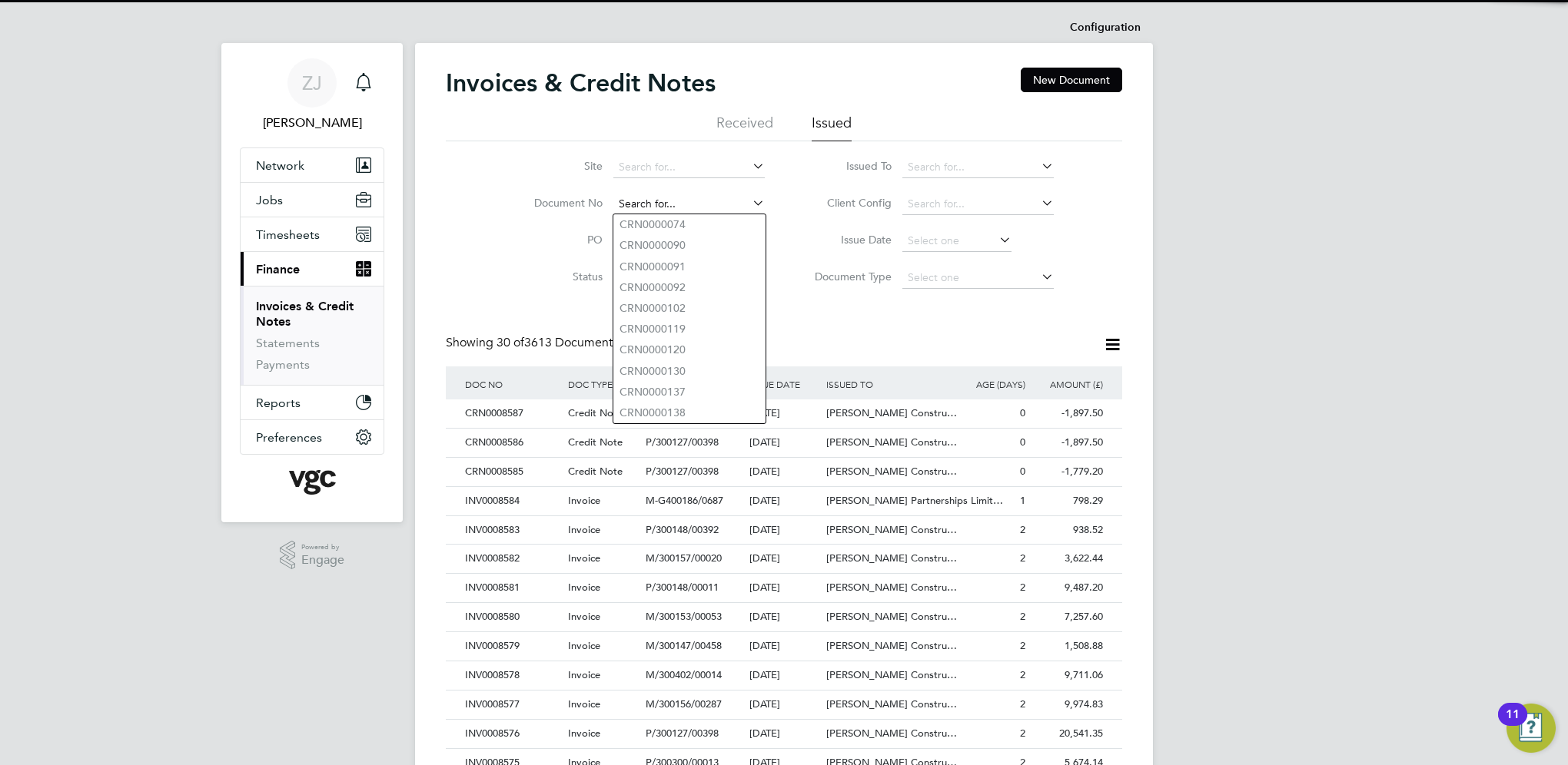
paste input "INV0008471"
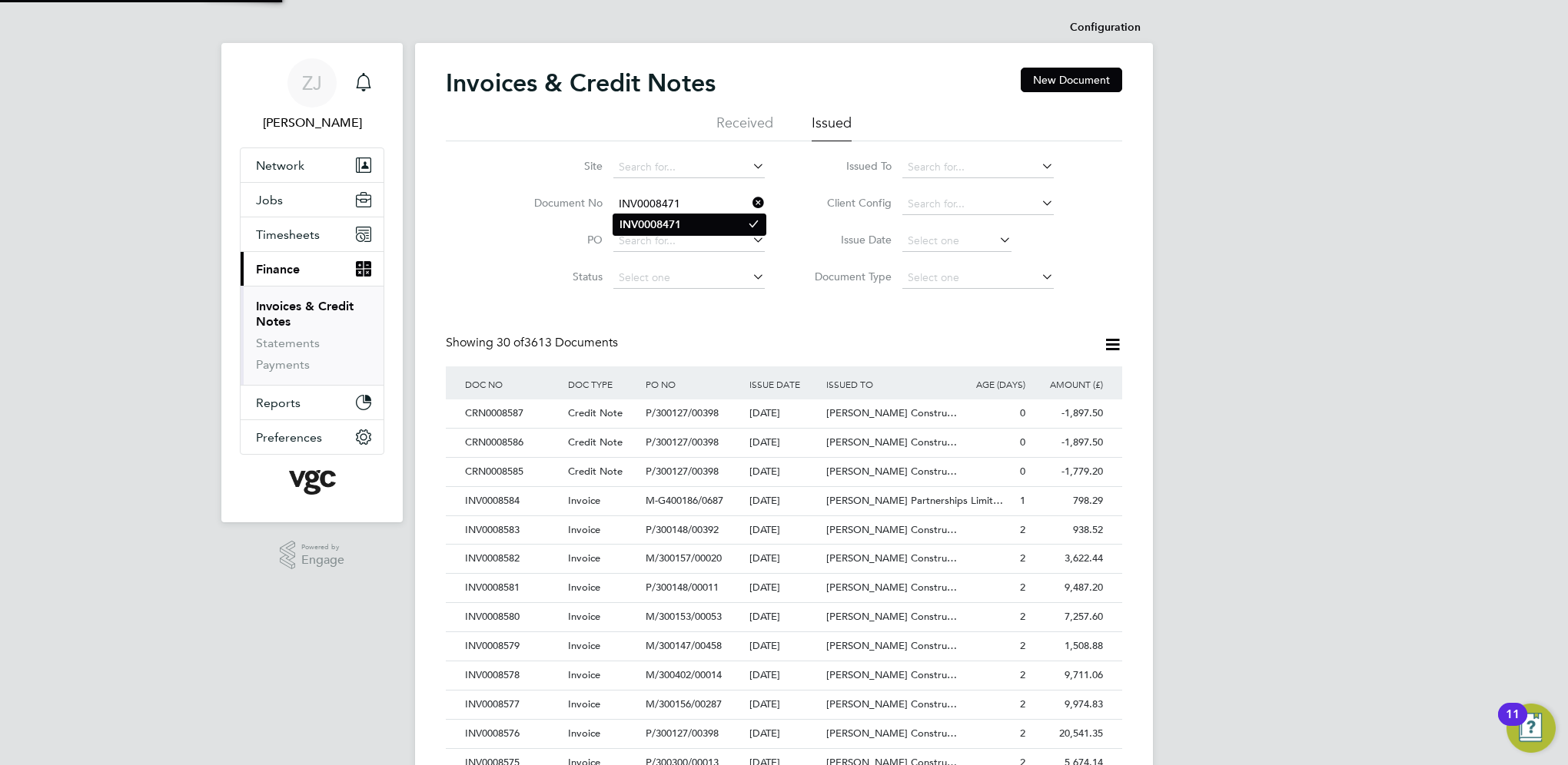
type input "INV0008471"
click at [664, 219] on b "INV0008471" at bounding box center [650, 225] width 62 height 13
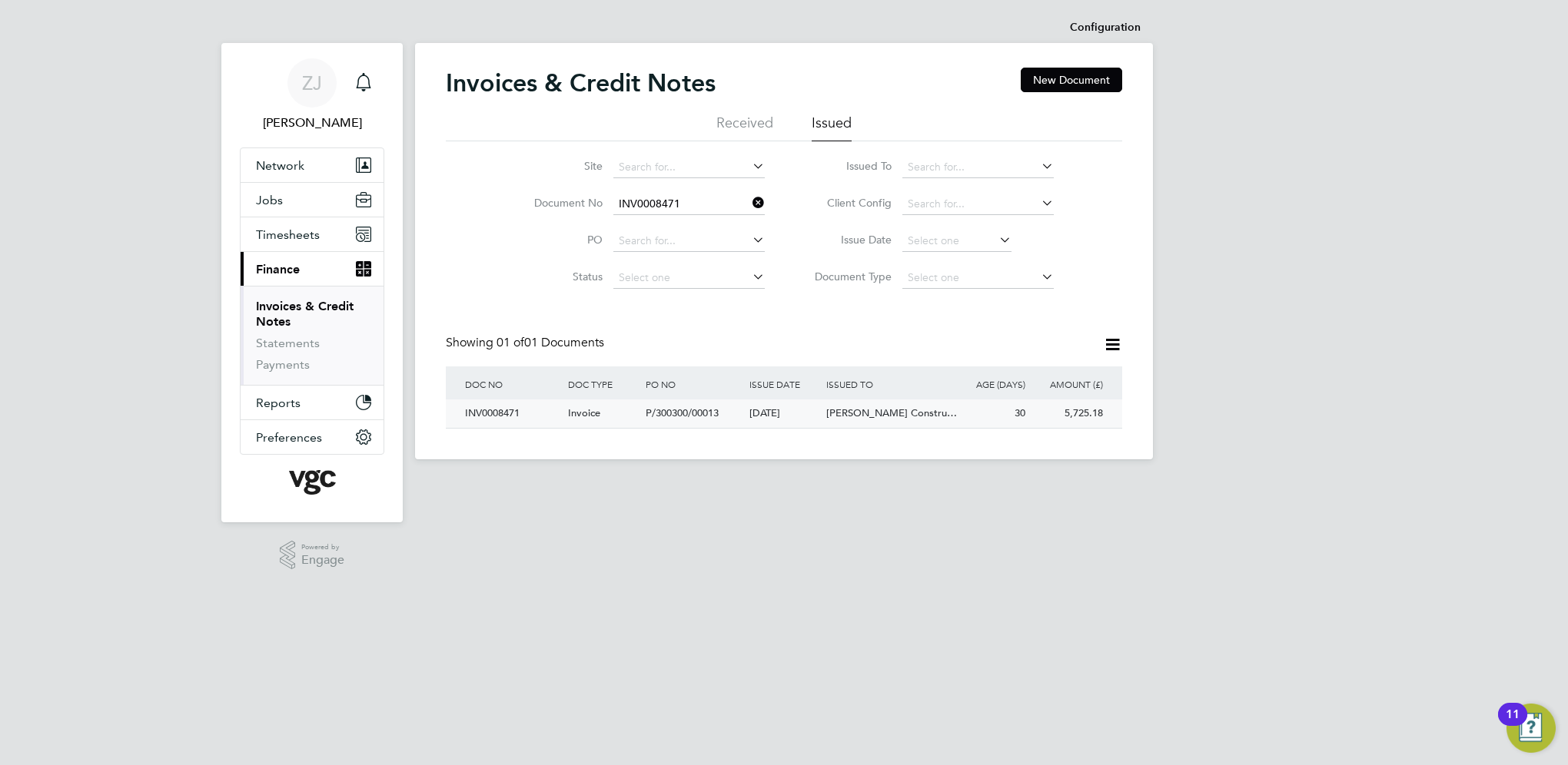
click at [507, 417] on div "INV0008471" at bounding box center [512, 414] width 103 height 29
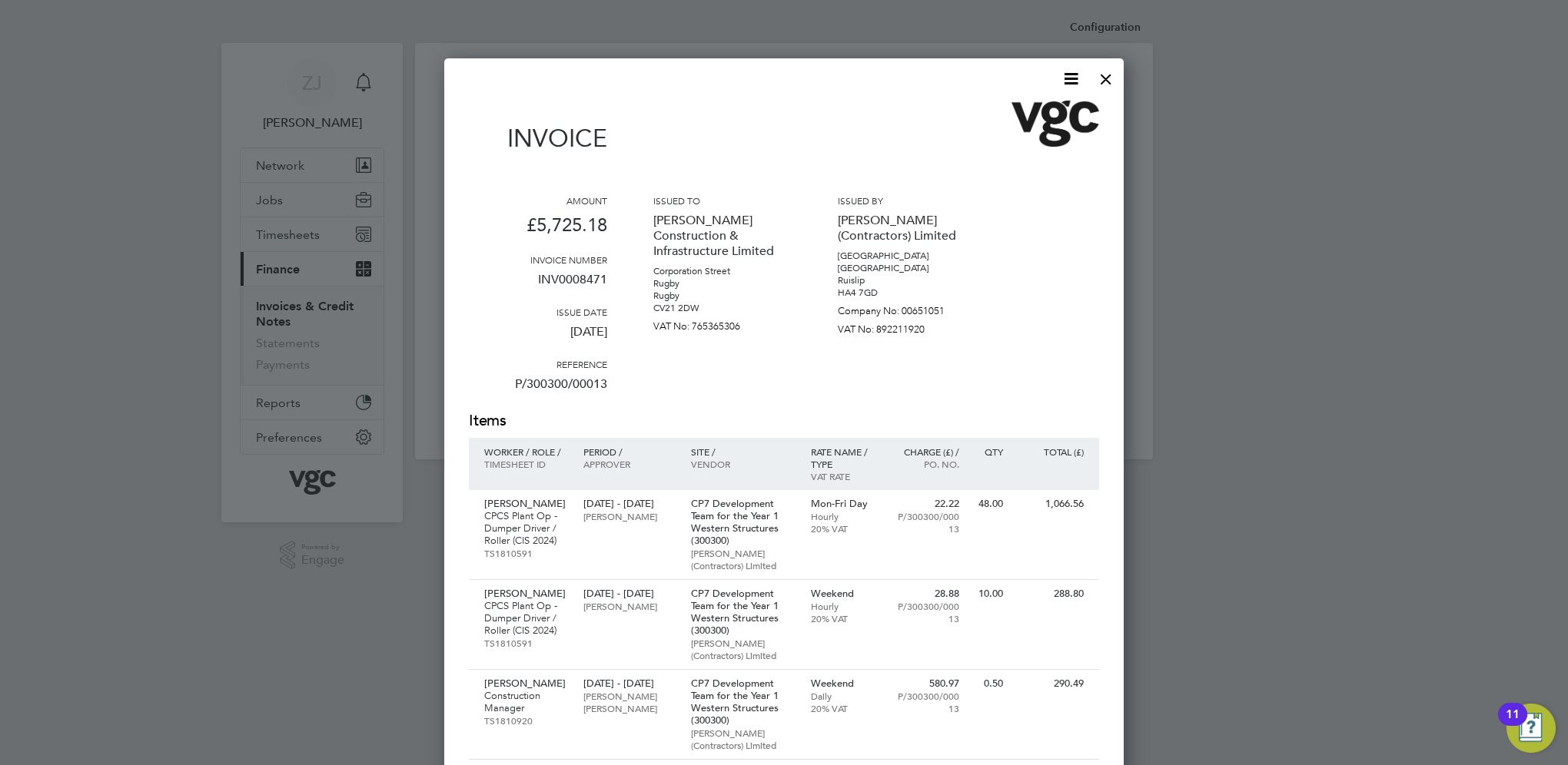
click at [1066, 78] on icon at bounding box center [1071, 78] width 19 height 19
click at [1037, 109] on li "Download Invoice" at bounding box center [1025, 115] width 106 height 22
click at [1104, 73] on div at bounding box center [1106, 75] width 28 height 28
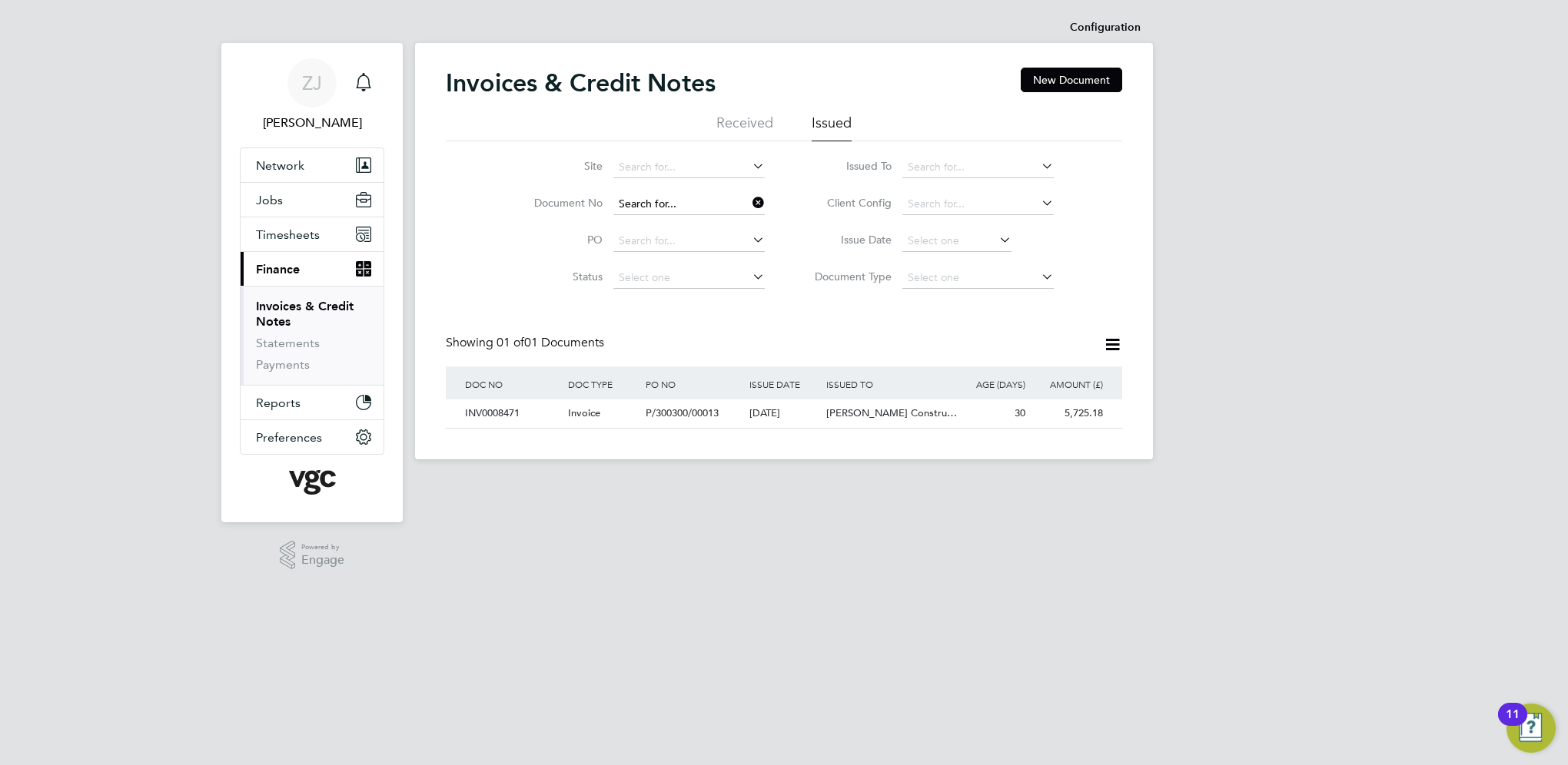
click at [687, 201] on input at bounding box center [688, 204] width 151 height 22
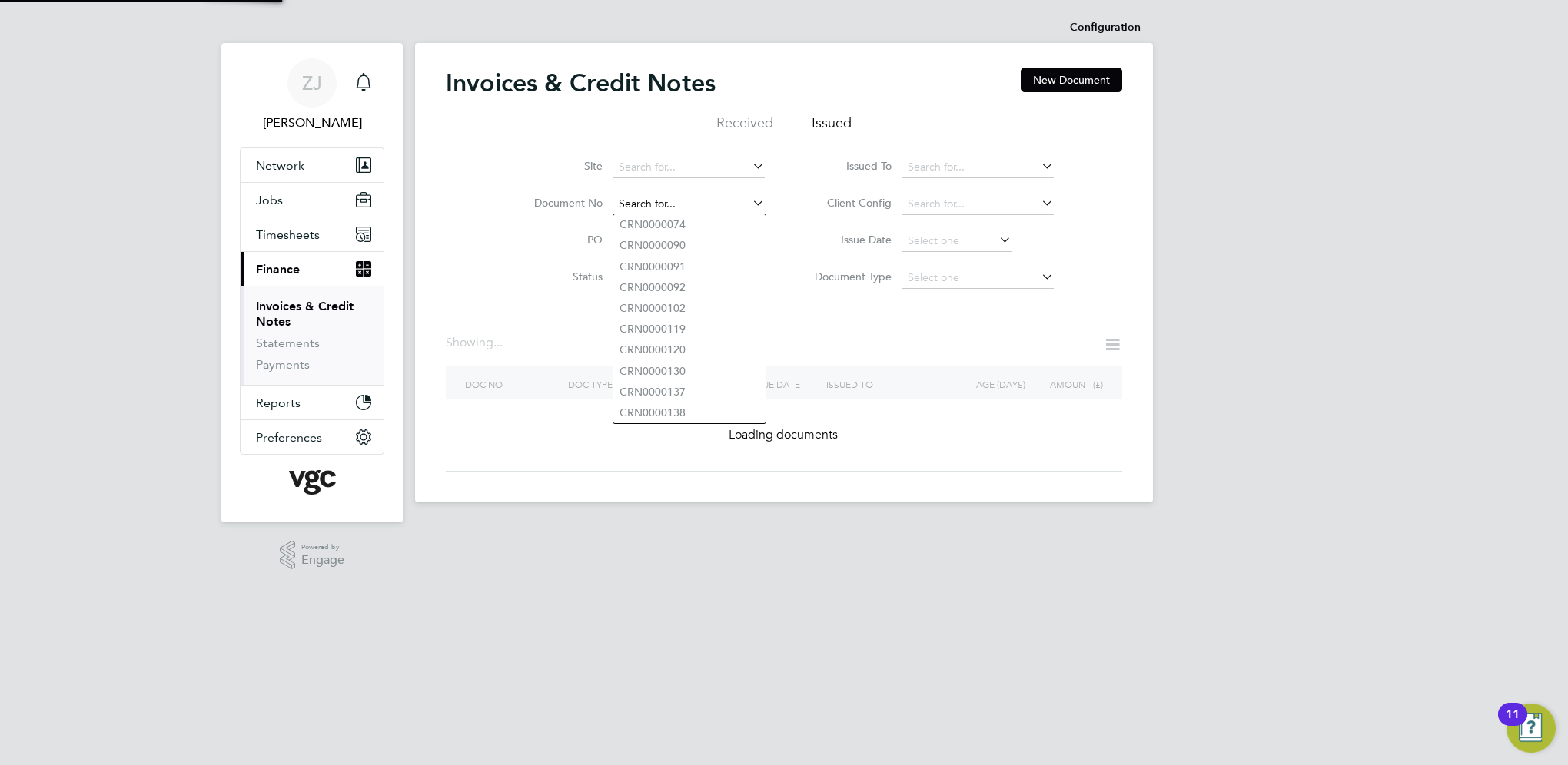
paste input "INV0008473"
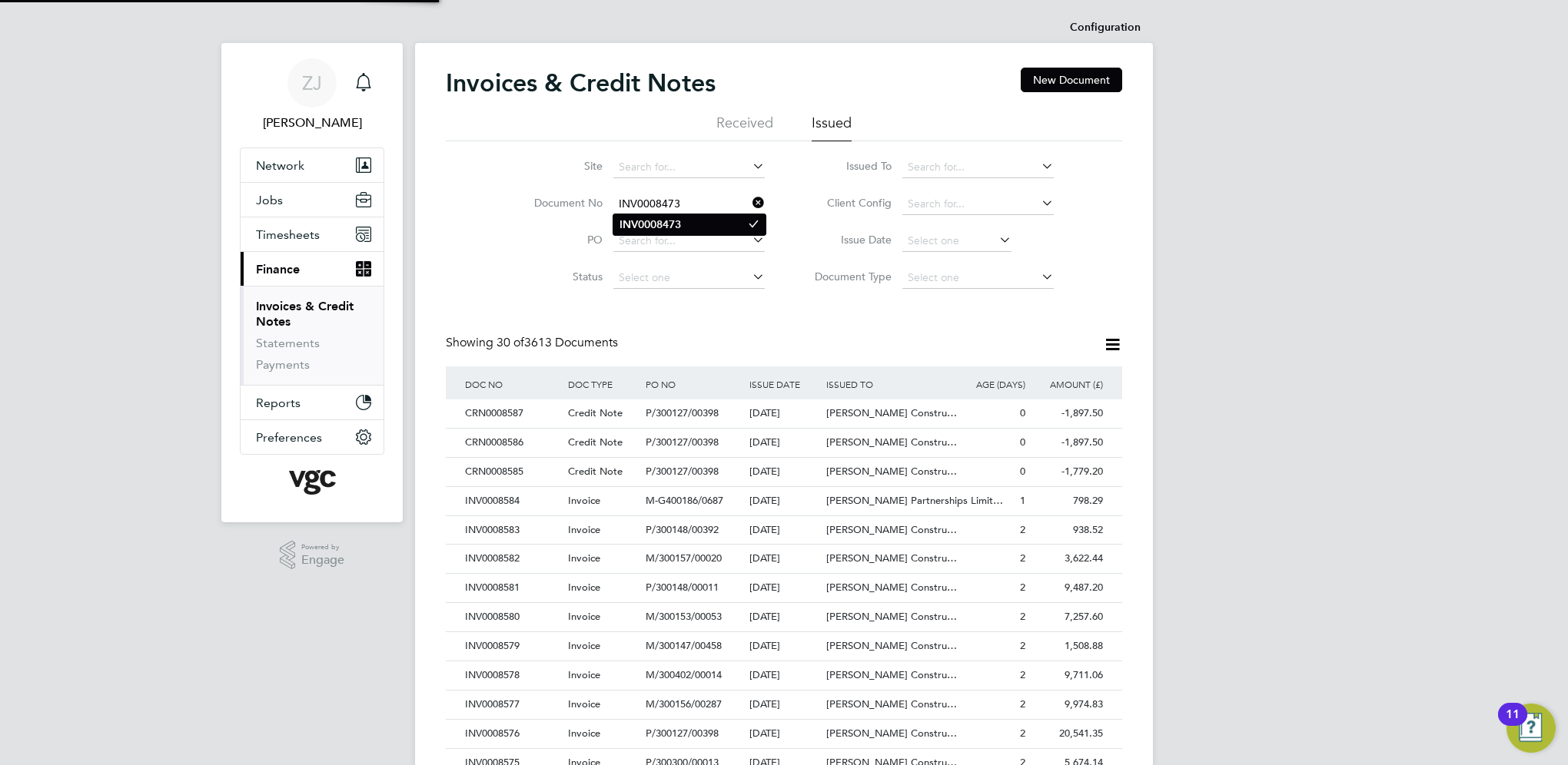
scroll to position [29, 105]
type input "INV0008473"
click at [657, 226] on b "INV0008473" at bounding box center [650, 225] width 62 height 13
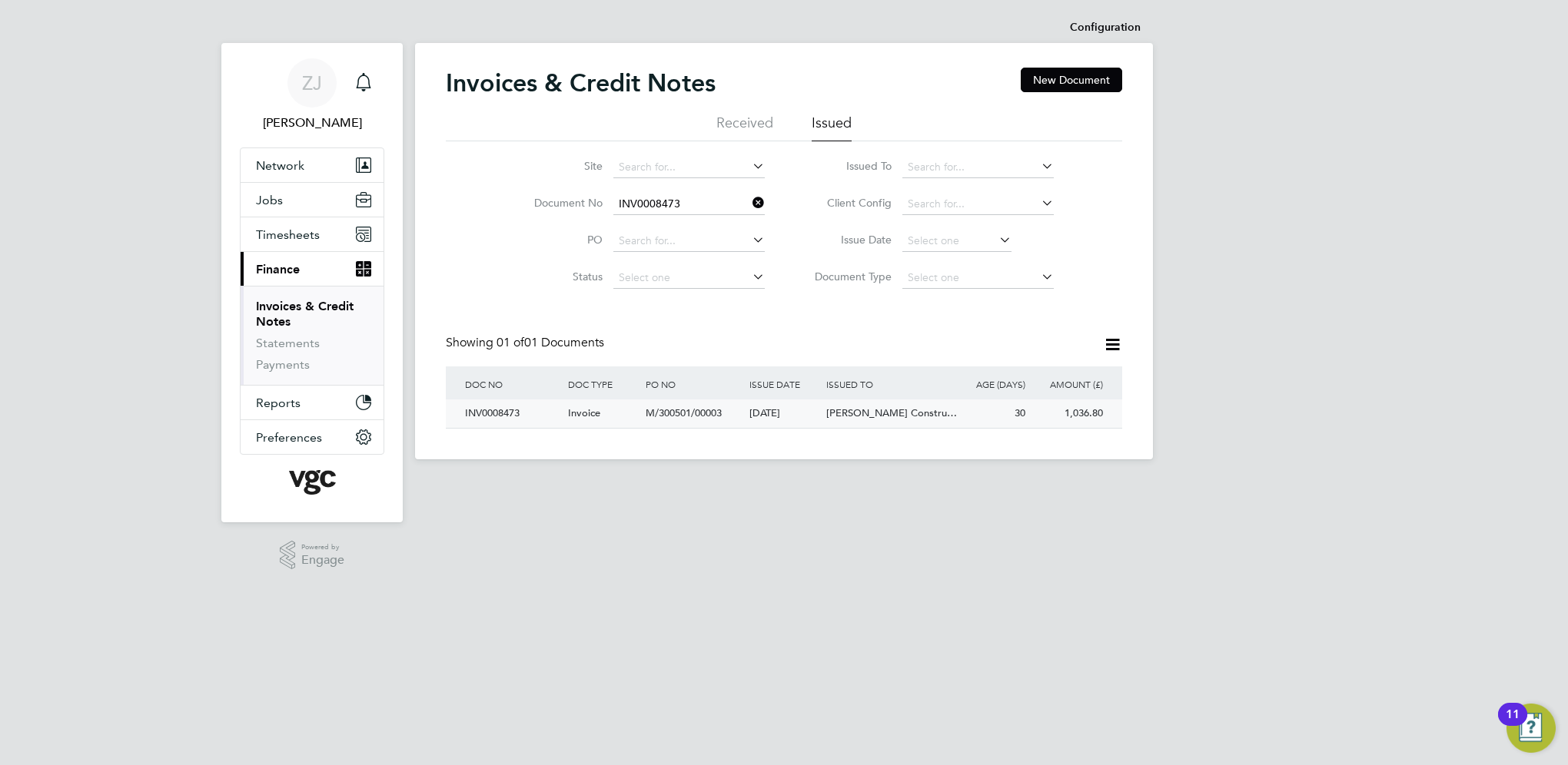
click at [494, 413] on div "INV0008473" at bounding box center [512, 414] width 103 height 29
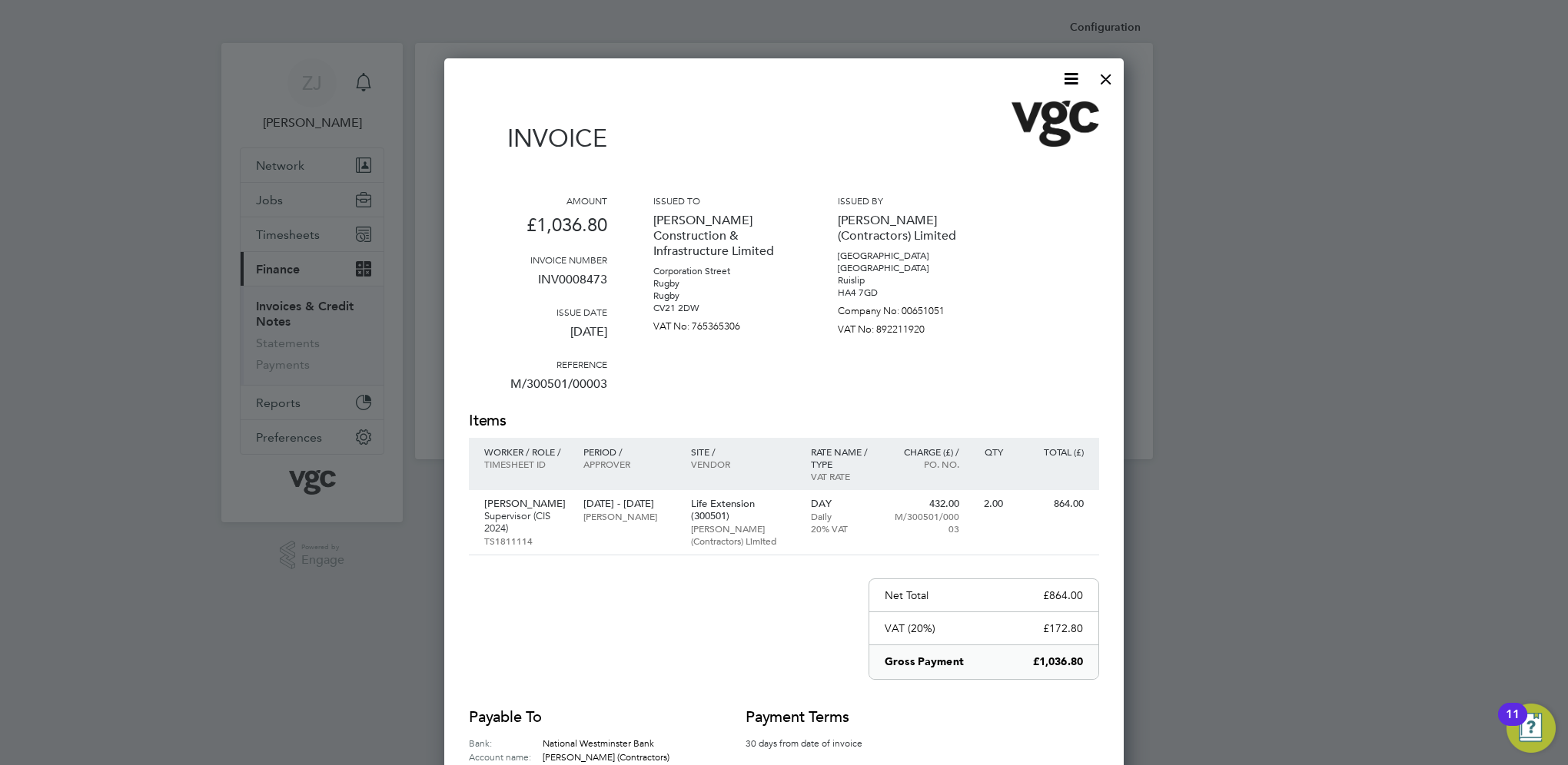
click at [1065, 78] on icon at bounding box center [1071, 78] width 19 height 19
click at [1001, 110] on li "Download Invoice" at bounding box center [1025, 115] width 106 height 22
click at [1105, 80] on div at bounding box center [1106, 75] width 28 height 28
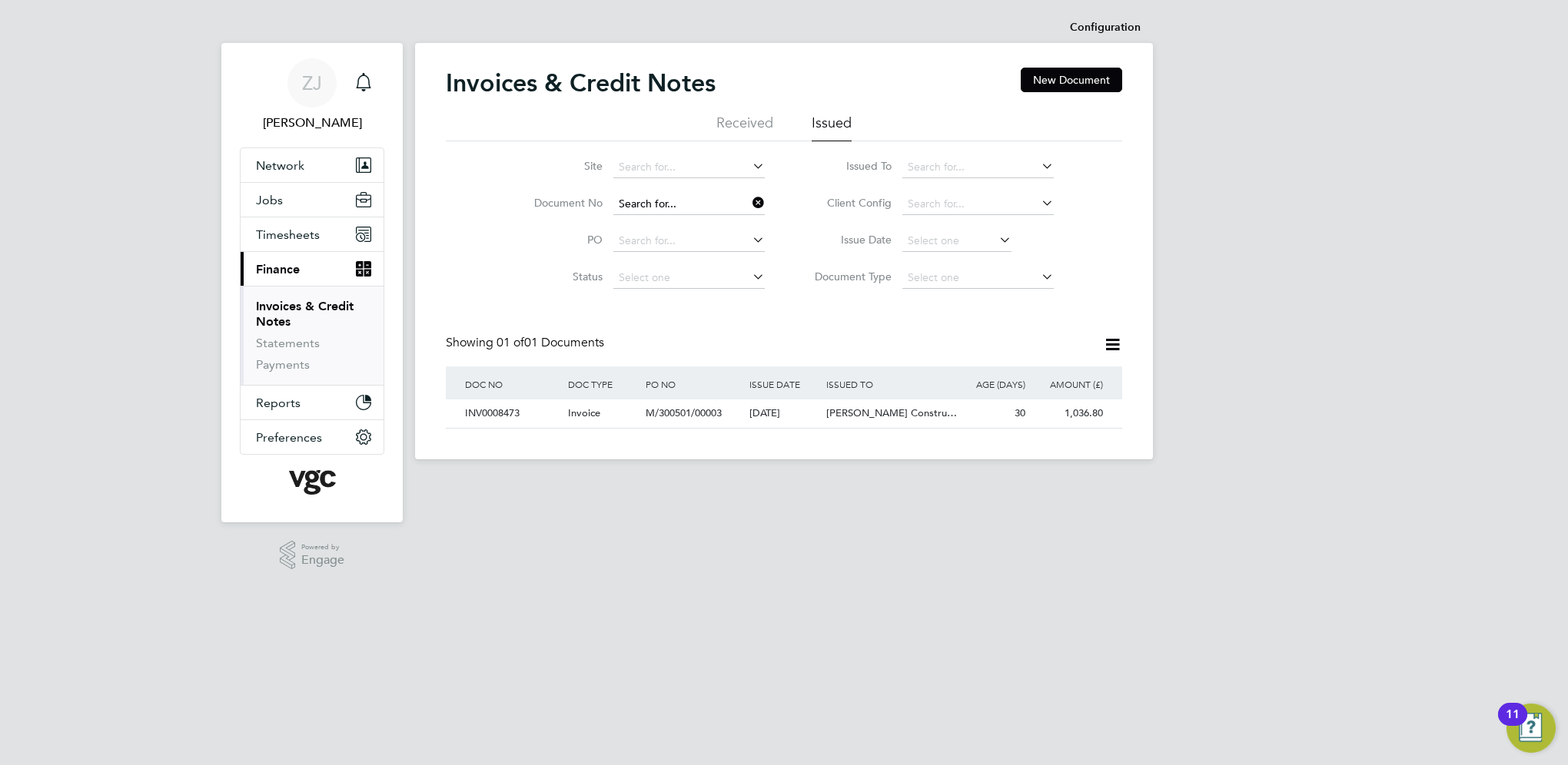
click at [692, 200] on input at bounding box center [688, 204] width 151 height 22
paste input "INV0008475"
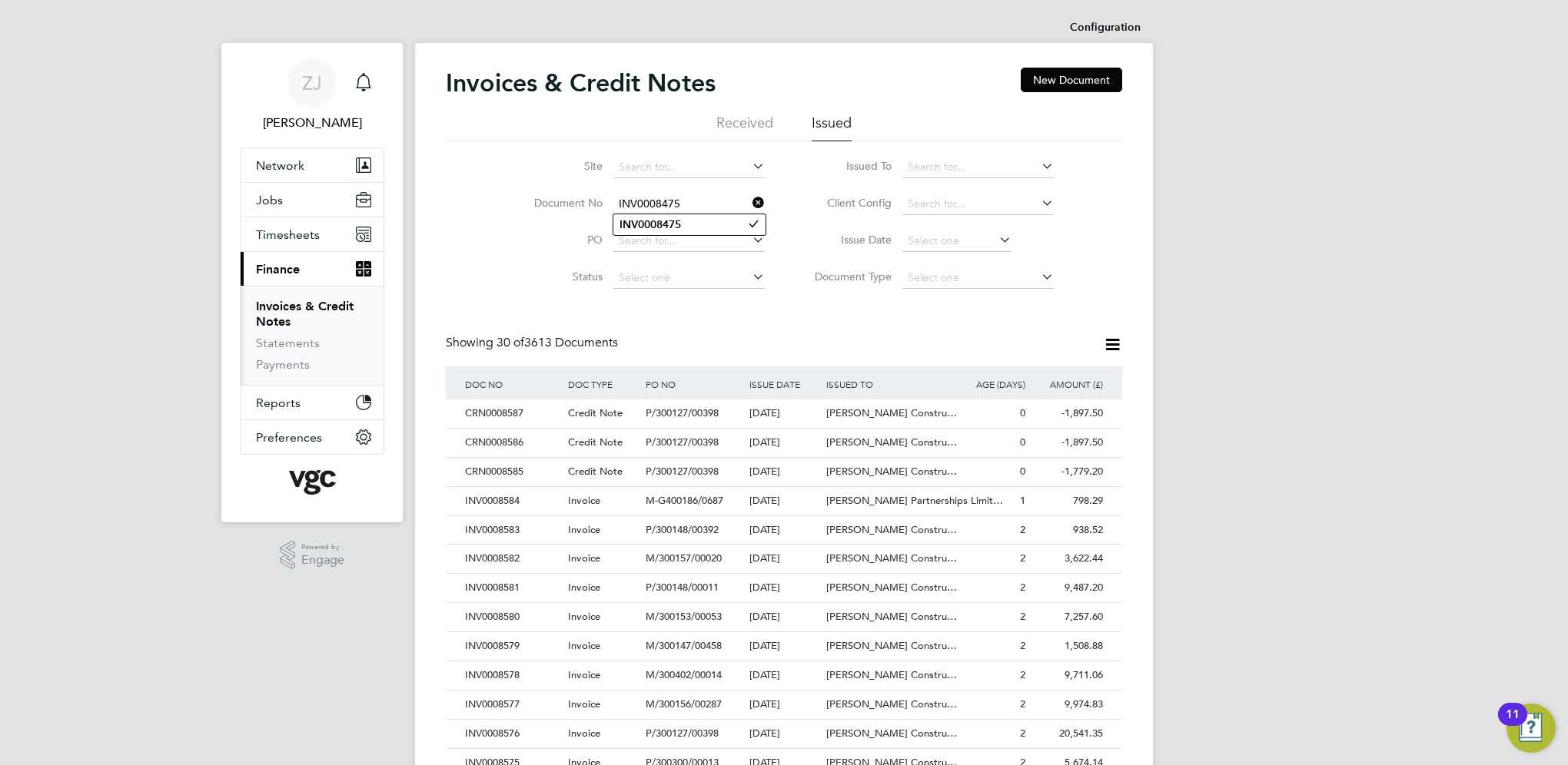
type input "INV0008475"
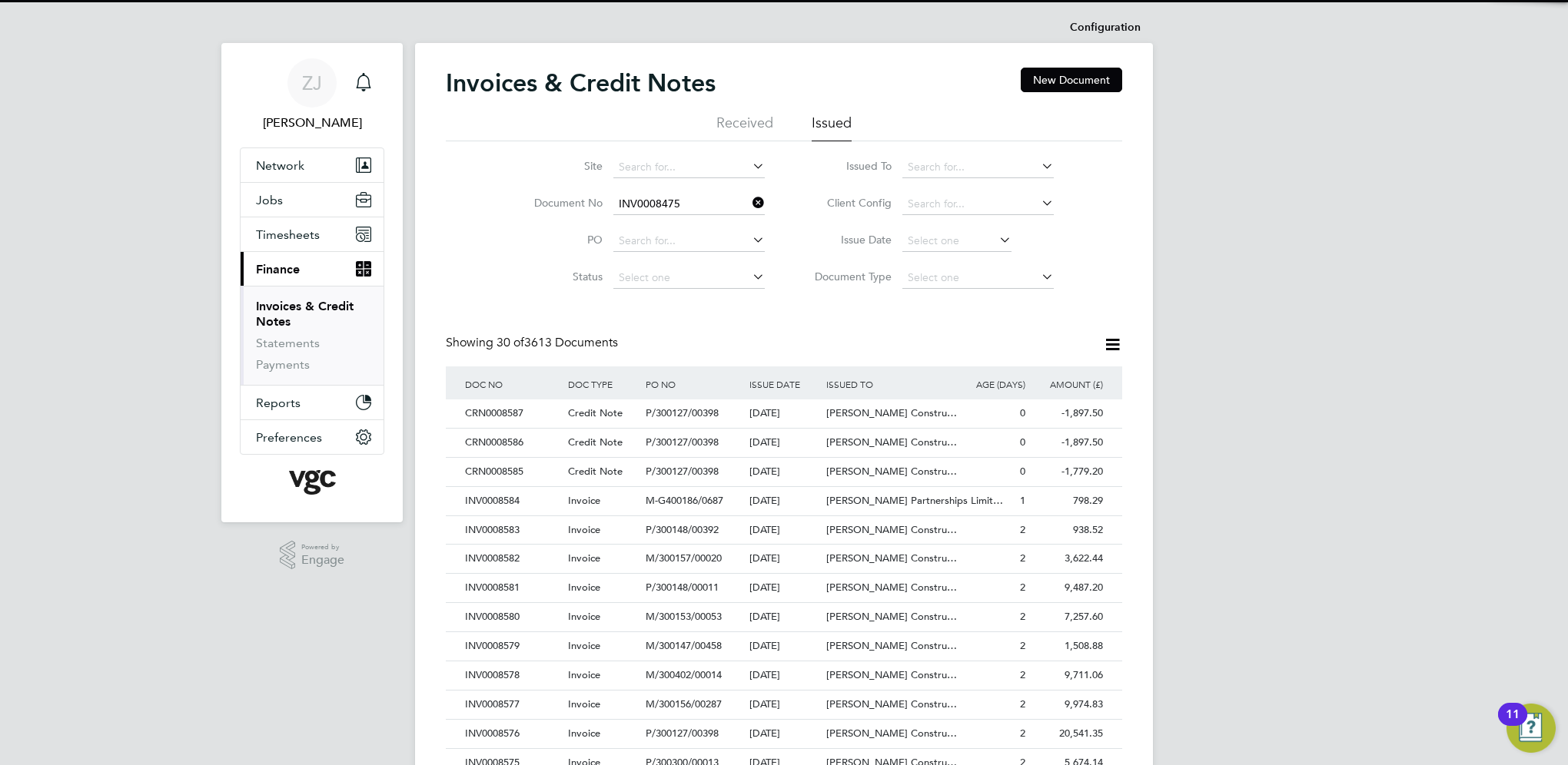
click at [658, 220] on b "INV0008475" at bounding box center [650, 225] width 62 height 13
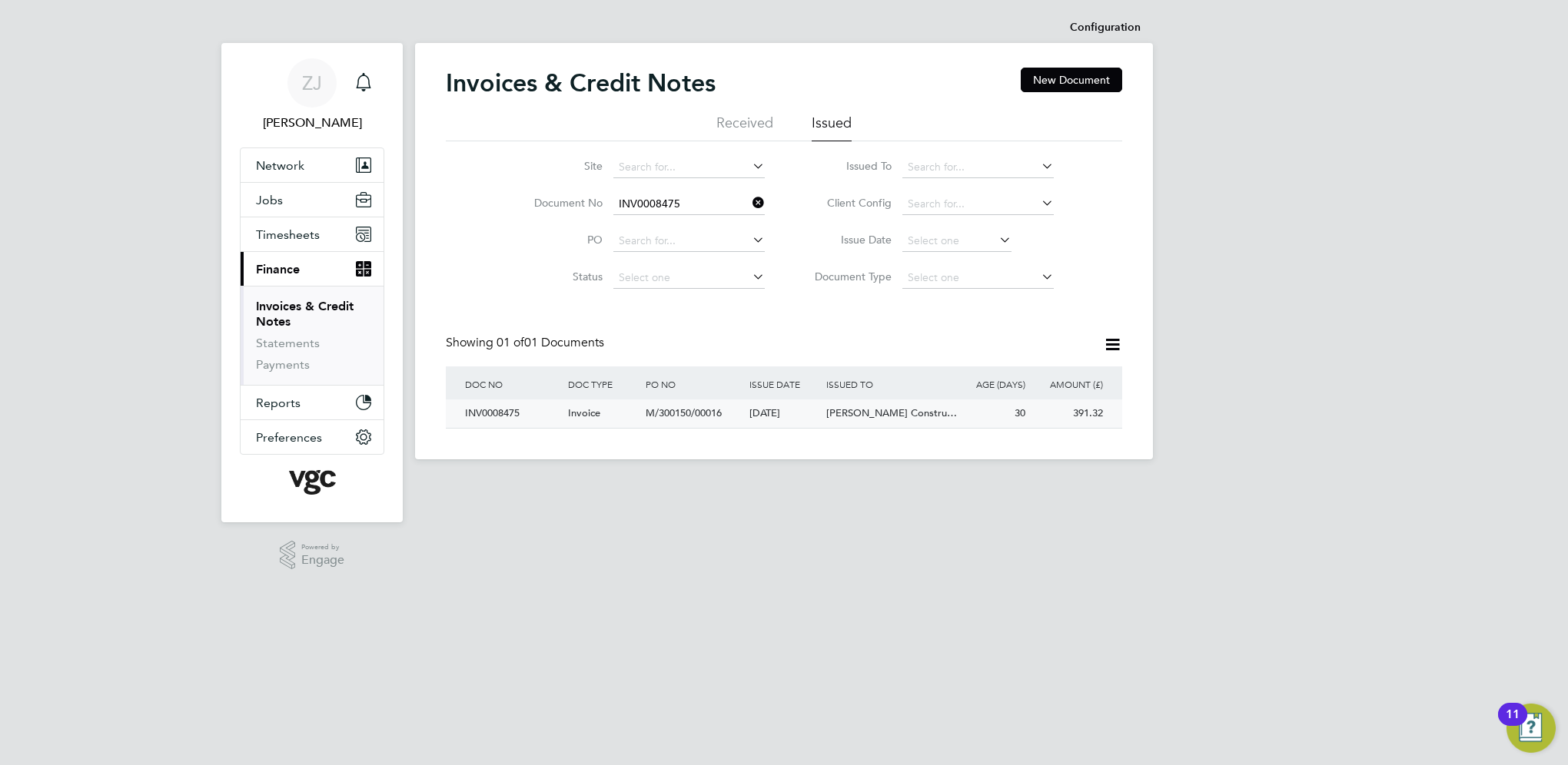
click at [489, 415] on div "INV0008475" at bounding box center [512, 414] width 103 height 29
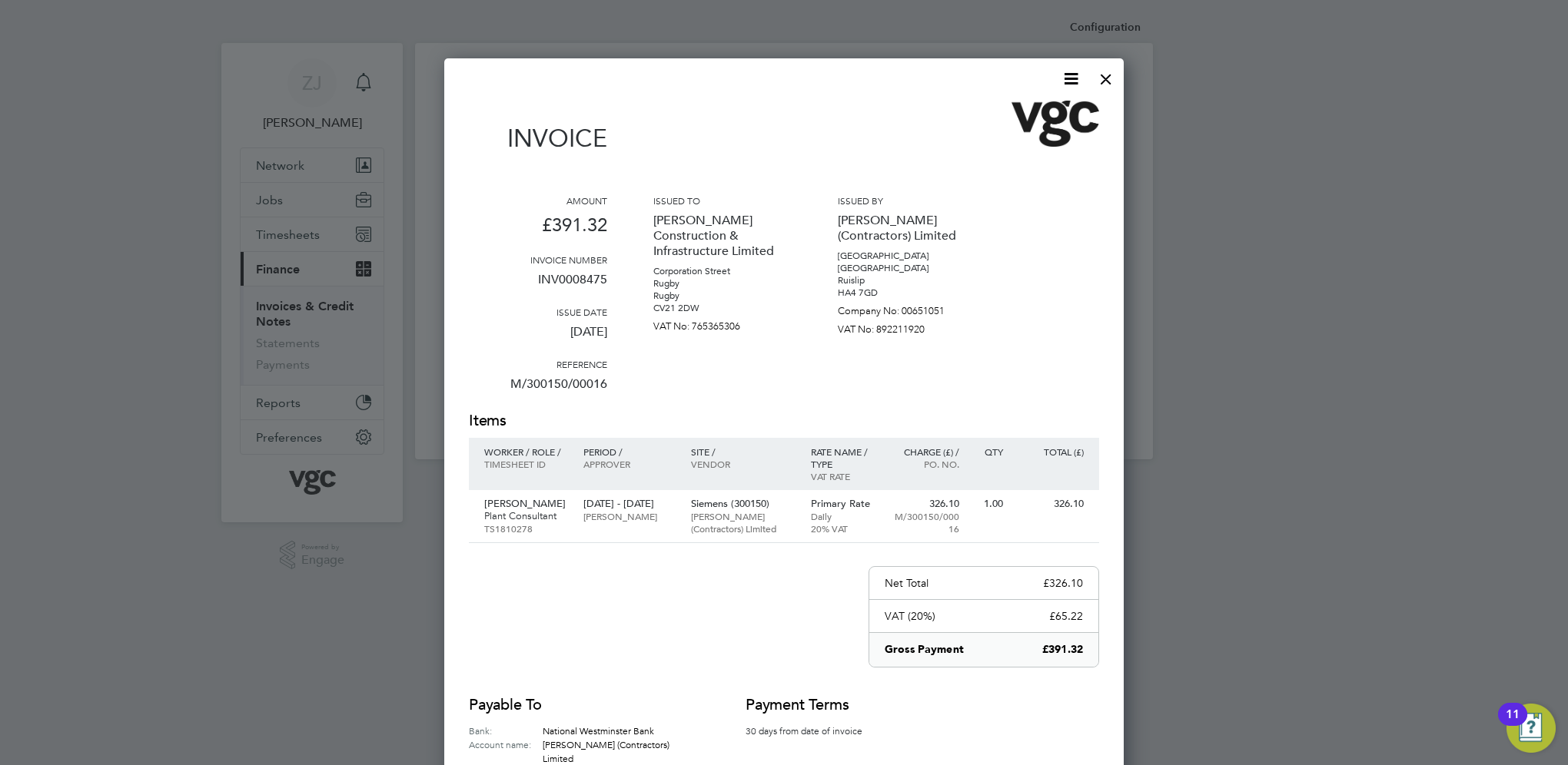
click at [1074, 74] on icon at bounding box center [1071, 78] width 19 height 19
click at [1007, 110] on li "Download Invoice" at bounding box center [1025, 115] width 106 height 22
click at [1104, 78] on div at bounding box center [1106, 75] width 28 height 28
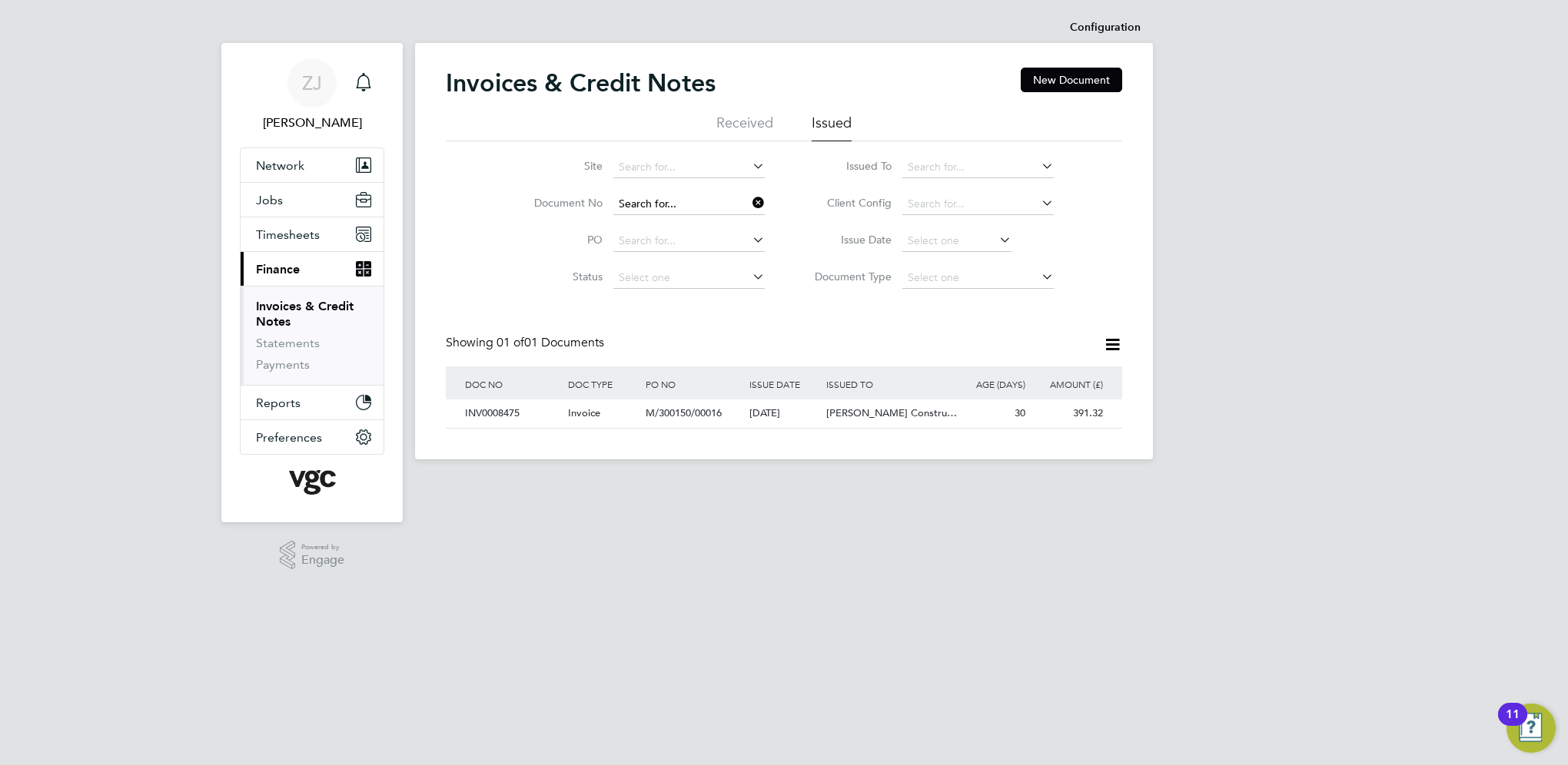
click at [690, 203] on input at bounding box center [688, 204] width 151 height 22
paste input "INV0008469"
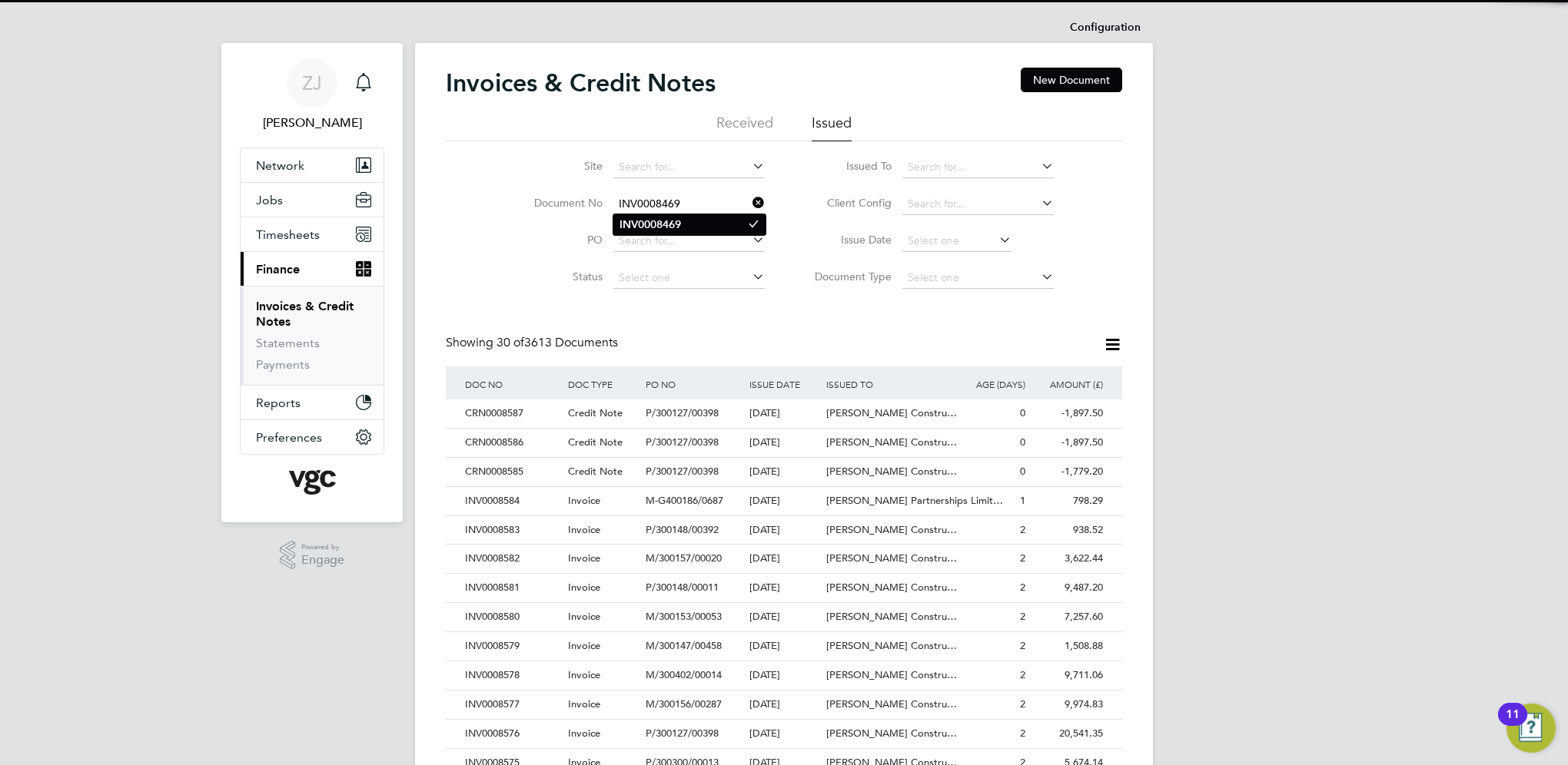
type input "INV0008469"
click at [649, 222] on b "INV0008469" at bounding box center [650, 225] width 62 height 13
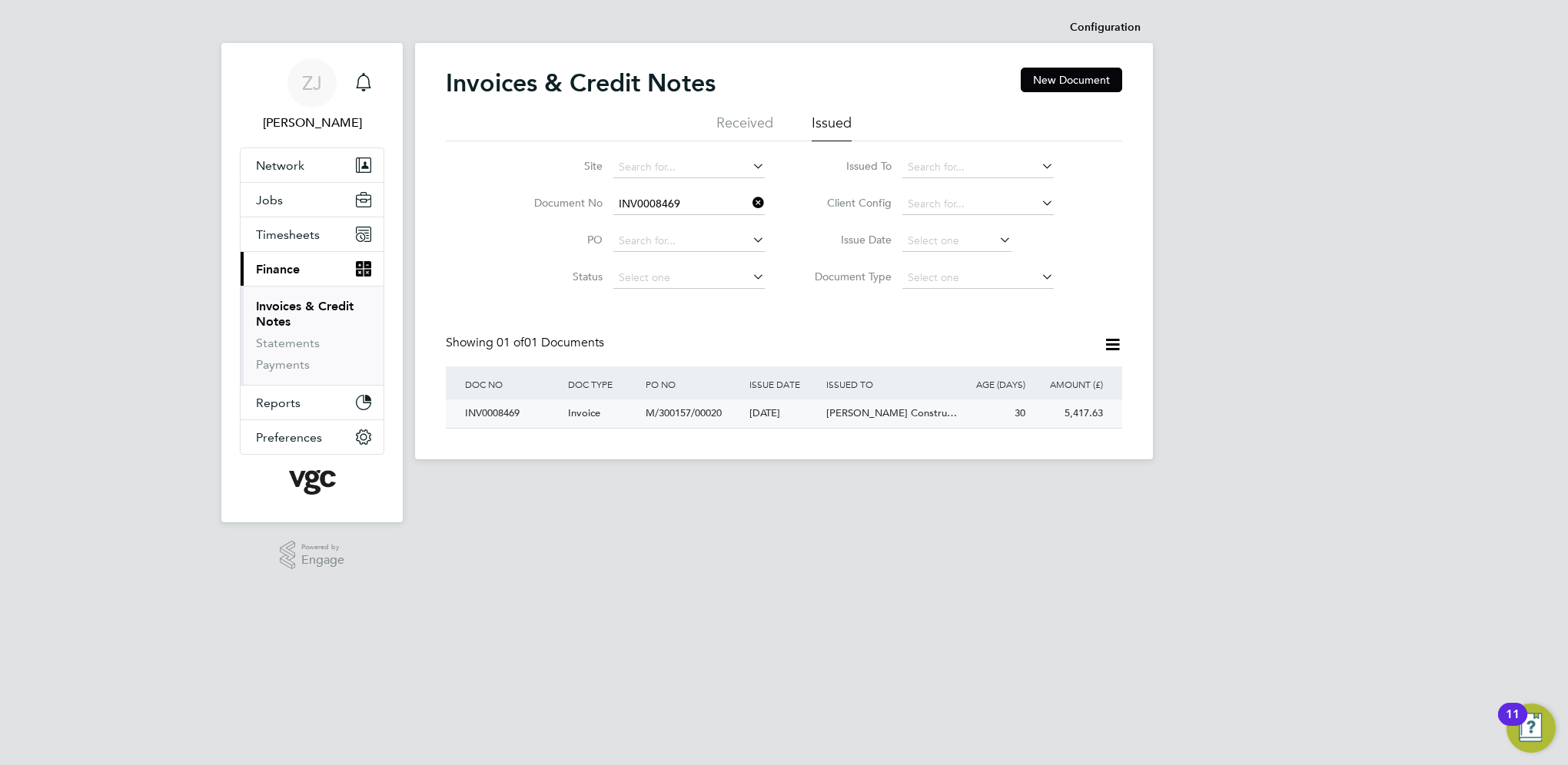
click at [497, 414] on div "INV0008469" at bounding box center [512, 414] width 103 height 29
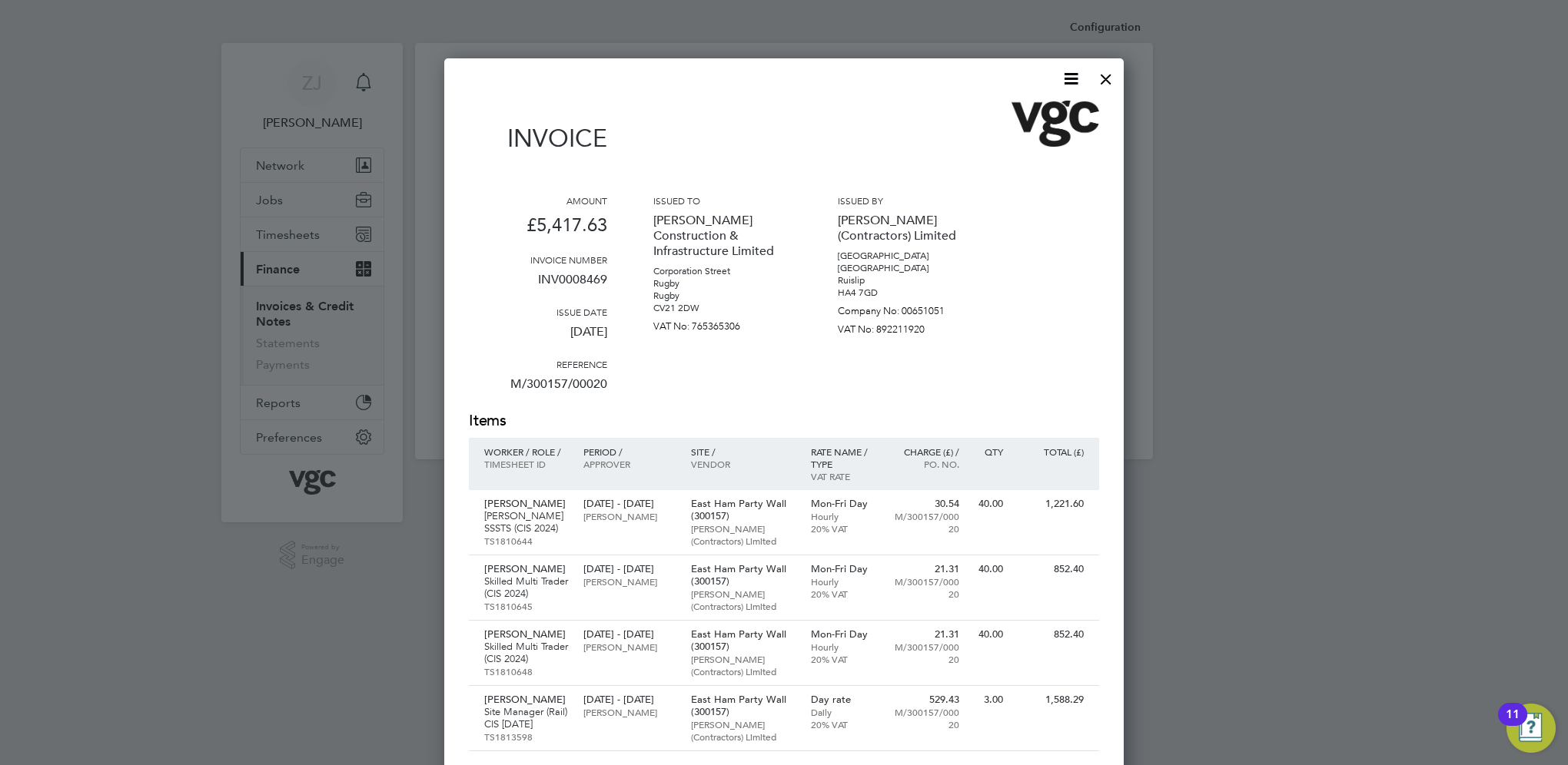
click at [1073, 74] on icon at bounding box center [1071, 78] width 19 height 19
click at [989, 114] on li "Download Invoice" at bounding box center [1025, 115] width 106 height 22
click at [1108, 80] on div at bounding box center [1106, 75] width 28 height 28
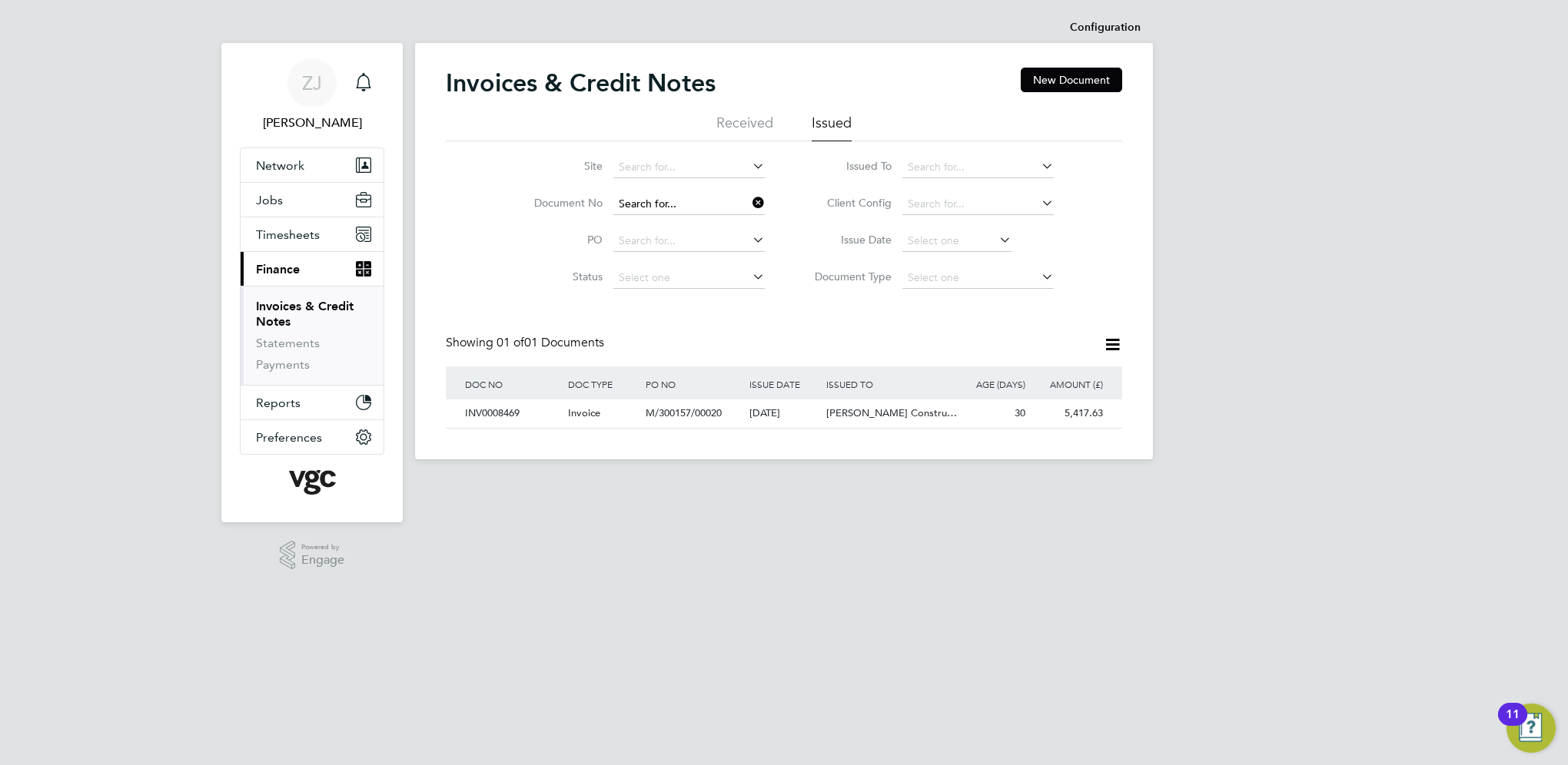
click at [684, 205] on input at bounding box center [688, 204] width 151 height 22
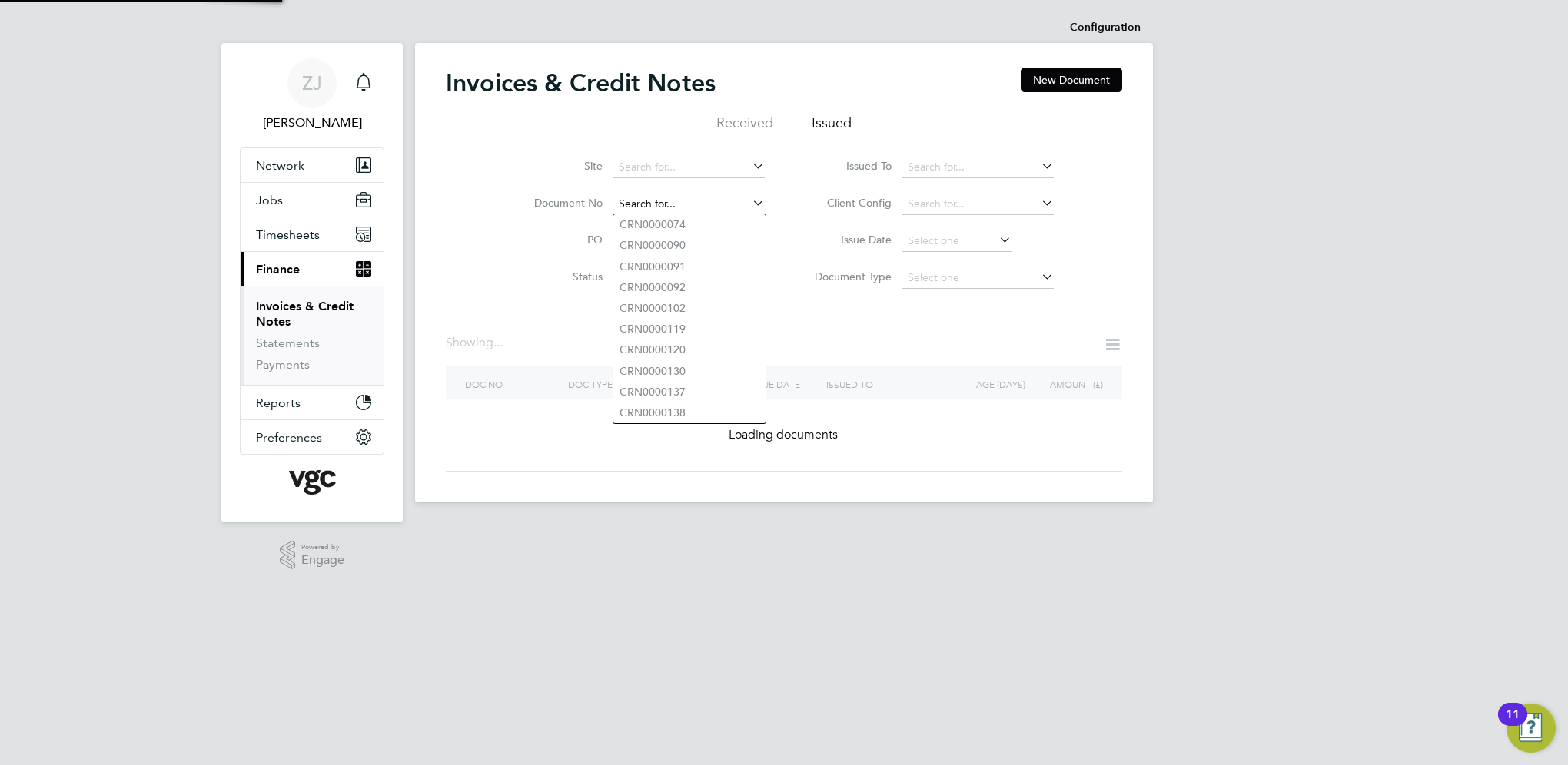
paste input "INV0008480"
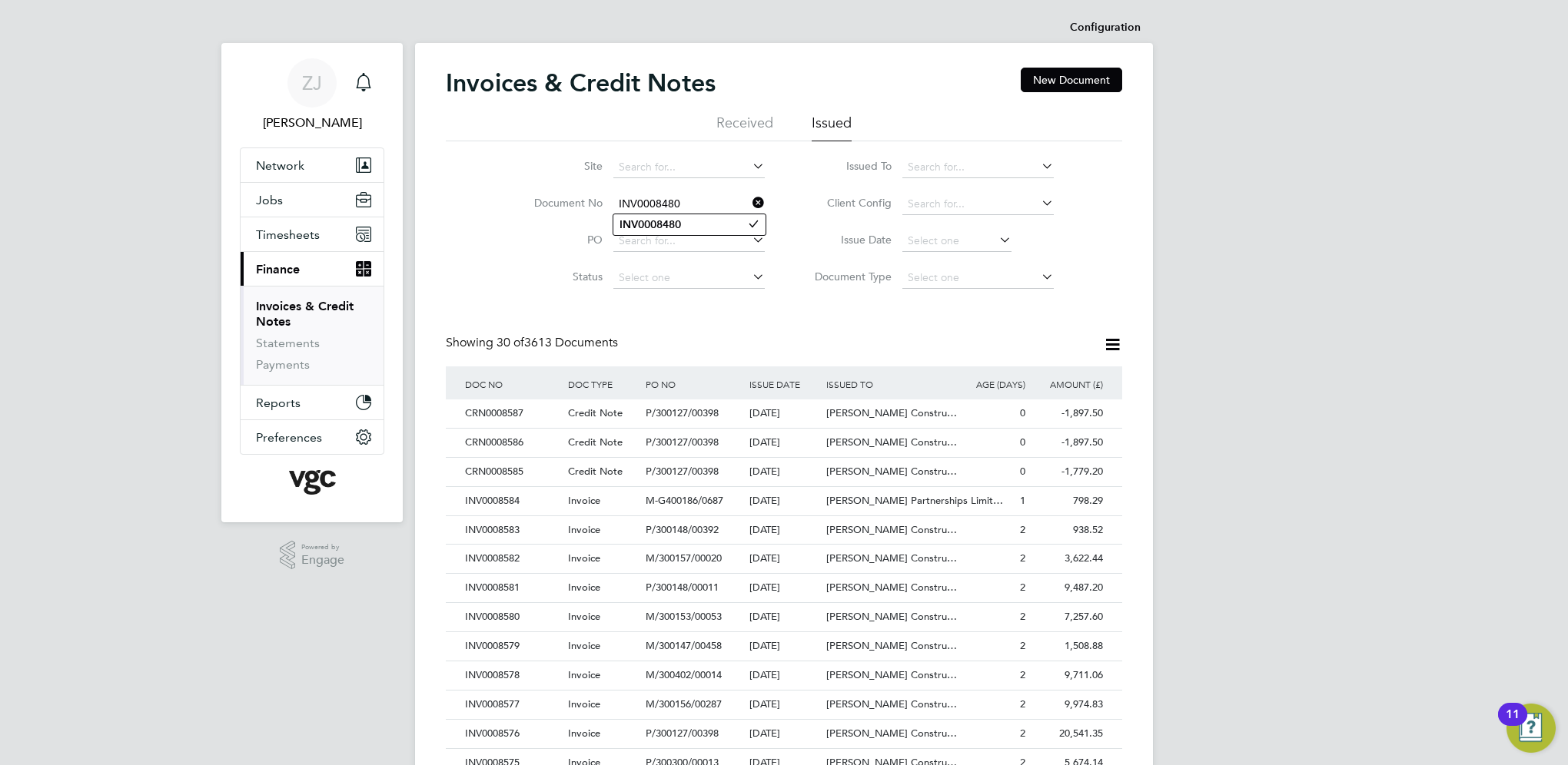
type input "INV0008480"
click at [661, 222] on b "INV0008480" at bounding box center [650, 225] width 62 height 13
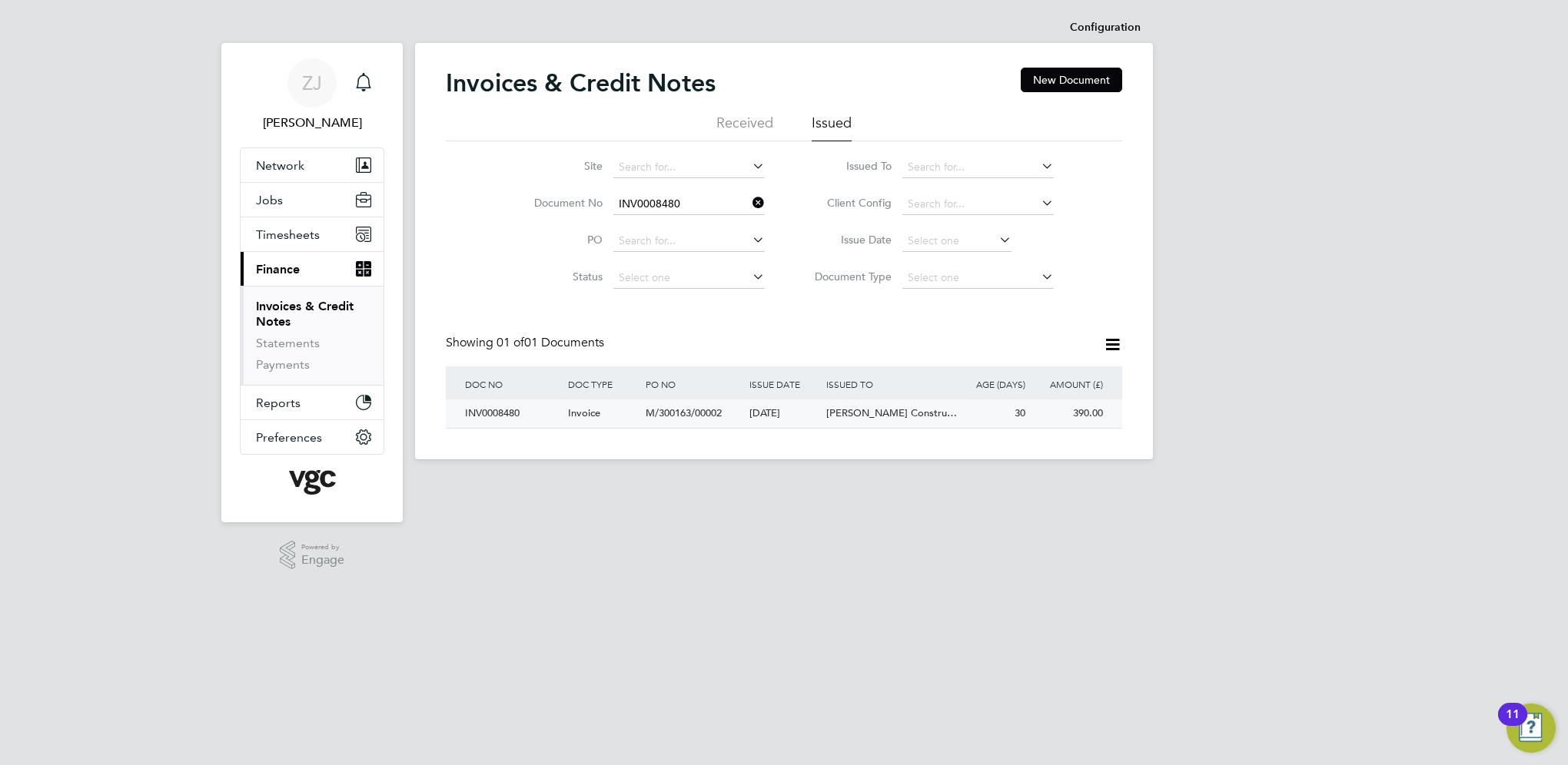
click at [501, 416] on div "INV0008480" at bounding box center [512, 414] width 103 height 29
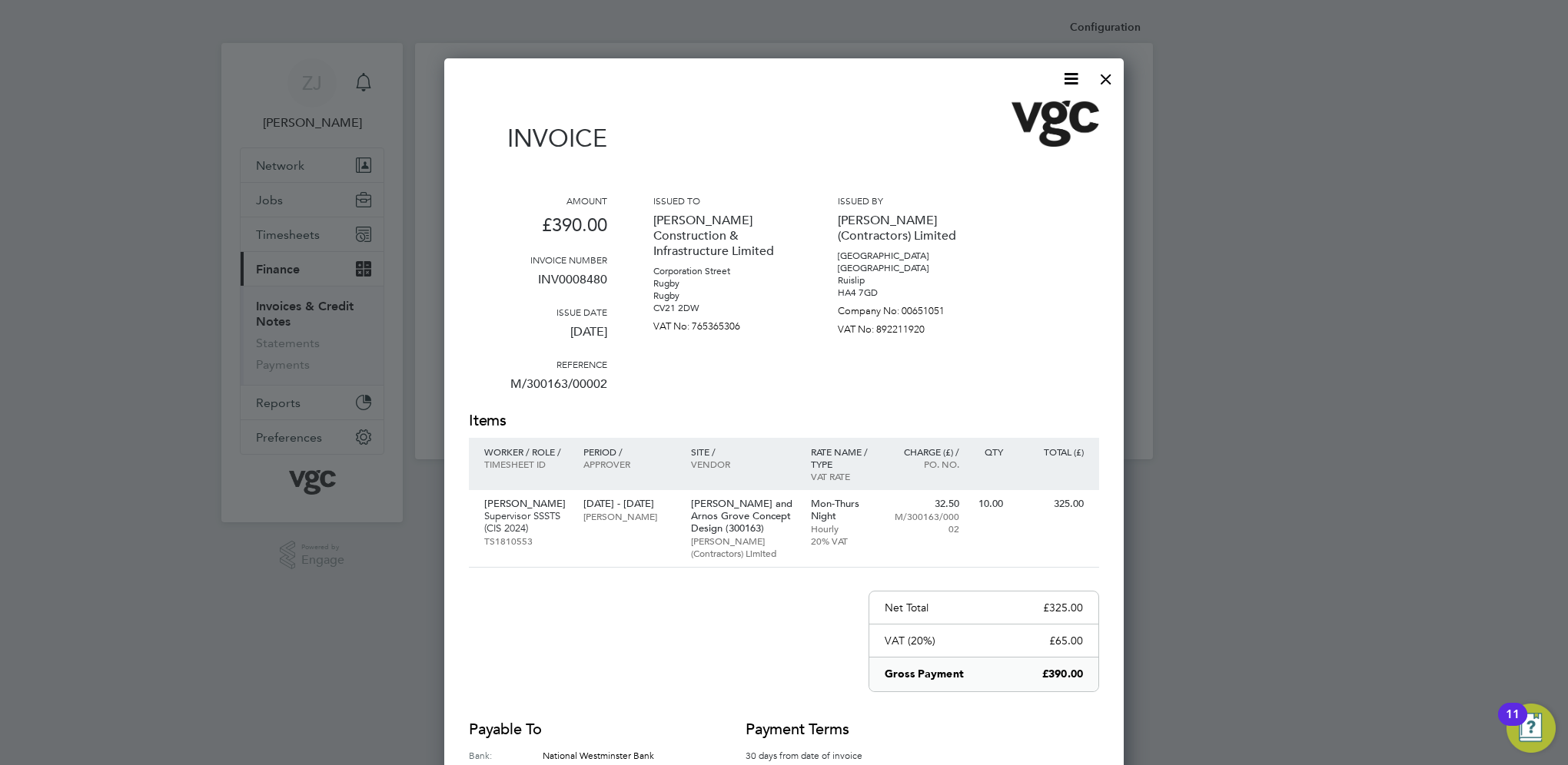
drag, startPoint x: 1067, startPoint y: 76, endPoint x: 1046, endPoint y: 89, distance: 24.7
click at [1068, 76] on icon at bounding box center [1071, 78] width 19 height 19
click at [1009, 114] on li "Download Invoice" at bounding box center [1025, 115] width 106 height 22
click at [1107, 74] on div at bounding box center [1106, 75] width 28 height 28
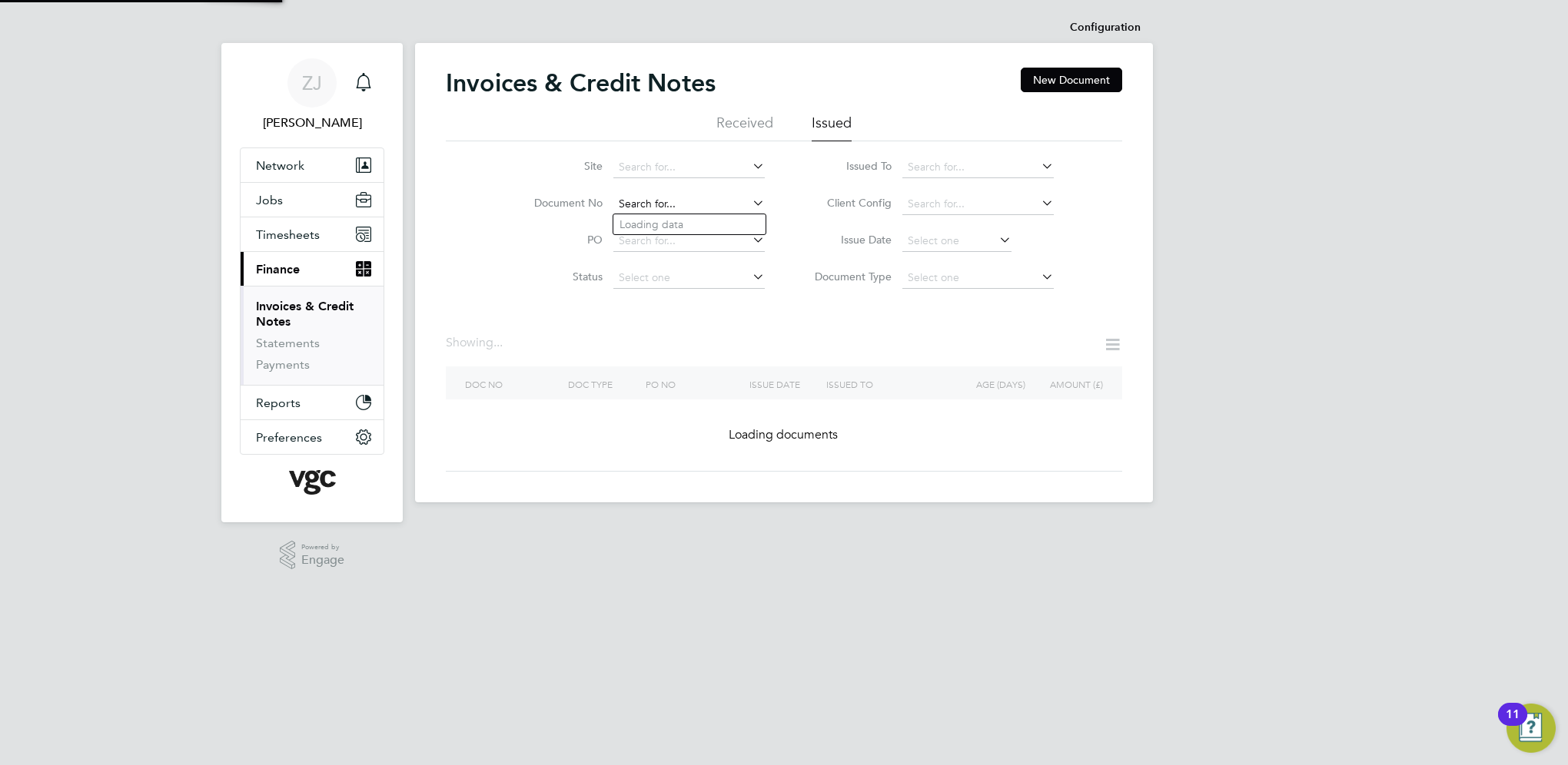
click at [687, 205] on input at bounding box center [688, 204] width 151 height 22
paste input "INV0008470"
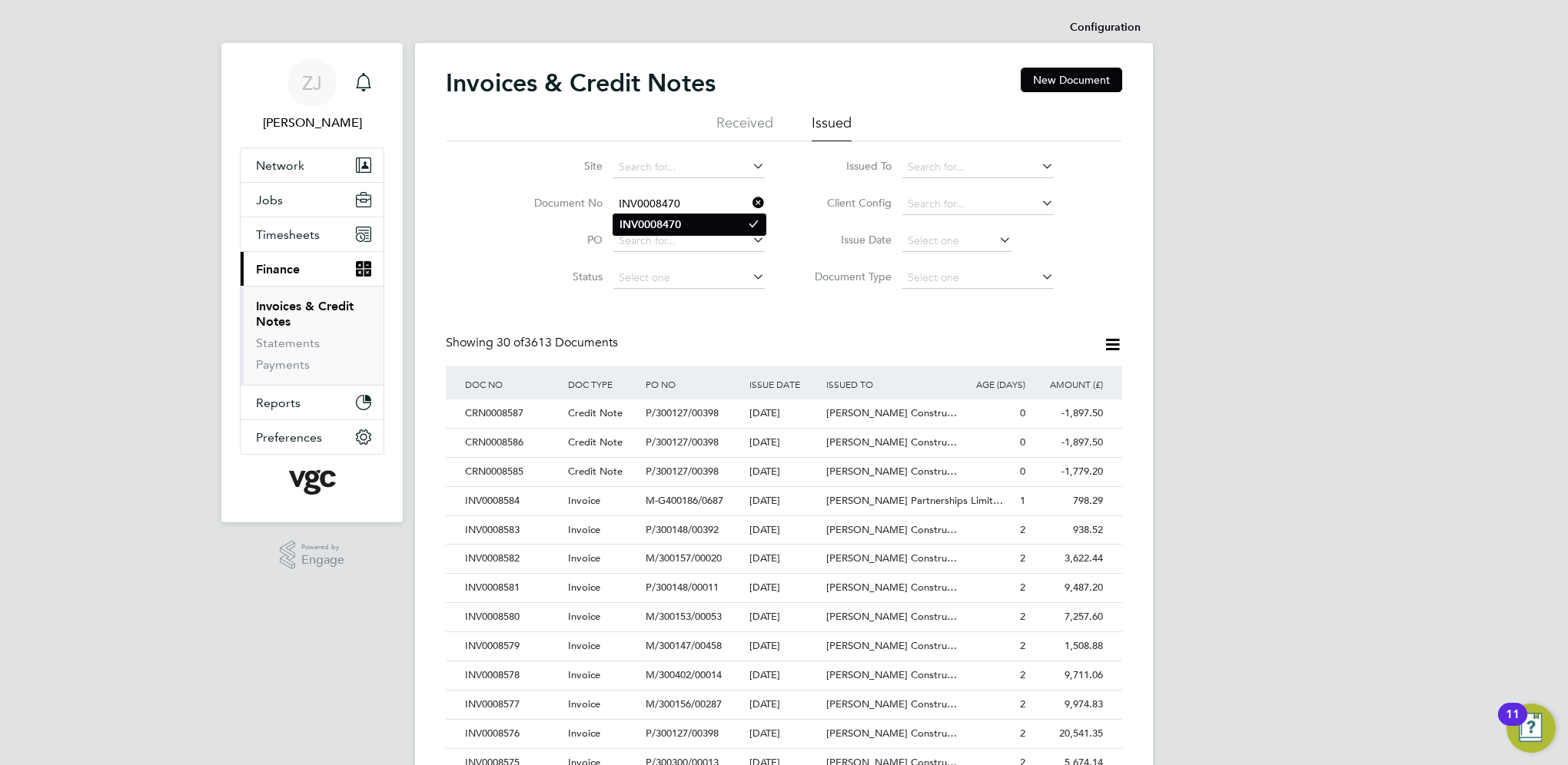
type input "INV0008470"
click at [661, 224] on b "INV0008470" at bounding box center [650, 225] width 62 height 13
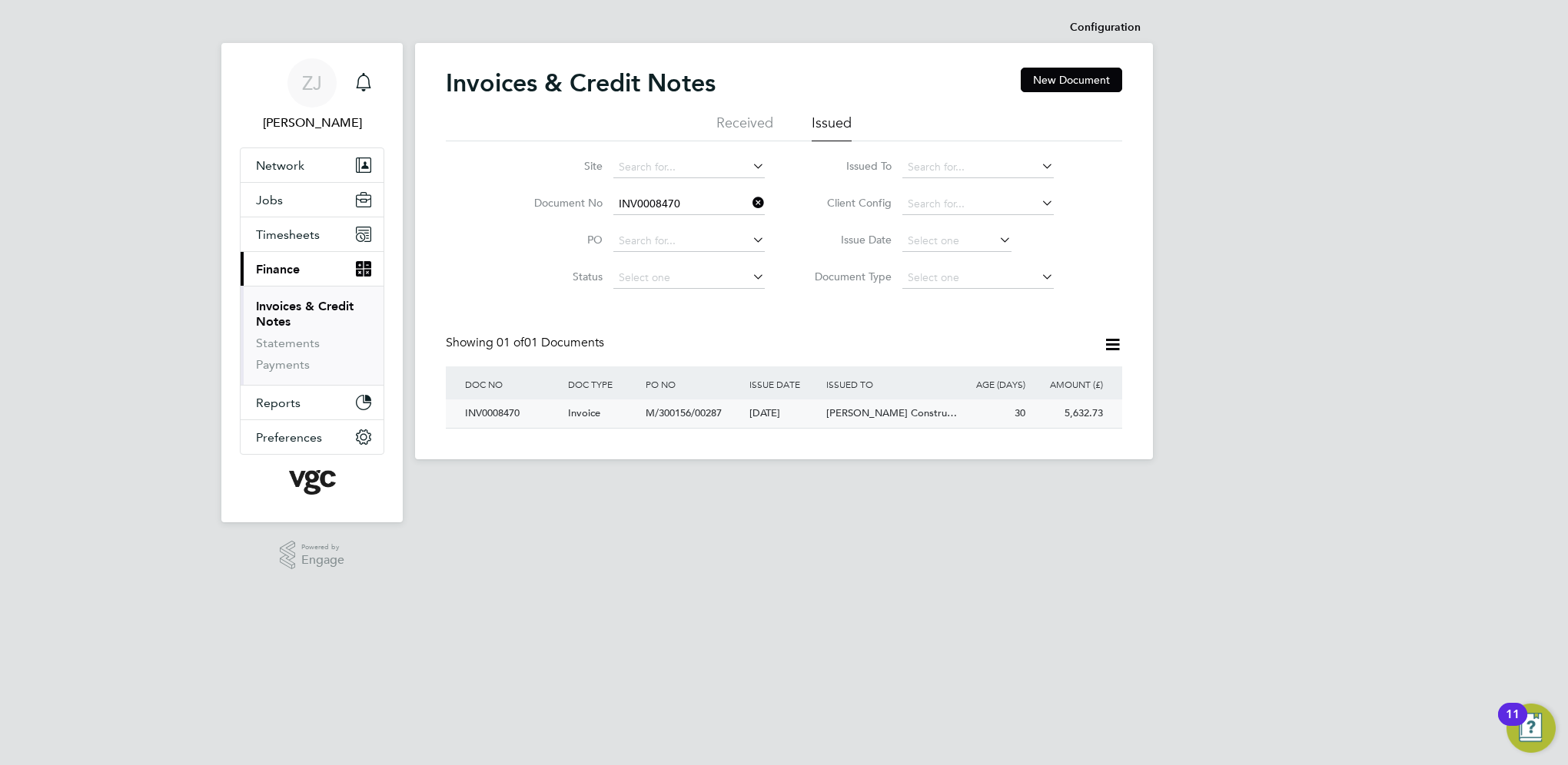
click at [497, 417] on div "INV0008470" at bounding box center [512, 414] width 103 height 29
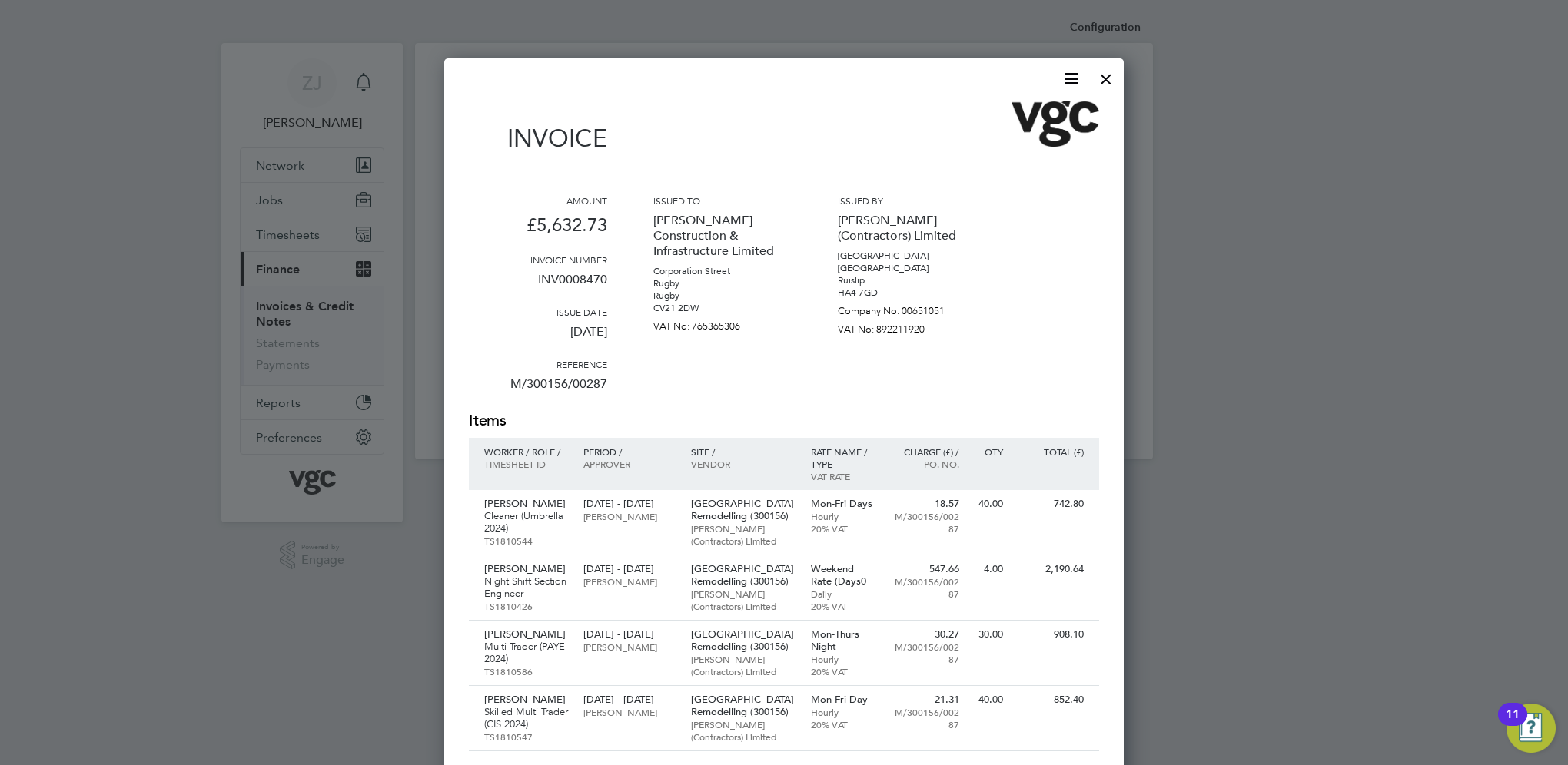
click at [1070, 77] on icon at bounding box center [1071, 78] width 19 height 19
click at [993, 110] on li "Download Invoice" at bounding box center [1025, 115] width 106 height 22
click at [1102, 79] on div at bounding box center [1106, 75] width 28 height 28
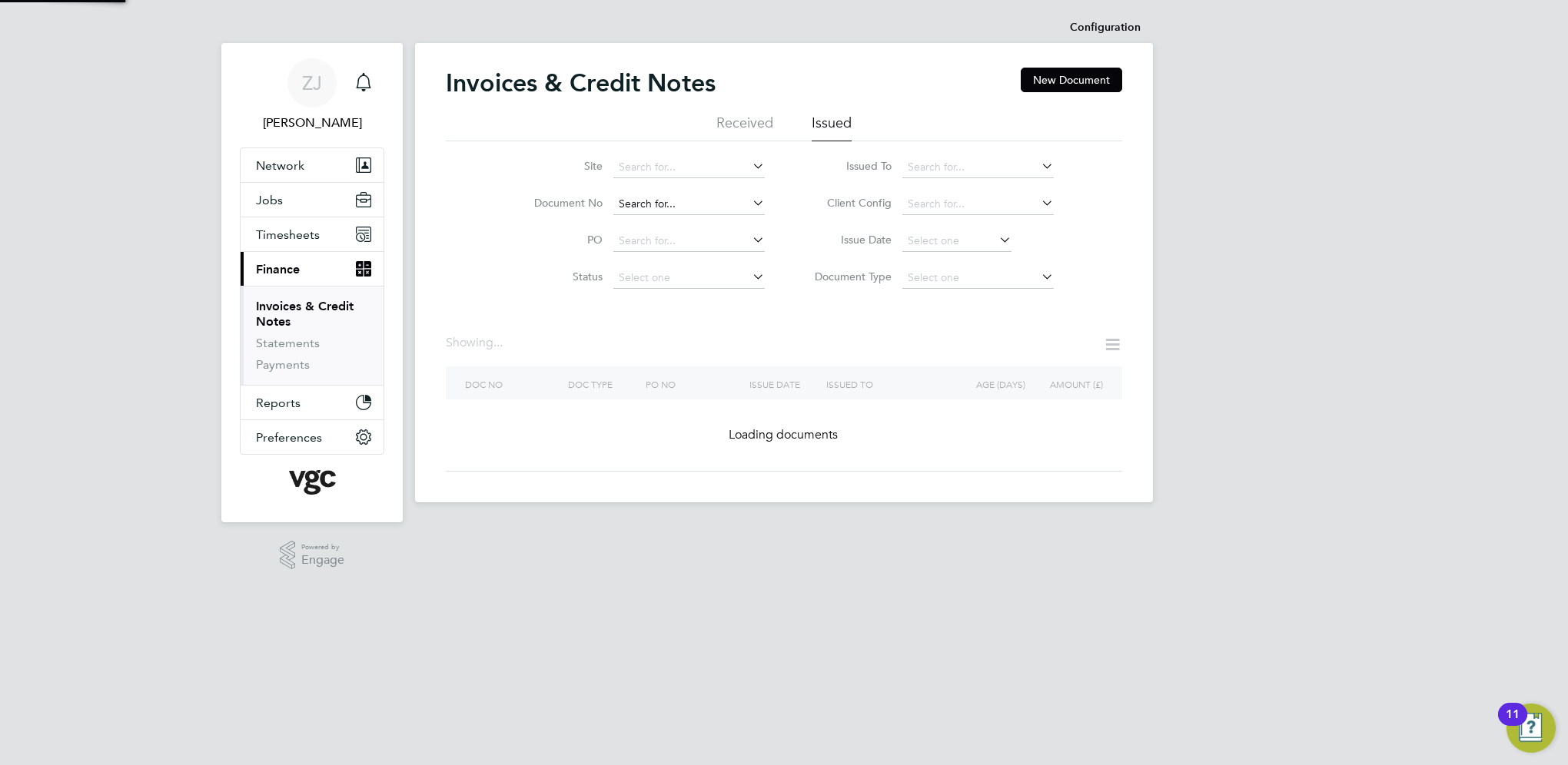
click at [707, 201] on input at bounding box center [688, 204] width 151 height 22
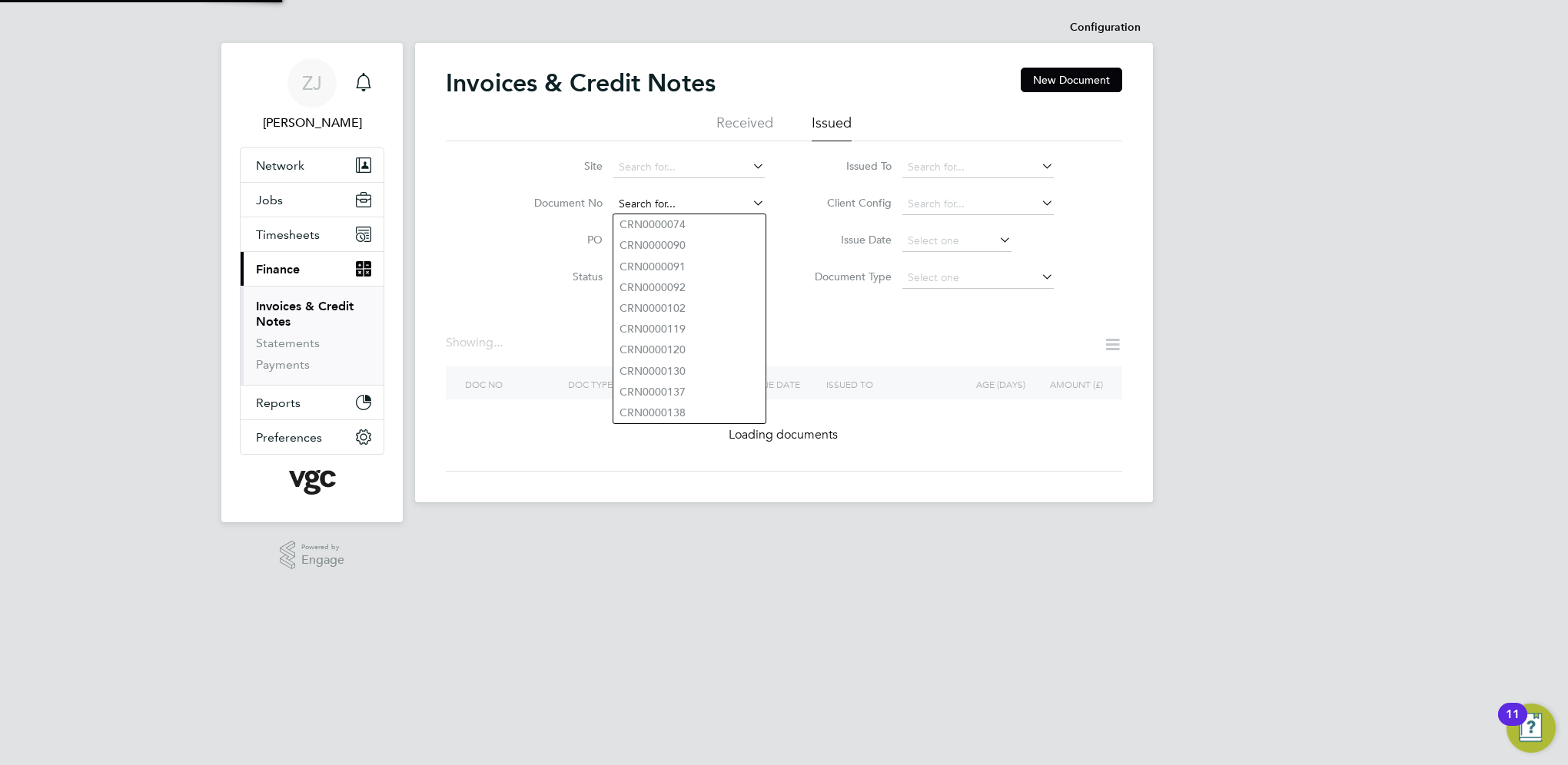
paste input "INV0008478"
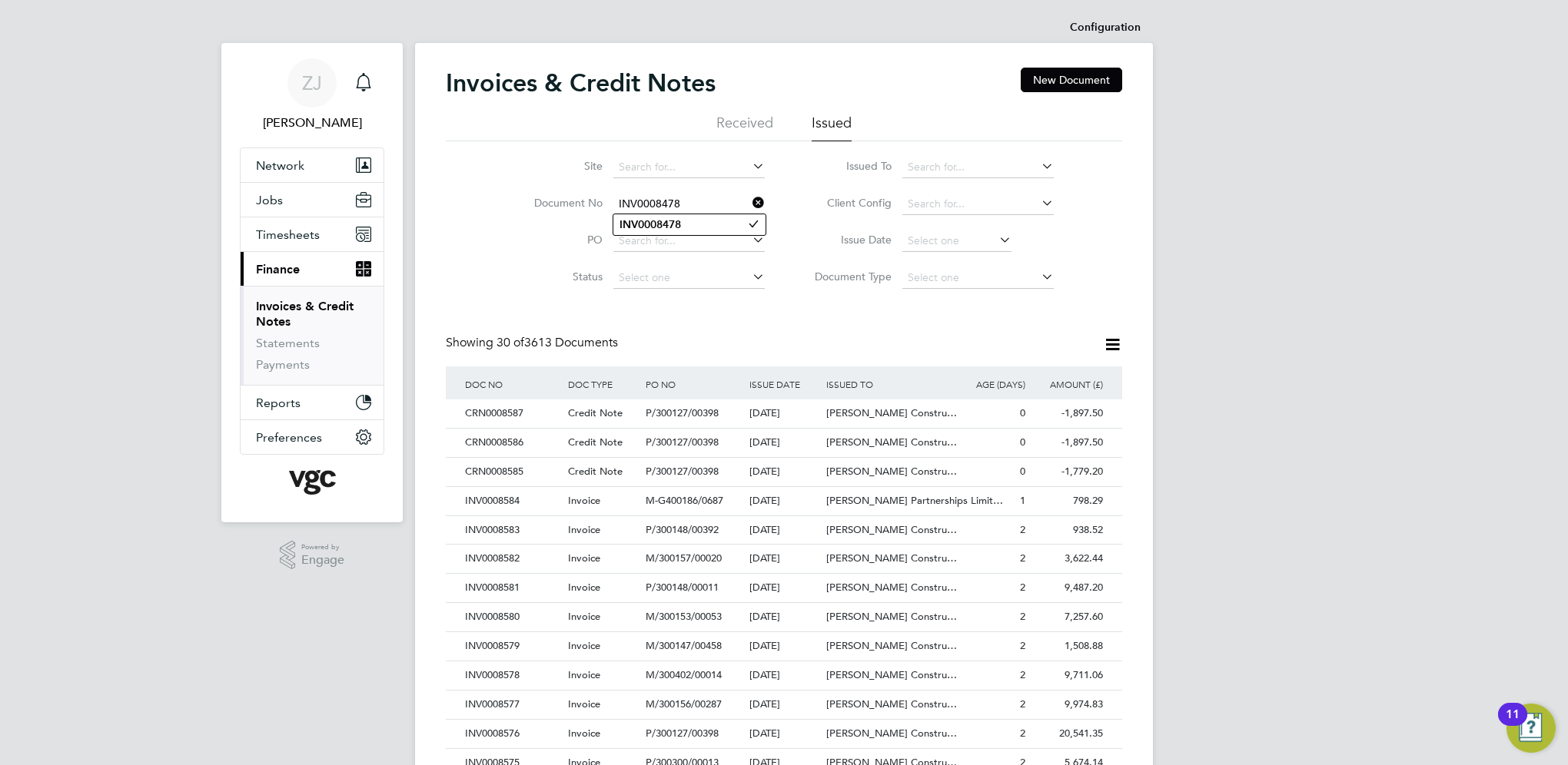
type input "INV0008478"
click at [644, 222] on b "INV0008478" at bounding box center [650, 225] width 62 height 13
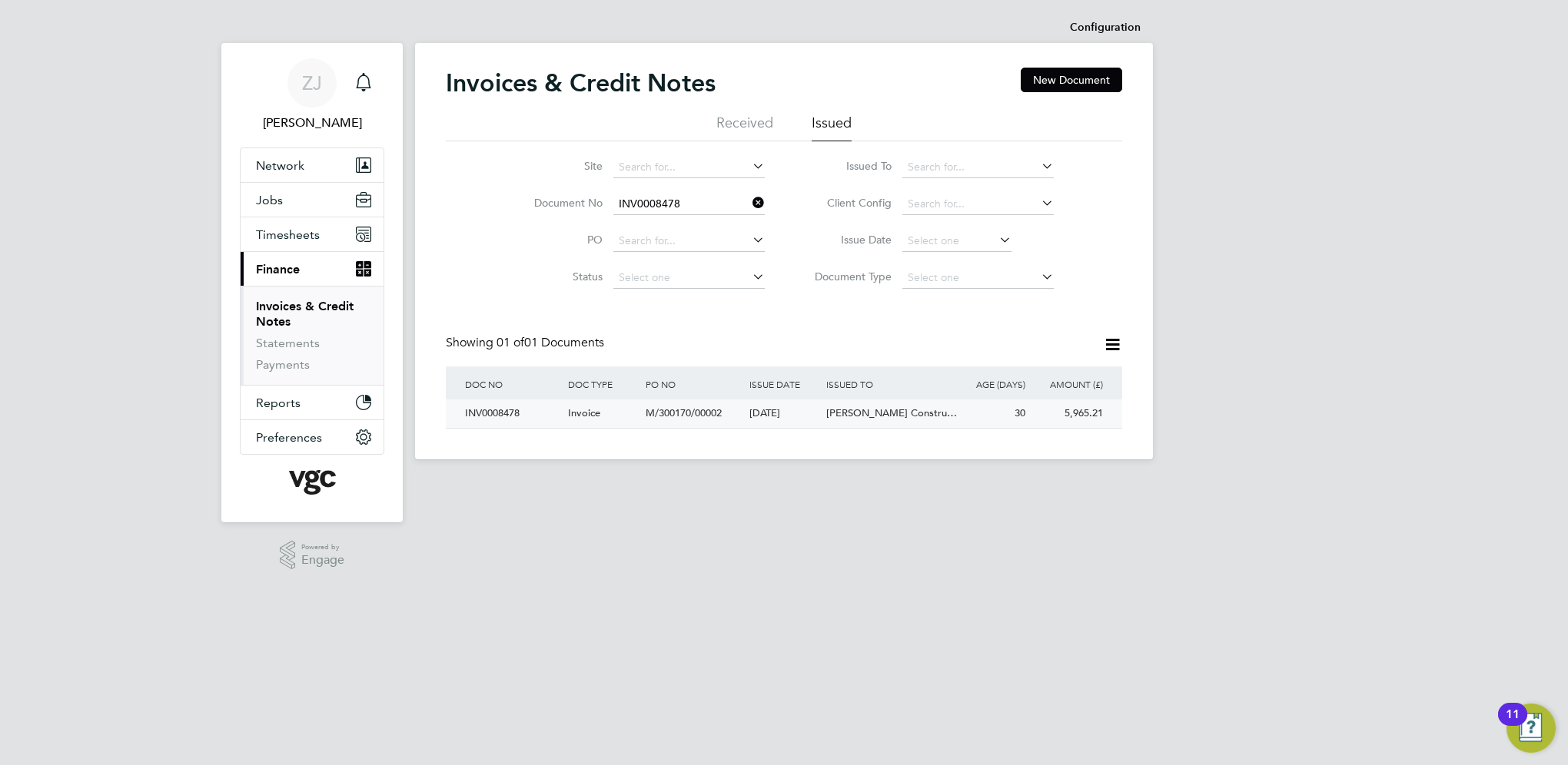
click at [495, 411] on div "INV0008478" at bounding box center [512, 414] width 103 height 29
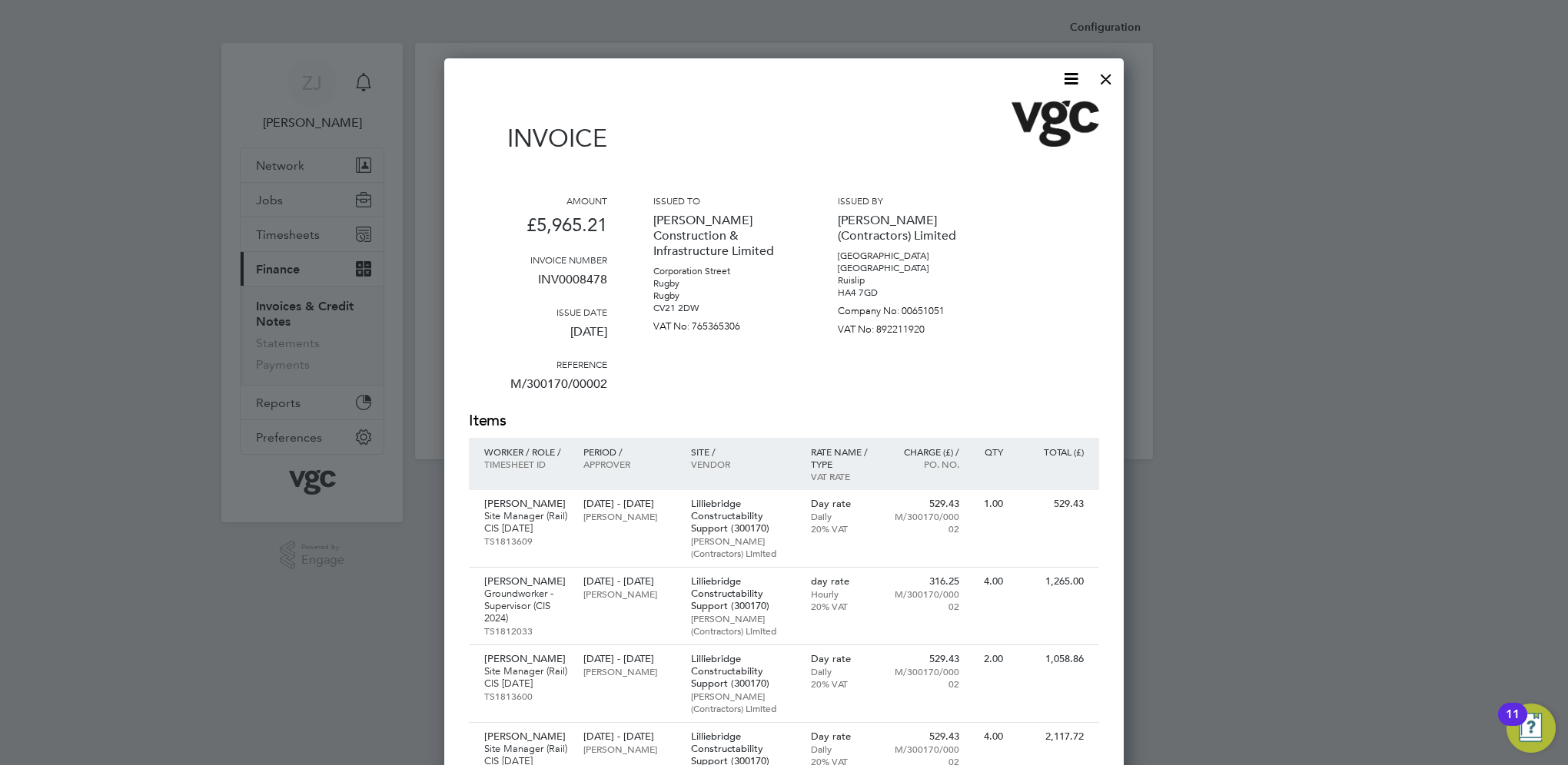
click at [1064, 70] on icon at bounding box center [1071, 78] width 19 height 19
click at [1031, 114] on li "Download Invoice" at bounding box center [1025, 115] width 106 height 22
click at [1107, 74] on div at bounding box center [1106, 75] width 28 height 28
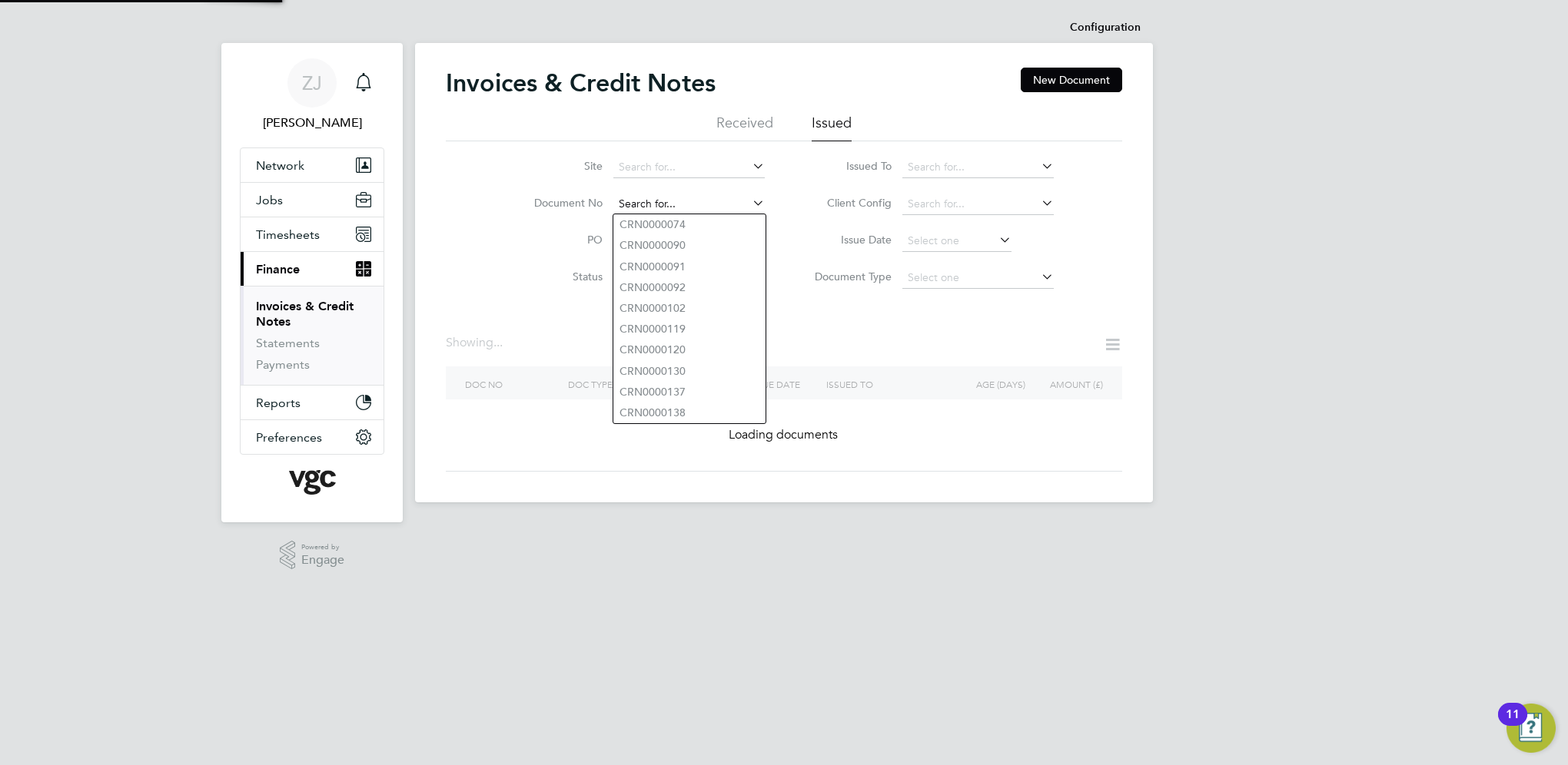
click at [686, 203] on input at bounding box center [688, 204] width 151 height 22
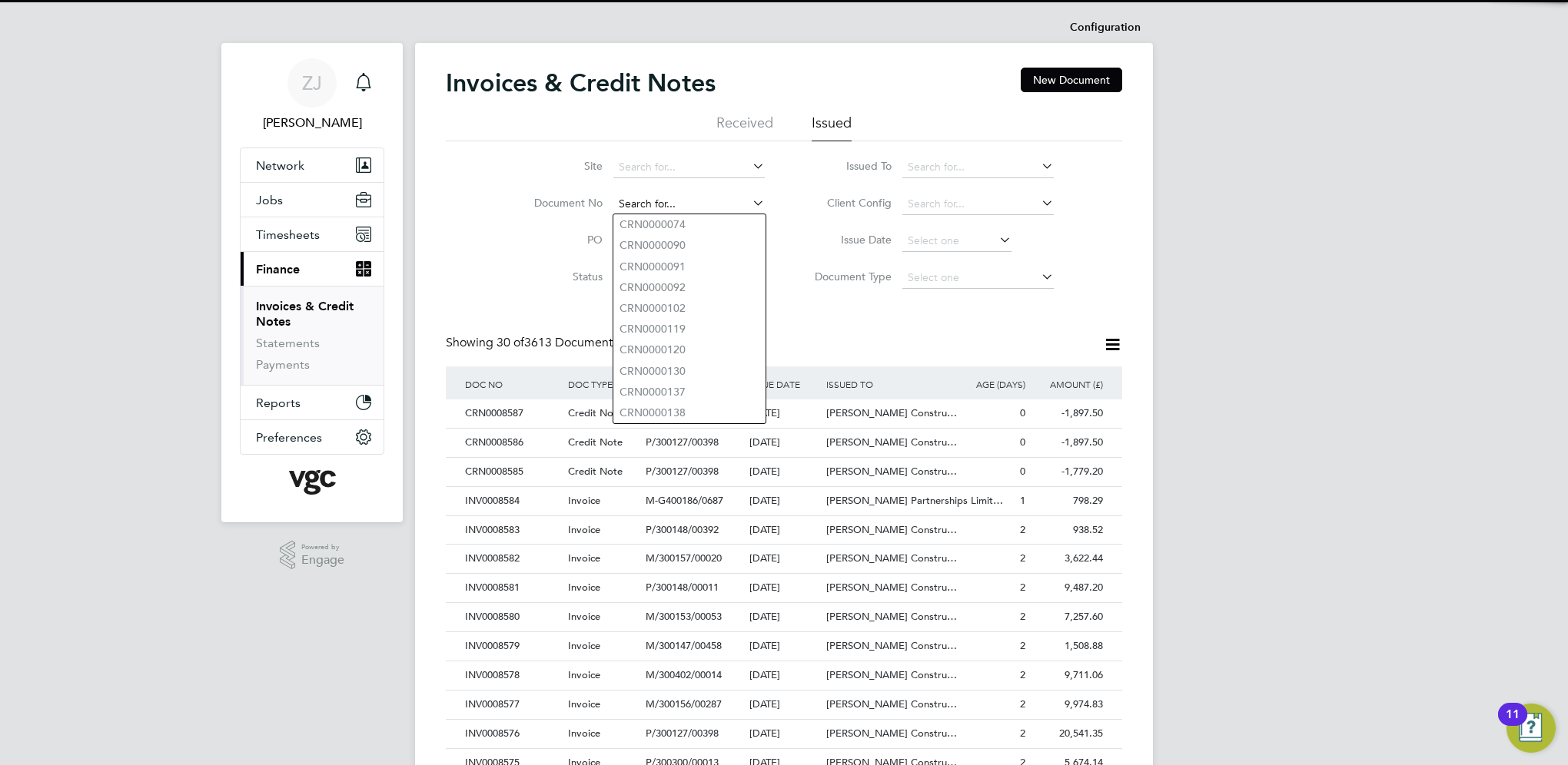
paste input "CRN0008532"
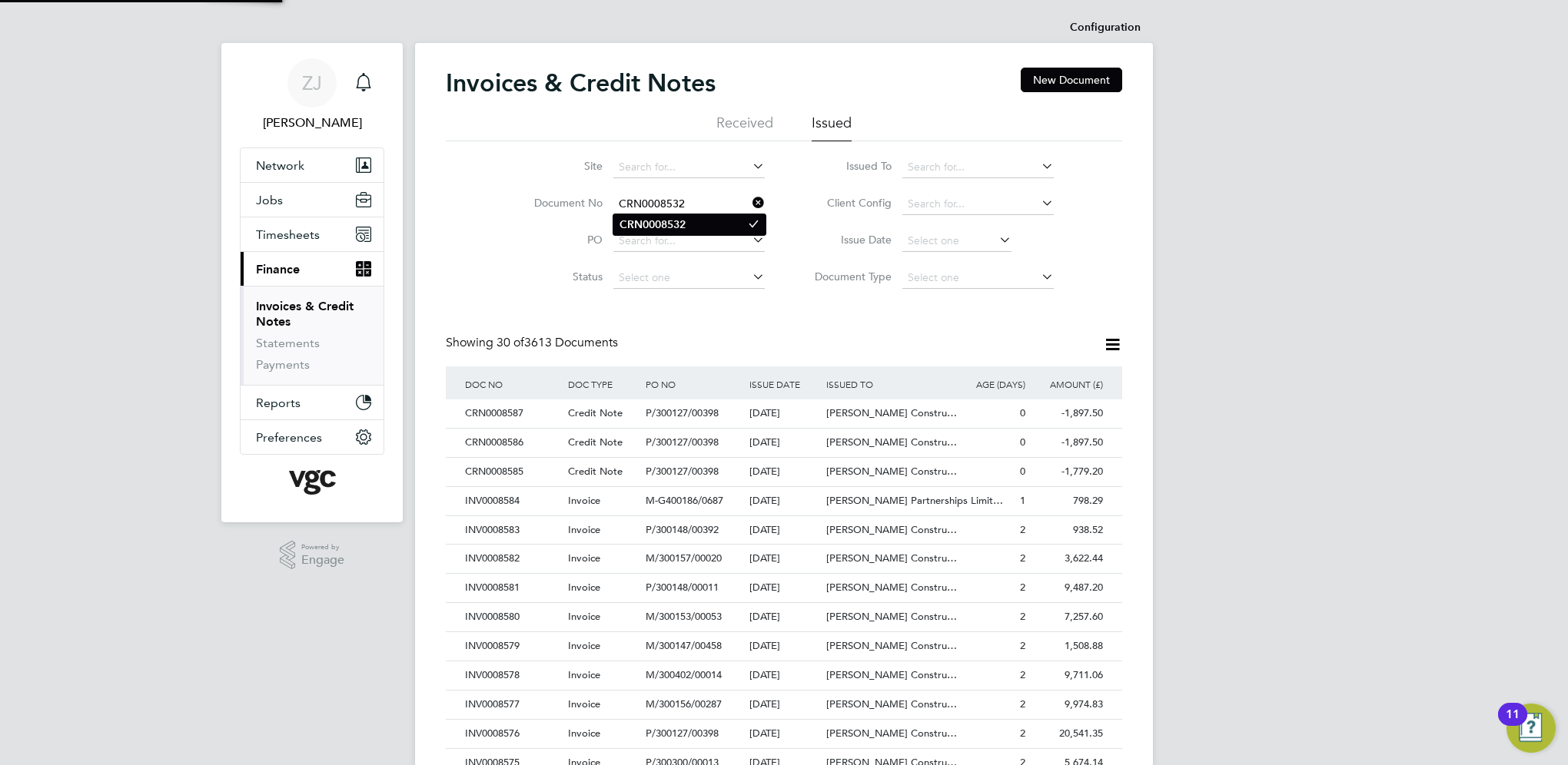
type input "CRN0008532"
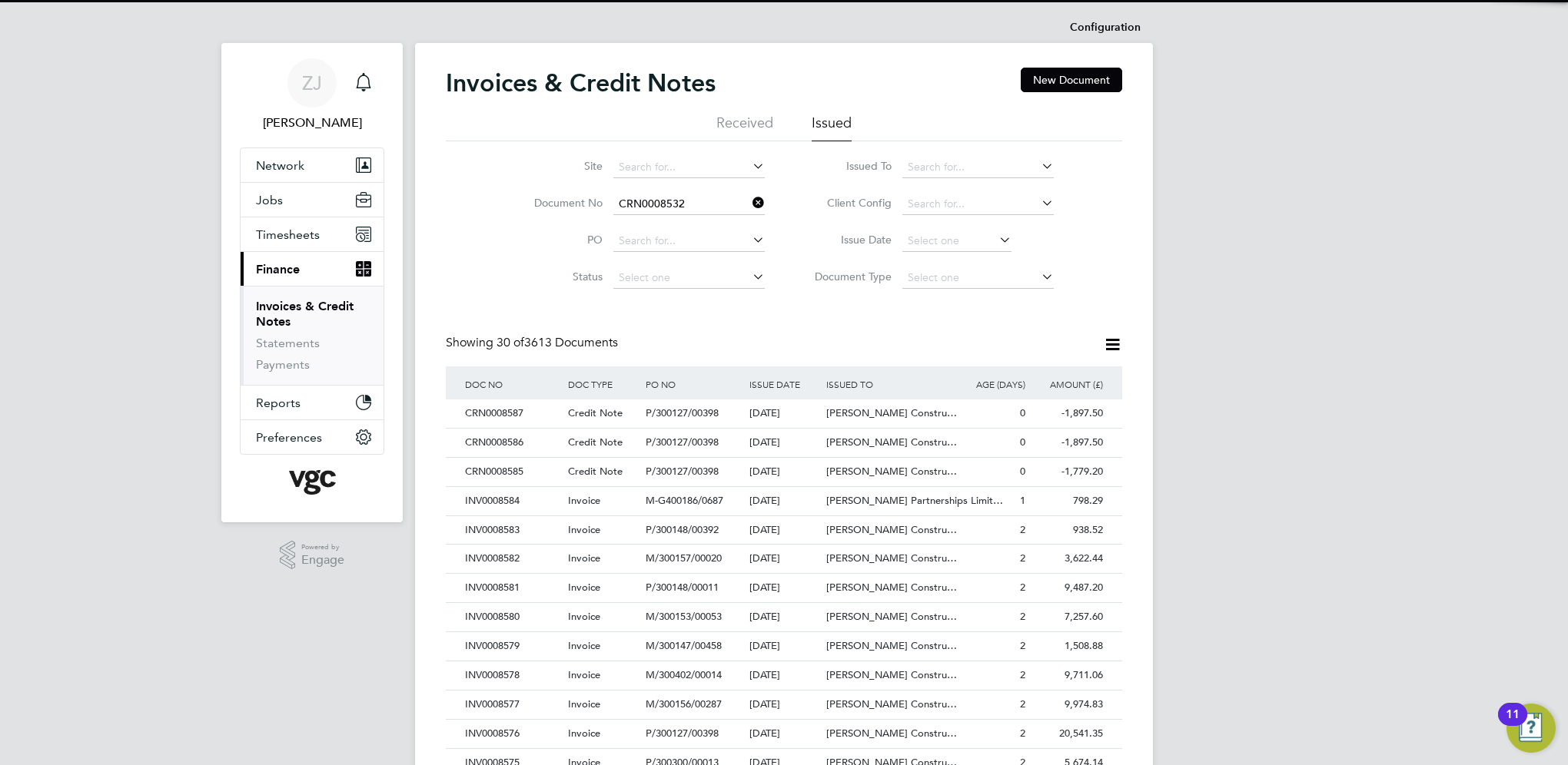
click at [653, 226] on b "CRN0008532" at bounding box center [652, 225] width 66 height 13
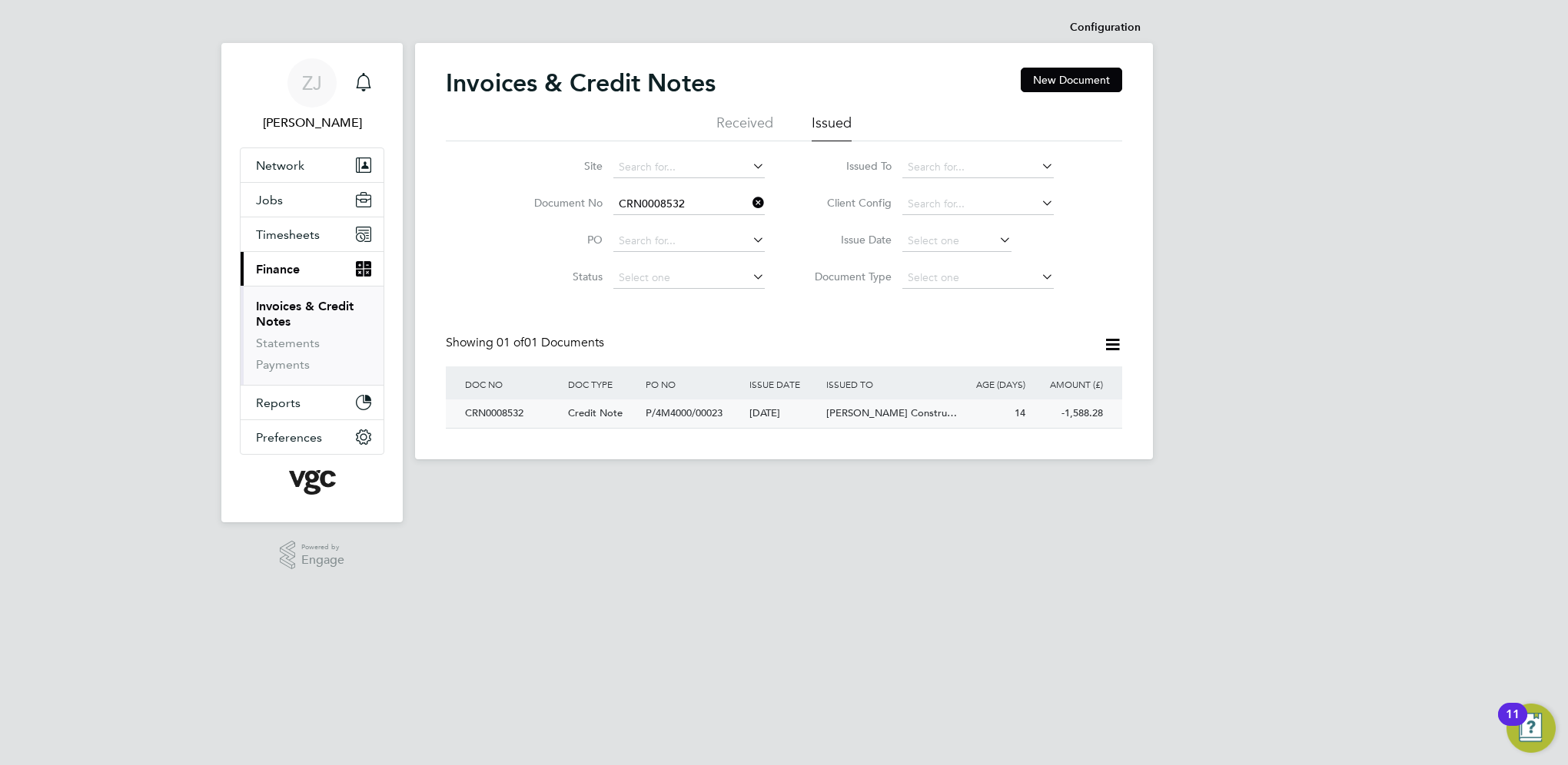
click at [501, 412] on div "CRN0008532" at bounding box center [512, 414] width 103 height 29
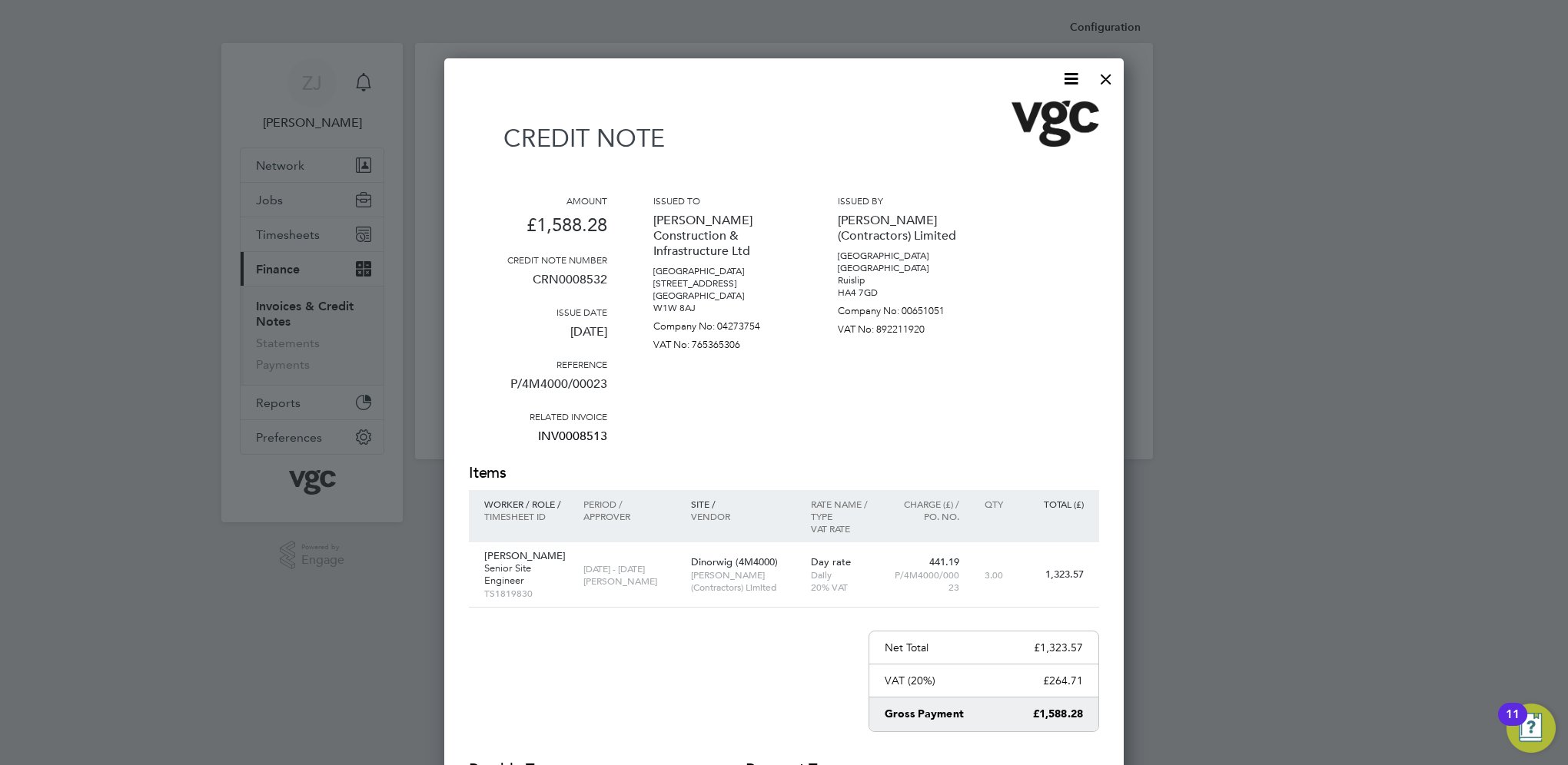
click at [1071, 77] on icon at bounding box center [1071, 78] width 19 height 19
click at [981, 114] on li "Download Credit Note" at bounding box center [1013, 115] width 130 height 22
click at [1107, 74] on div at bounding box center [1106, 75] width 28 height 28
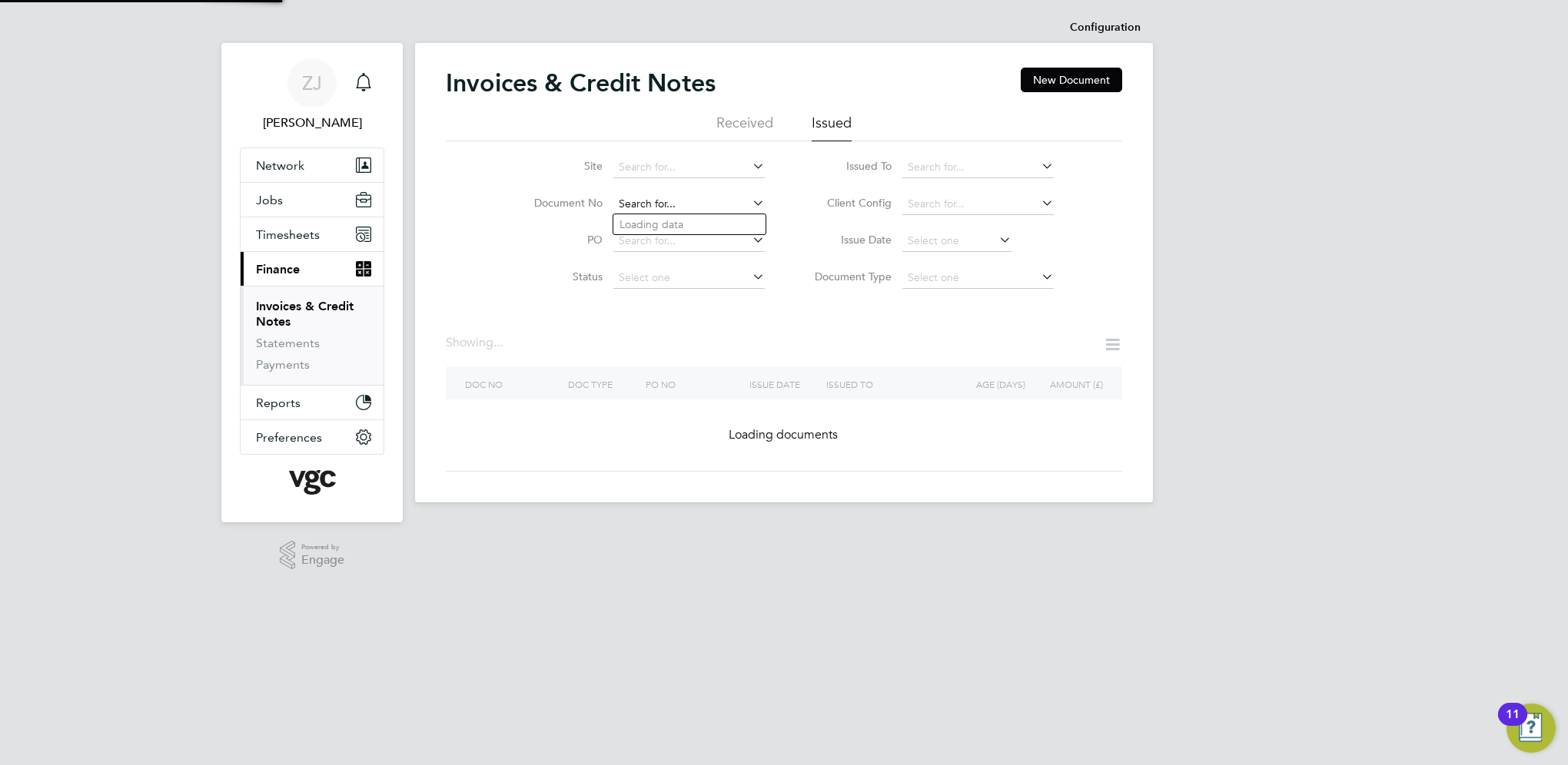
click at [696, 202] on input at bounding box center [688, 204] width 151 height 22
paste input "INV0008544"
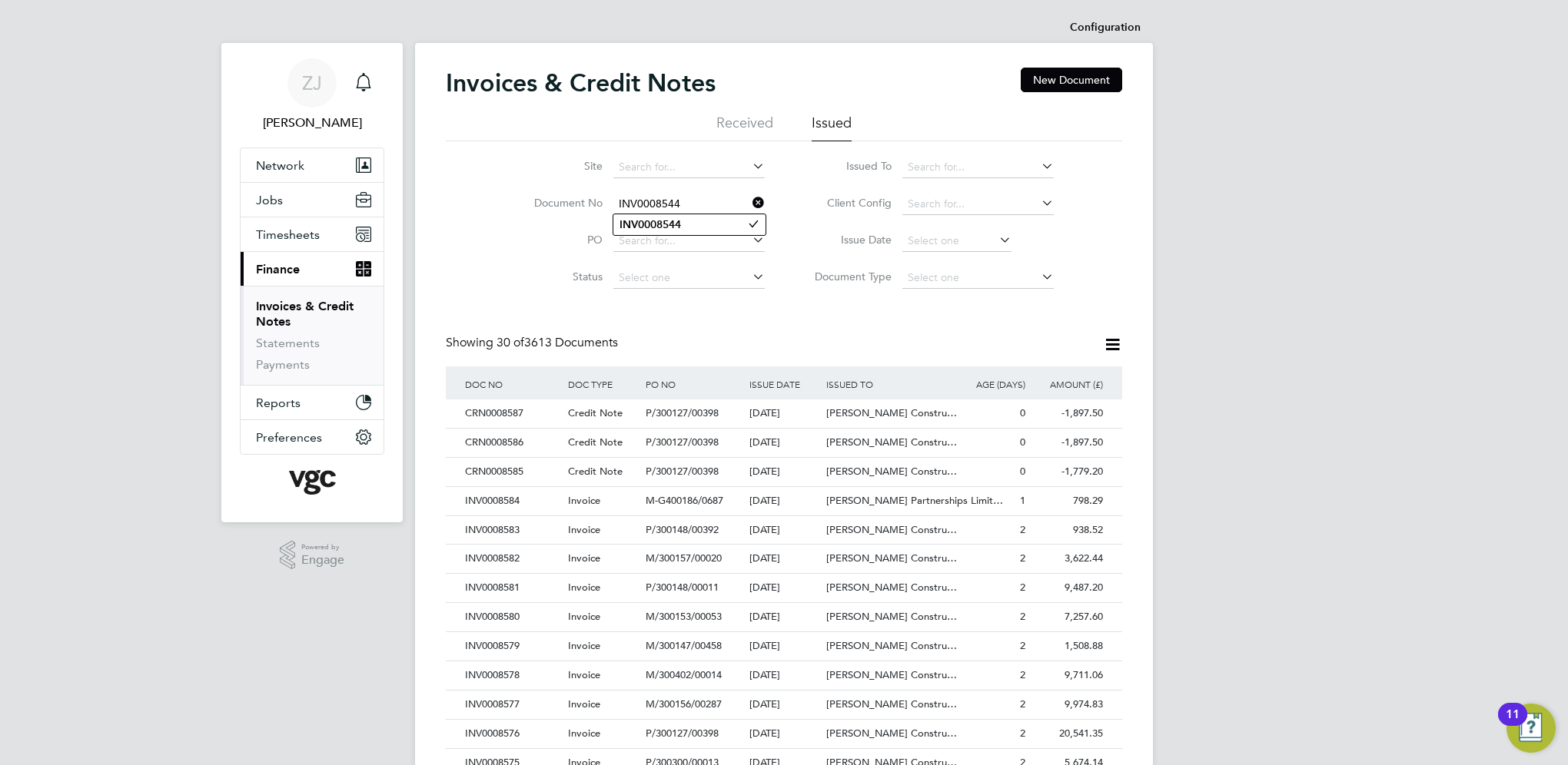
type input "INV0008544"
click at [655, 220] on b "INV0008544" at bounding box center [650, 225] width 62 height 13
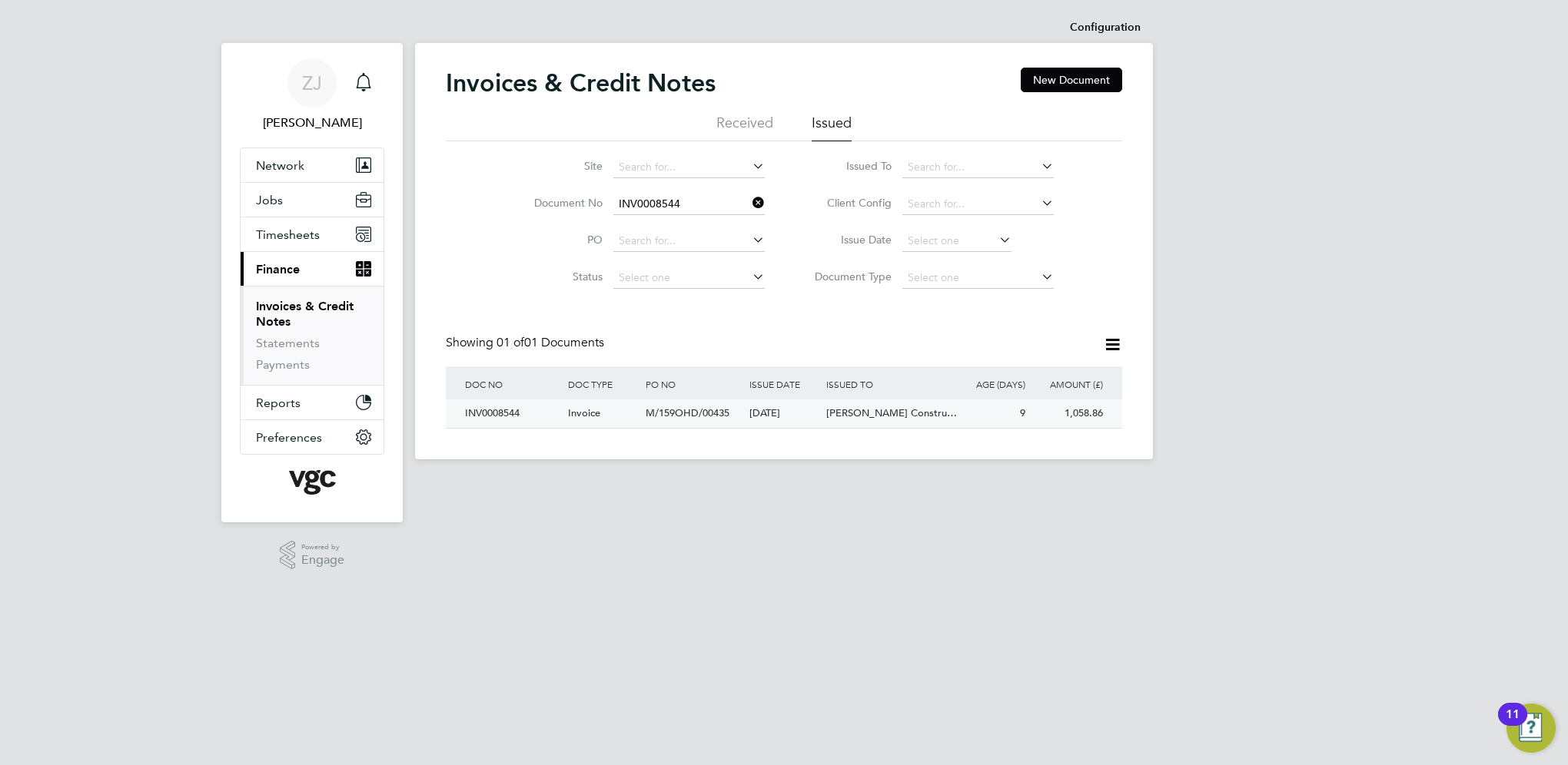
click at [491, 412] on div "INV0008544" at bounding box center [512, 414] width 103 height 29
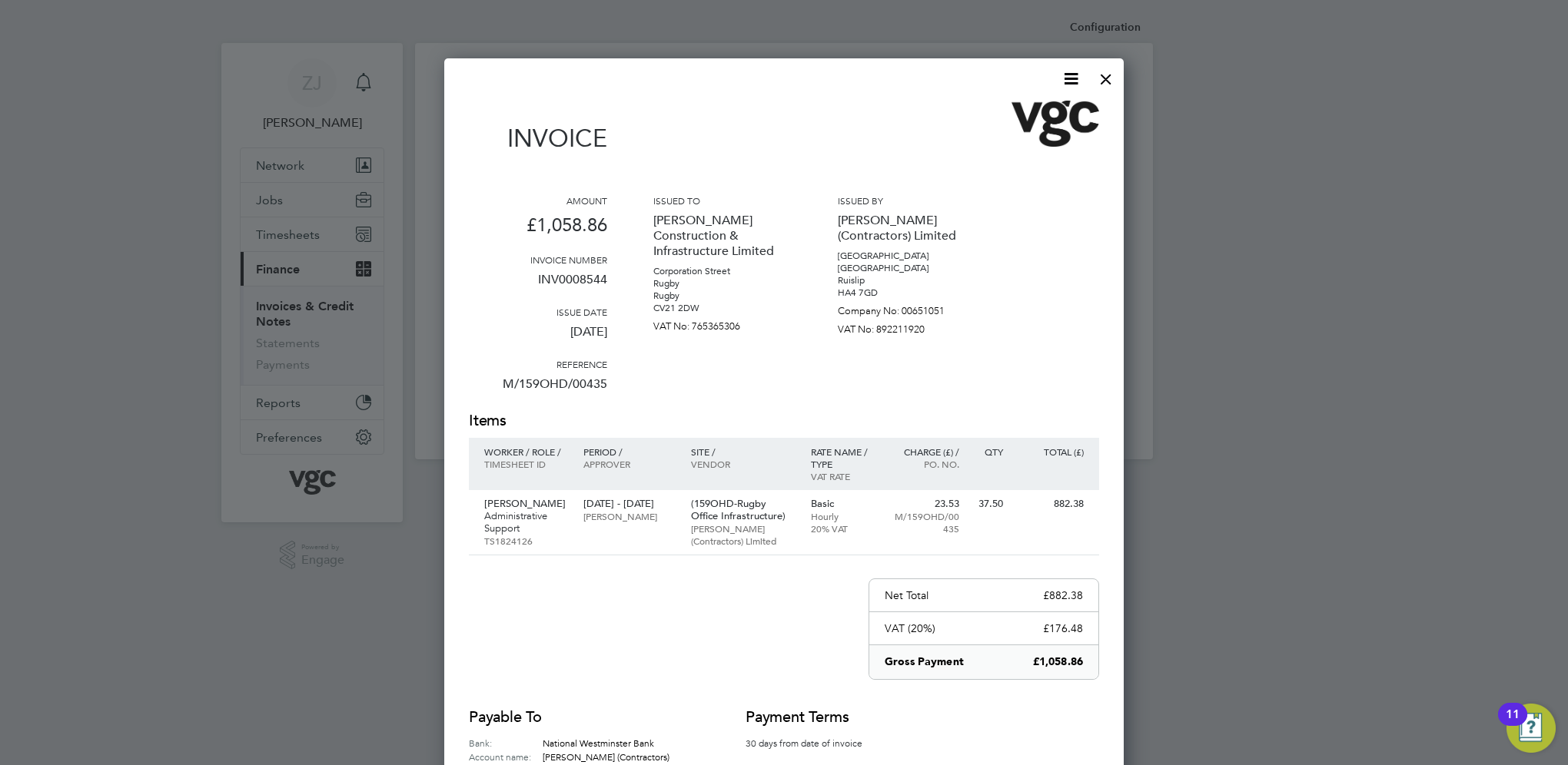
click at [1068, 81] on icon at bounding box center [1071, 78] width 19 height 19
click at [1013, 116] on li "Download Invoice" at bounding box center [1025, 115] width 106 height 22
